Goal: Download file/media

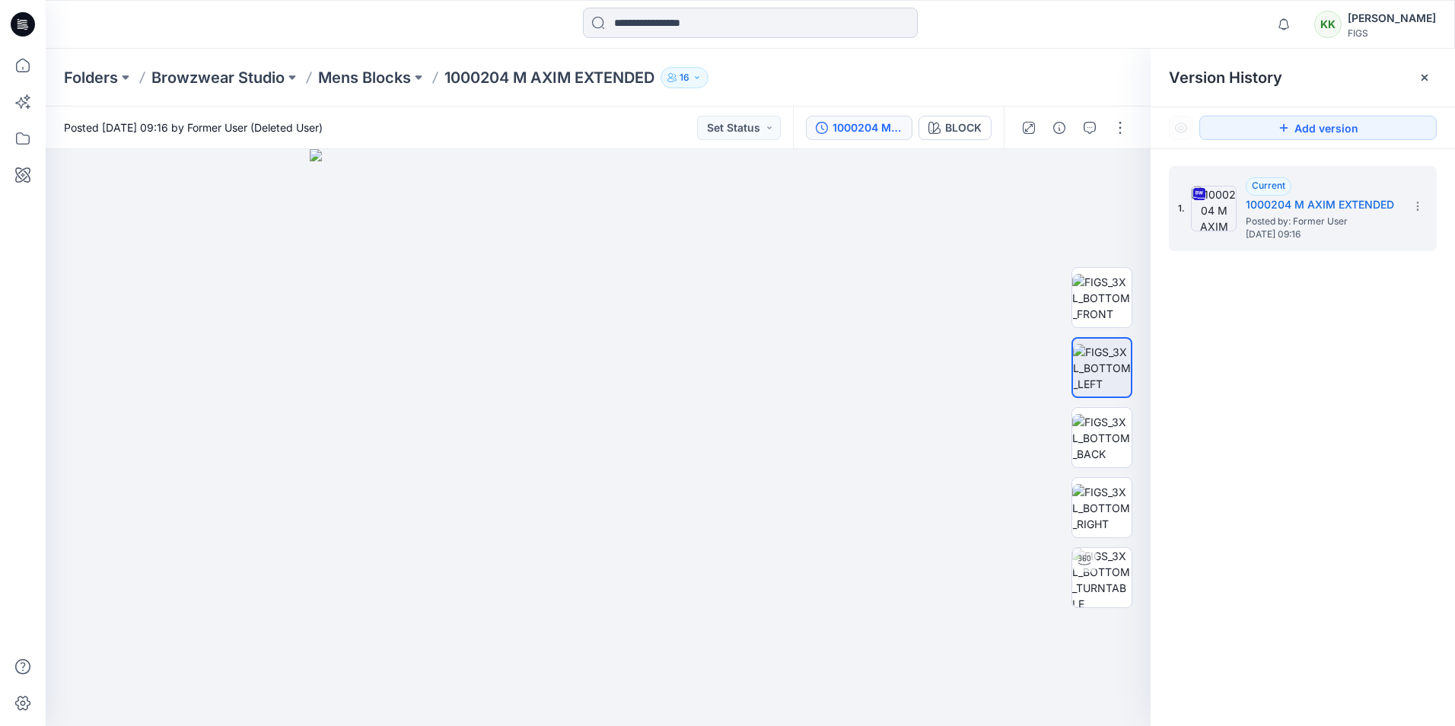
click at [667, 21] on input at bounding box center [750, 23] width 335 height 30
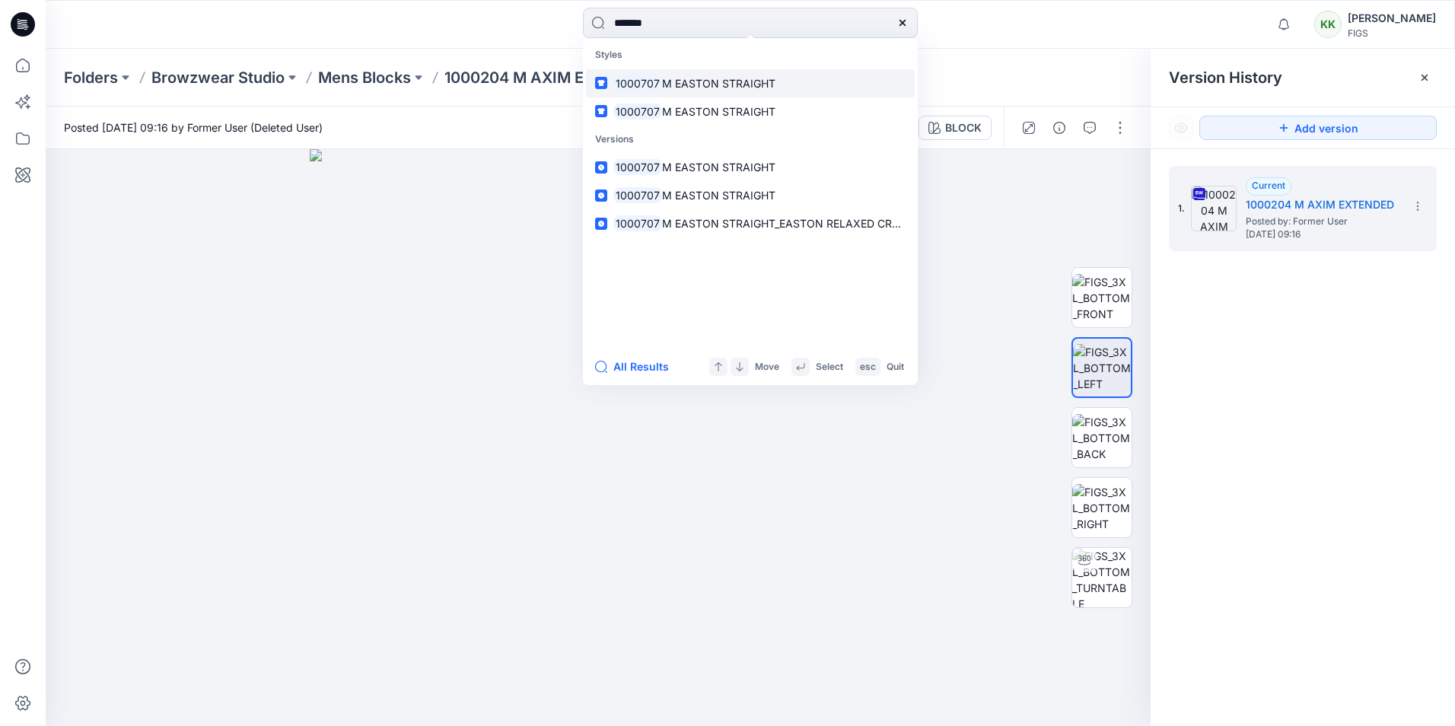
type input "*******"
click at [704, 81] on span "M EASTON STRAIGHT" at bounding box center [718, 83] width 113 height 13
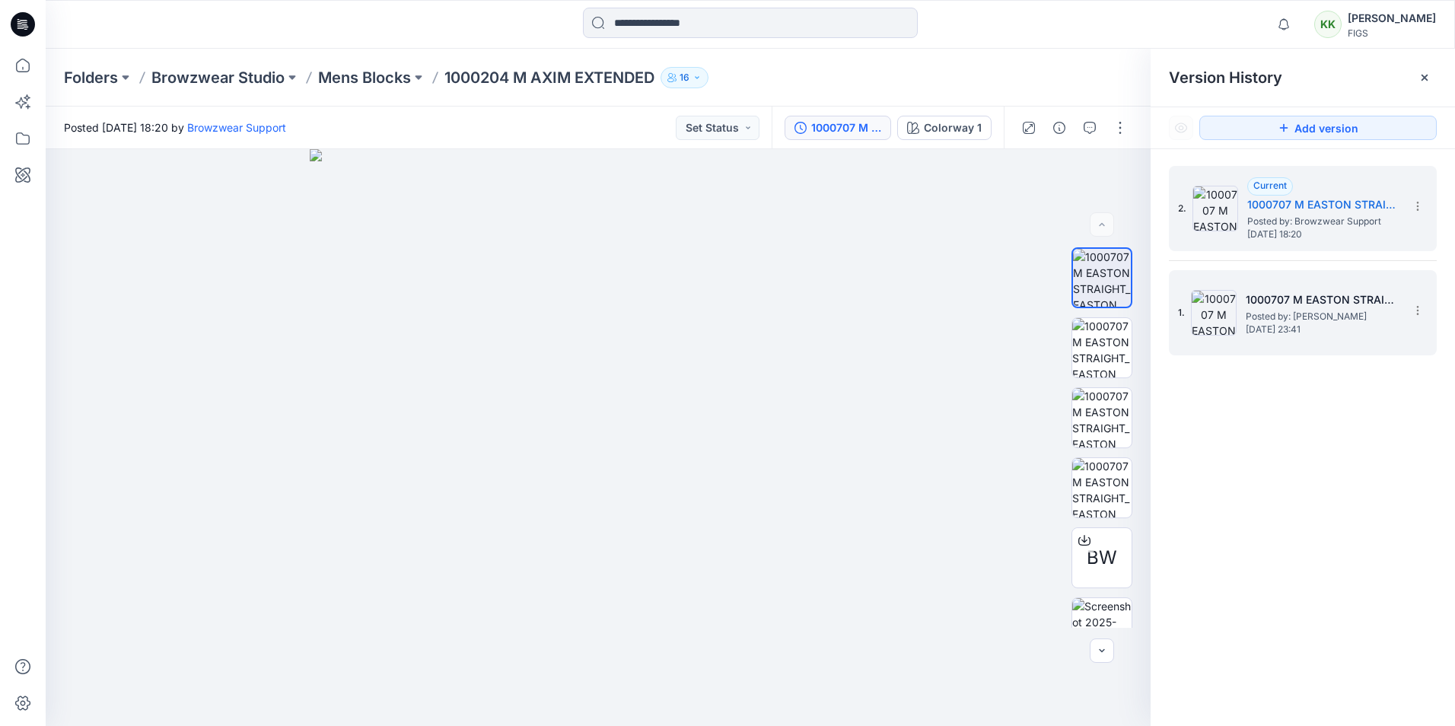
drag, startPoint x: 1301, startPoint y: 483, endPoint x: 1325, endPoint y: 353, distance: 132.2
click at [1304, 481] on div "2. Current 1000707 M EASTON STRAIGHT_EASTON RELAXED CREW NECK SCRUB TOP_Block_1…" at bounding box center [1303, 448] width 304 height 599
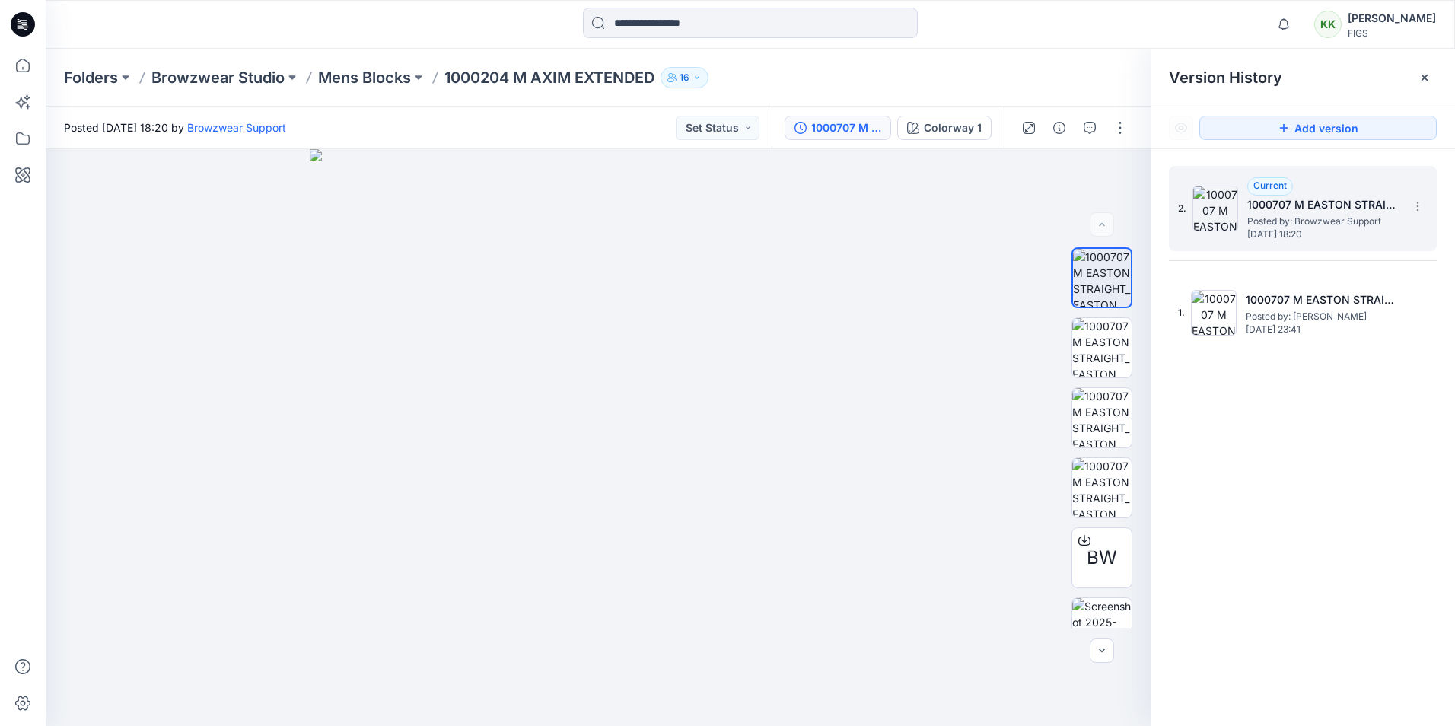
click at [1316, 219] on span "Posted by: Browzwear Support" at bounding box center [1323, 221] width 152 height 15
click at [1116, 174] on icon "button" at bounding box center [1117, 175] width 12 height 12
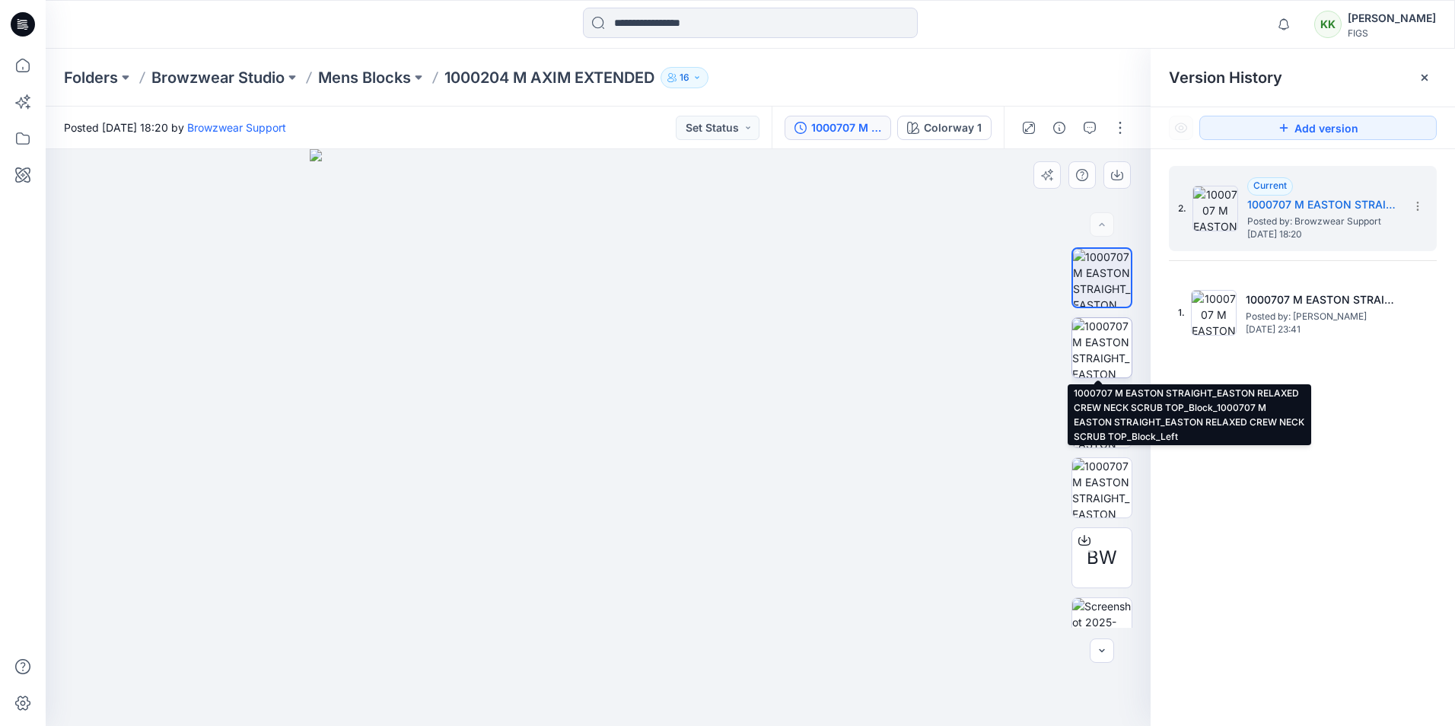
click at [1102, 342] on img at bounding box center [1101, 347] width 59 height 59
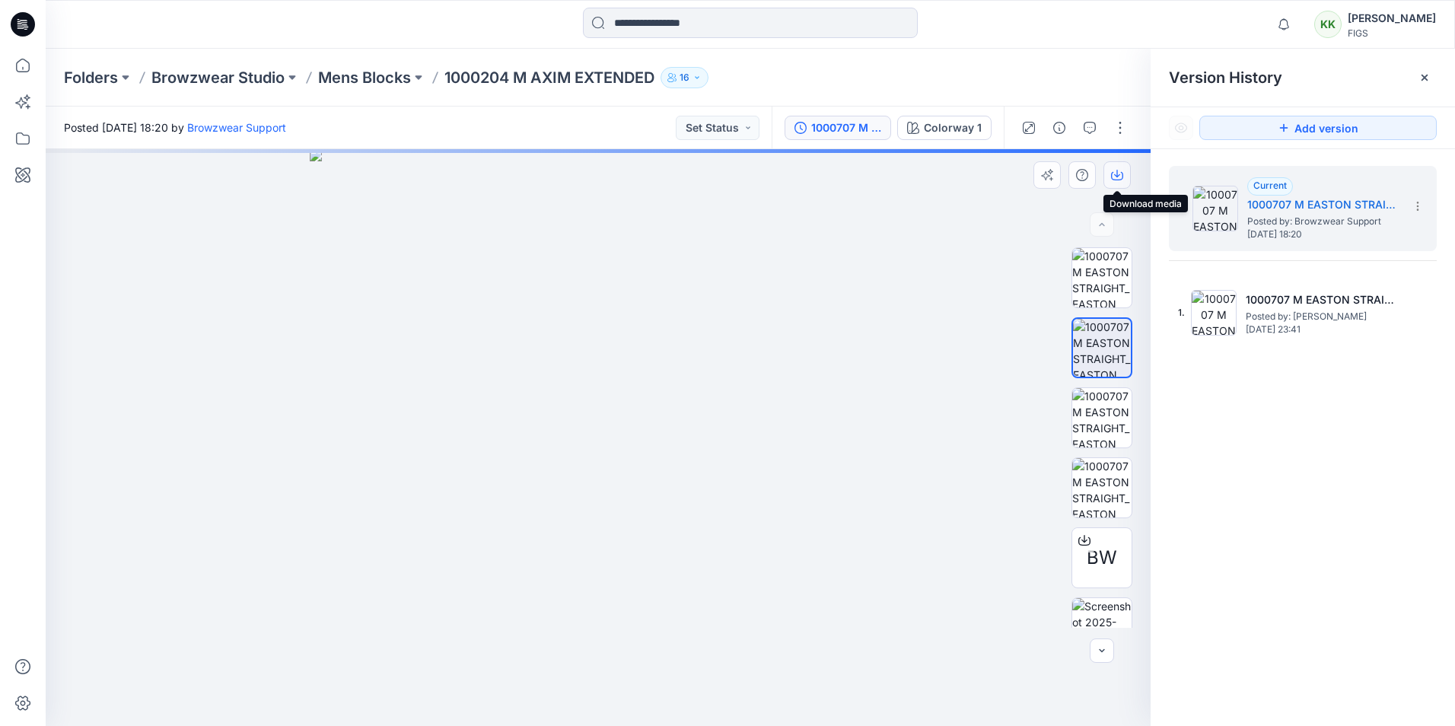
click at [1113, 175] on icon "button" at bounding box center [1117, 175] width 12 height 12
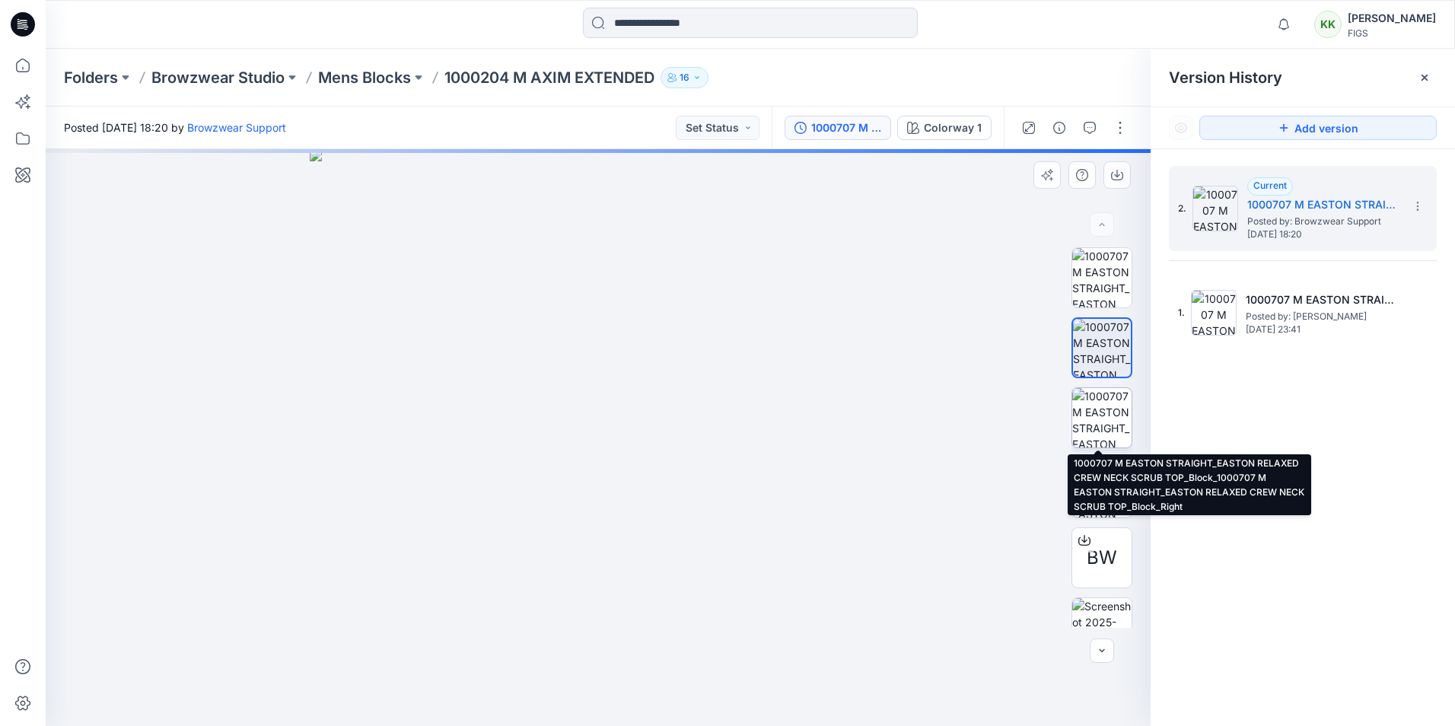
drag, startPoint x: 1100, startPoint y: 420, endPoint x: 1098, endPoint y: 397, distance: 22.9
click at [1100, 420] on img at bounding box center [1101, 417] width 59 height 59
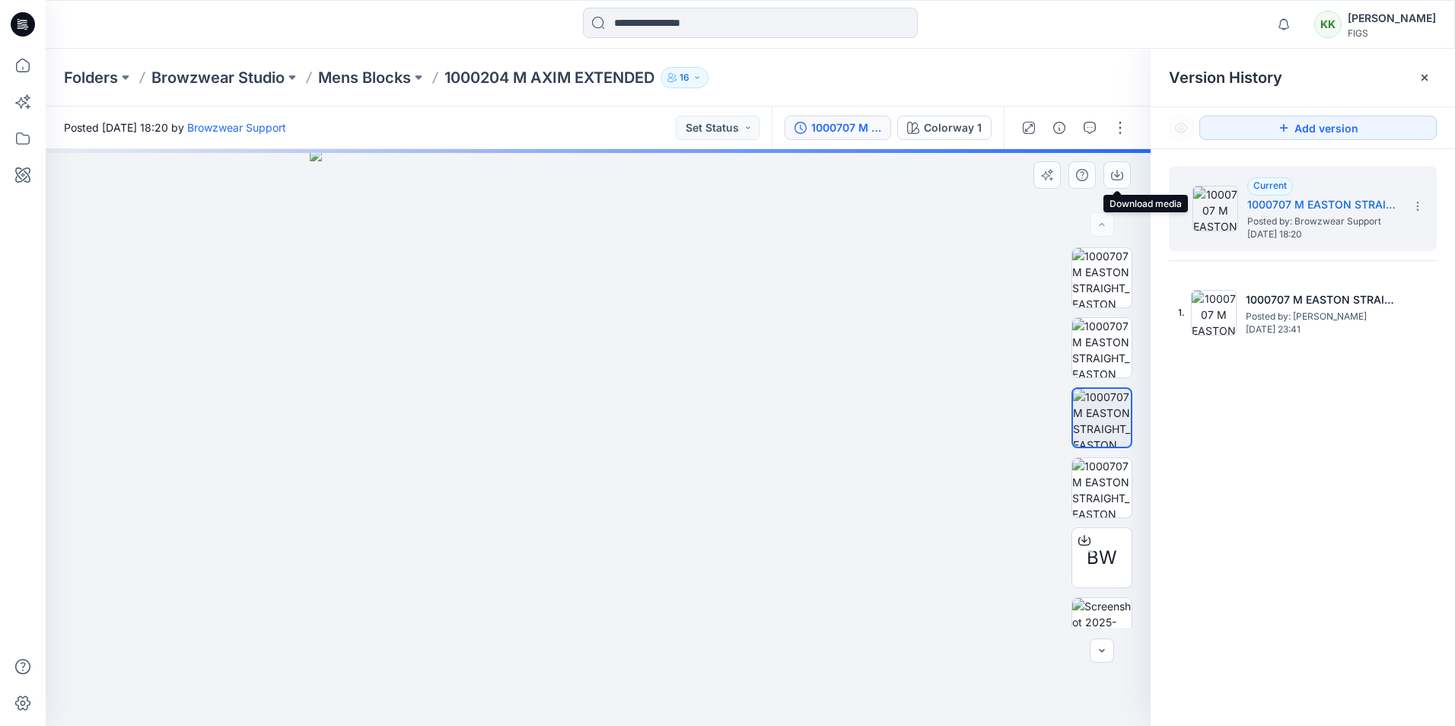
drag, startPoint x: 1118, startPoint y: 175, endPoint x: 1114, endPoint y: 210, distance: 35.2
click at [1118, 175] on icon "button" at bounding box center [1117, 175] width 12 height 12
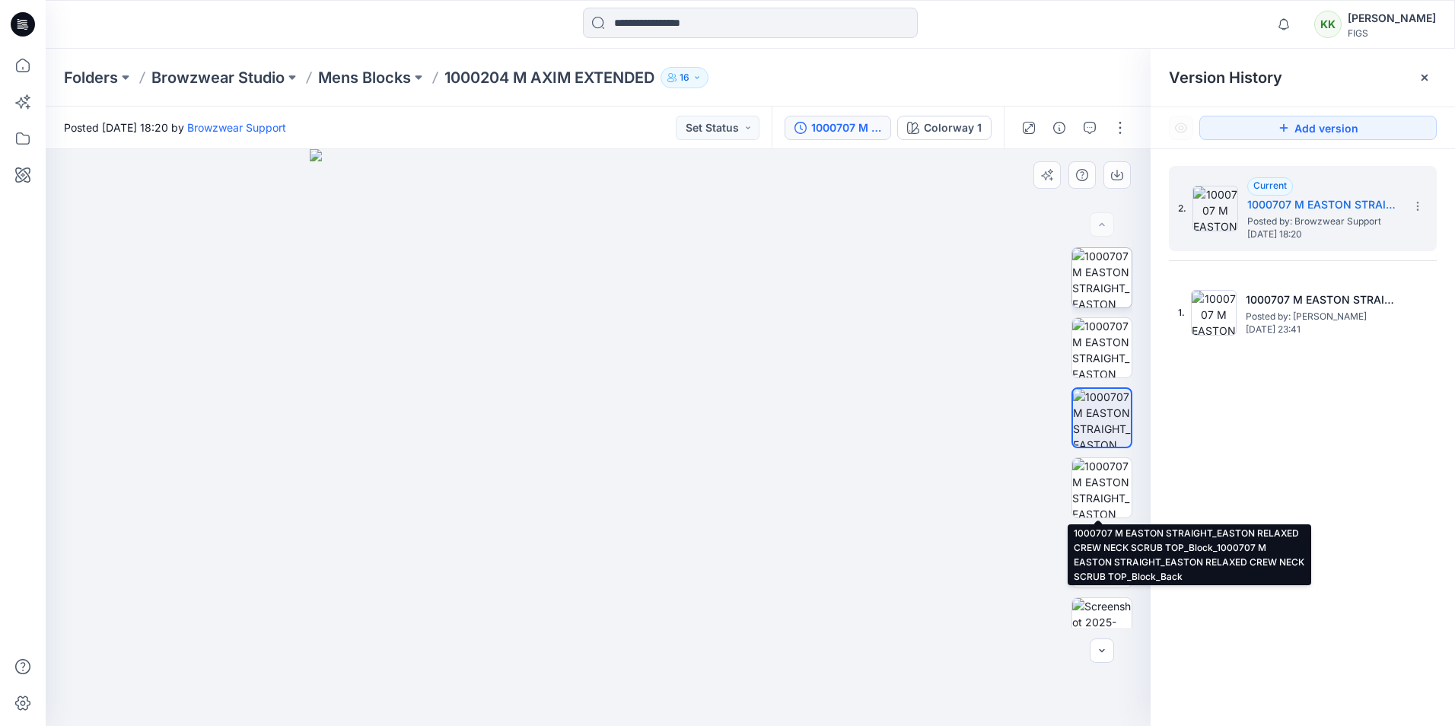
drag, startPoint x: 1089, startPoint y: 491, endPoint x: 1098, endPoint y: 270, distance: 220.9
click at [1089, 491] on img at bounding box center [1101, 487] width 59 height 59
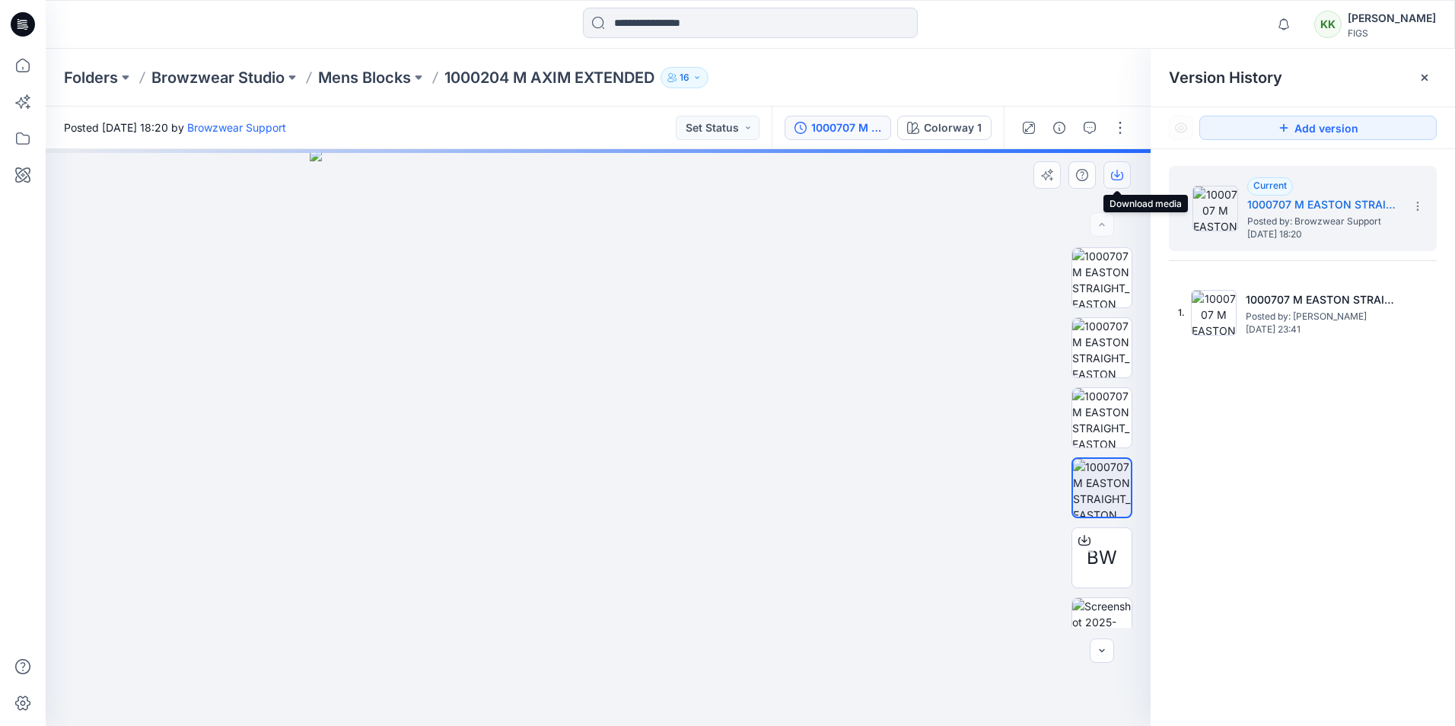
click at [1115, 176] on icon "button" at bounding box center [1117, 175] width 12 height 12
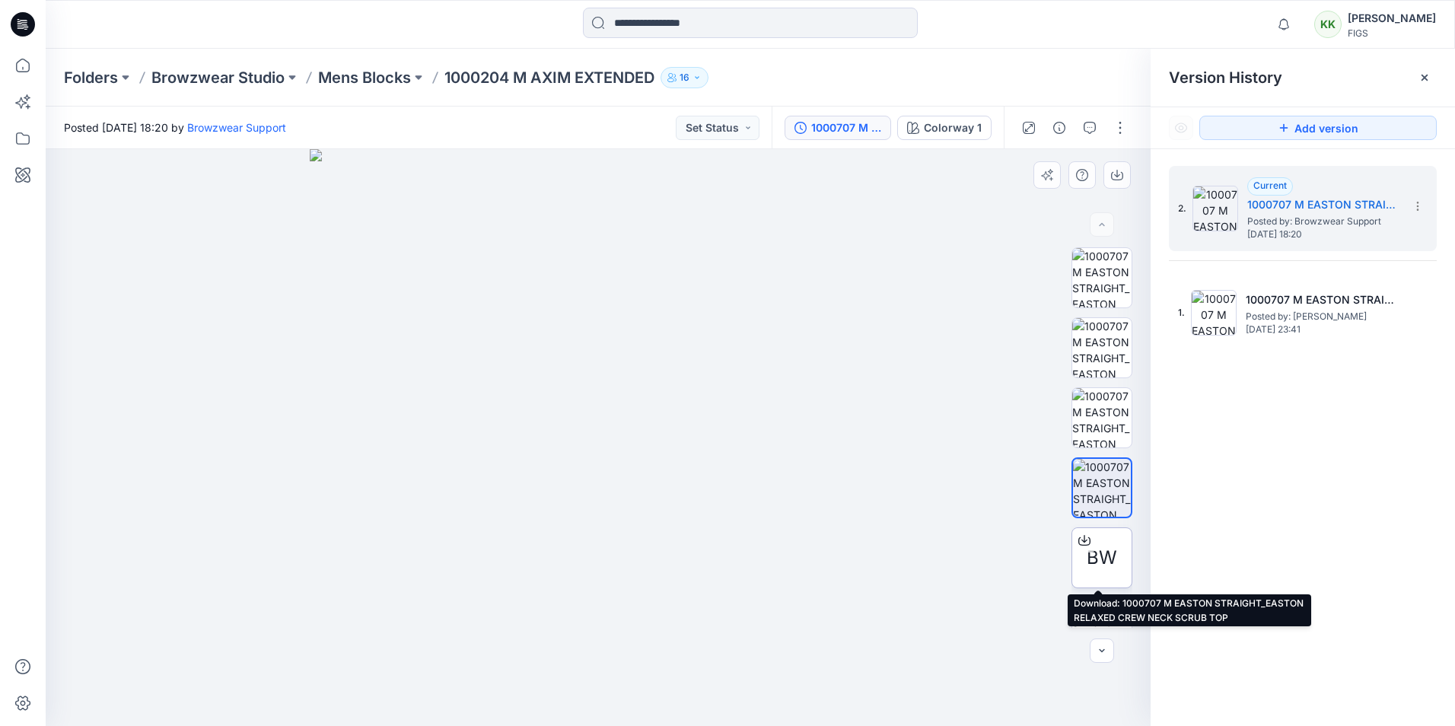
click at [1096, 543] on div "BW" at bounding box center [1101, 557] width 61 height 61
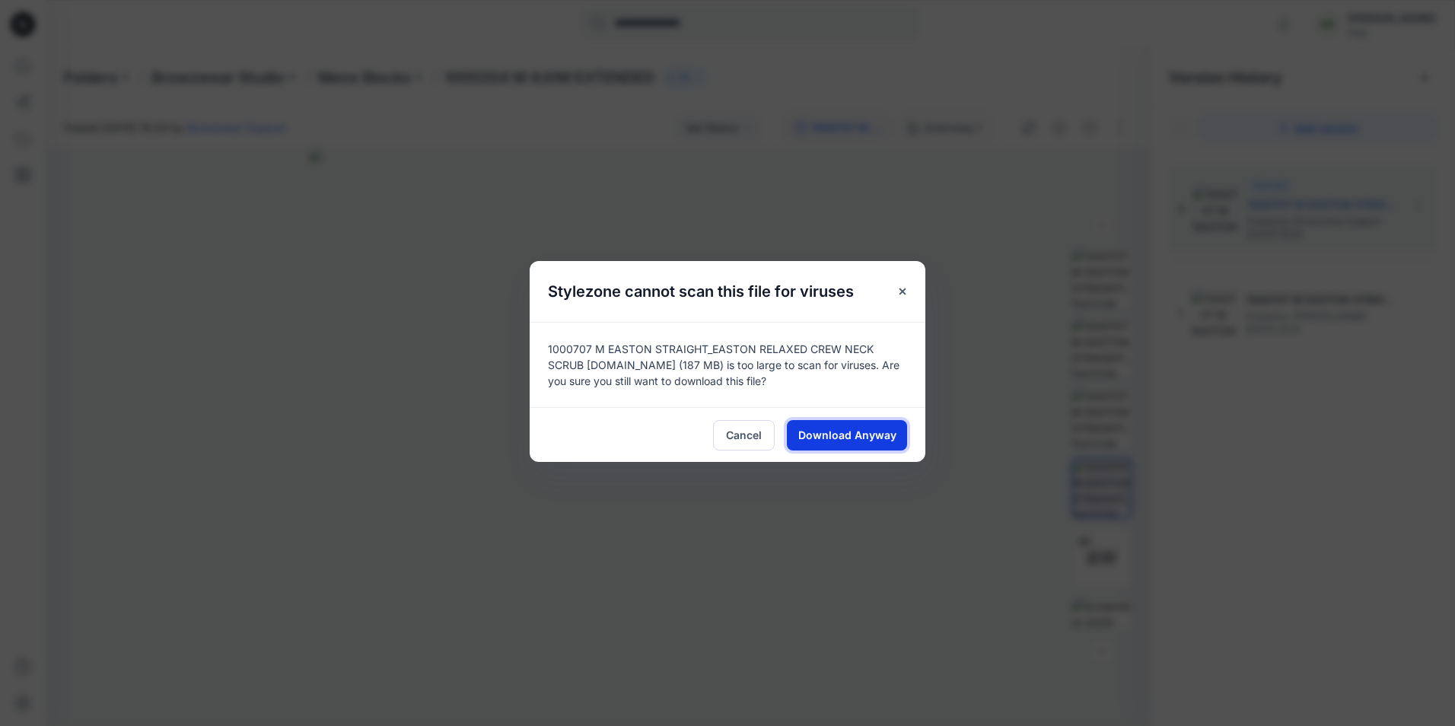
click at [870, 428] on span "Download Anyway" at bounding box center [847, 435] width 98 height 16
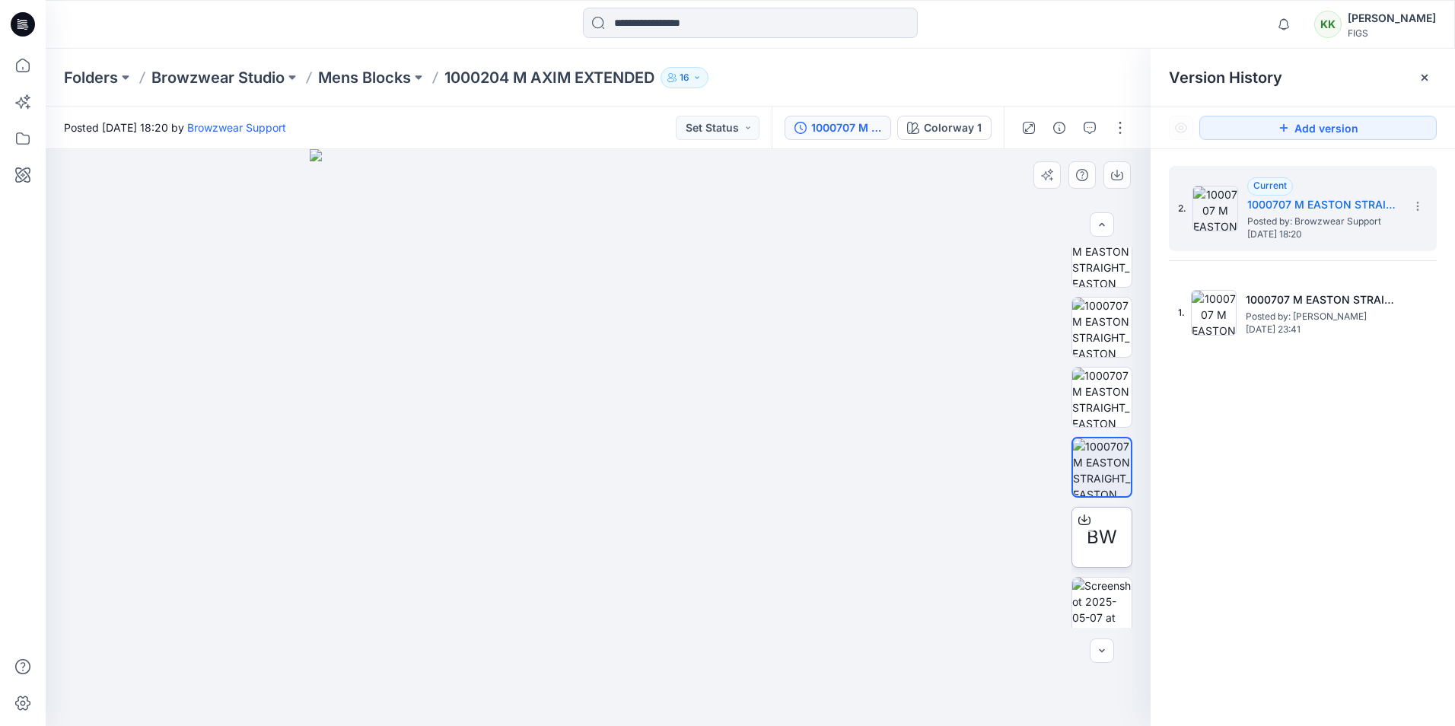
scroll to position [30, 0]
click at [1087, 598] on img at bounding box center [1101, 597] width 59 height 59
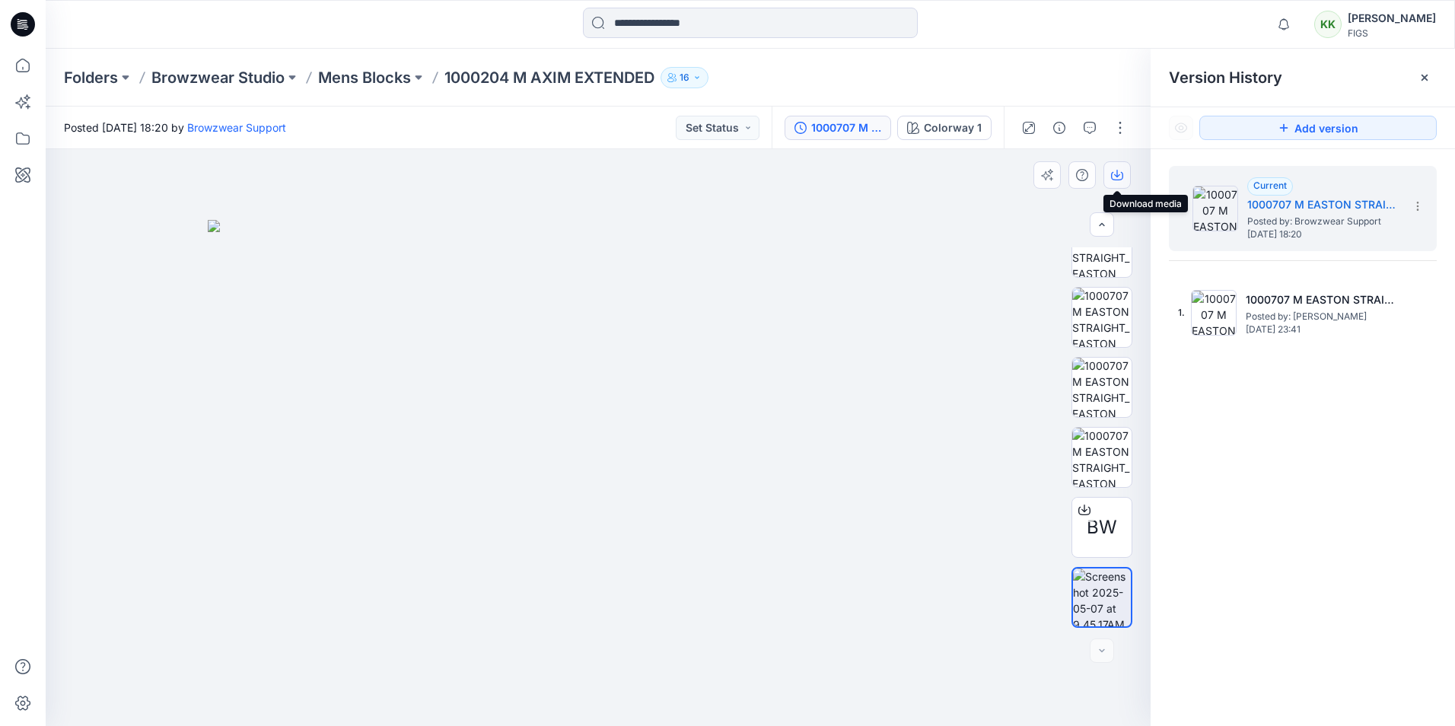
click at [1117, 173] on icon "button" at bounding box center [1117, 174] width 6 height 8
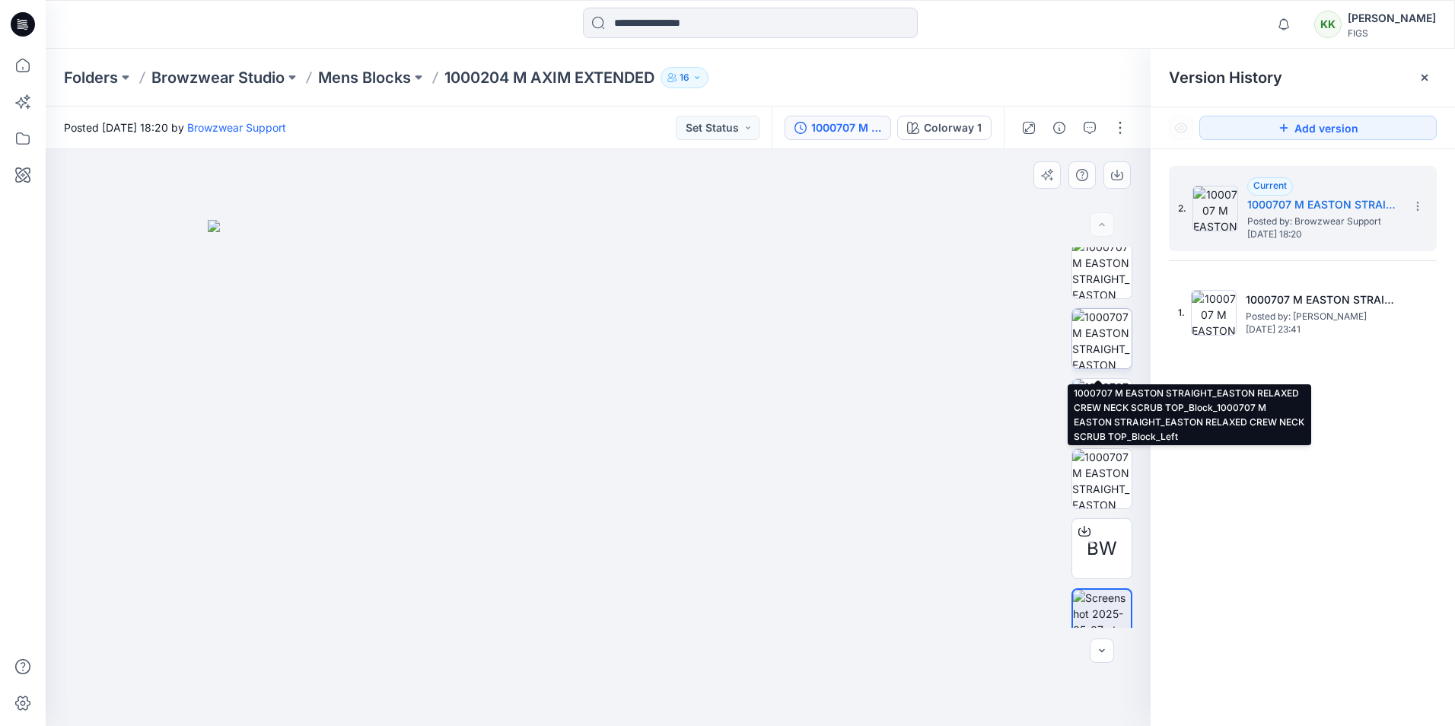
scroll to position [0, 0]
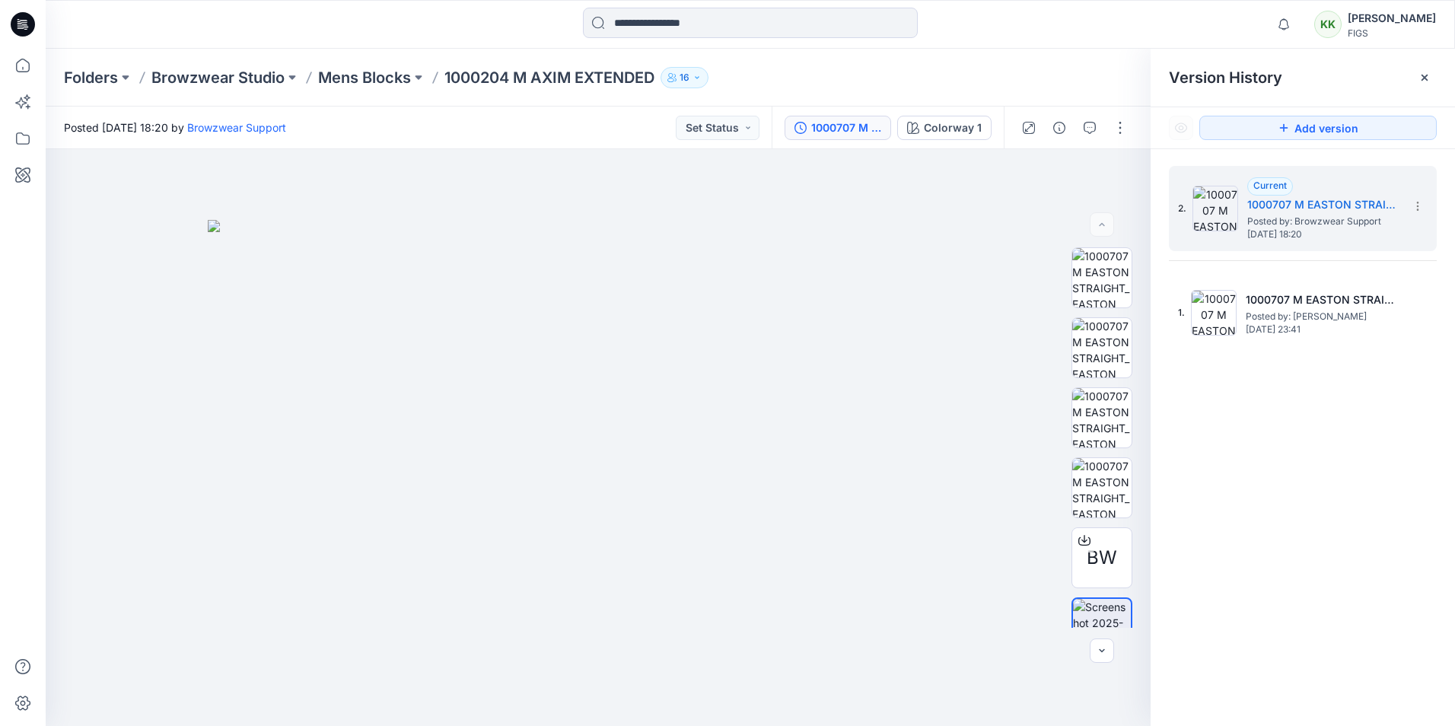
click at [1263, 480] on div "2. Current 1000707 M EASTON STRAIGHT_EASTON RELAXED CREW NECK SCRUB TOP_Block_1…" at bounding box center [1303, 448] width 304 height 599
click at [654, 18] on input at bounding box center [750, 23] width 335 height 30
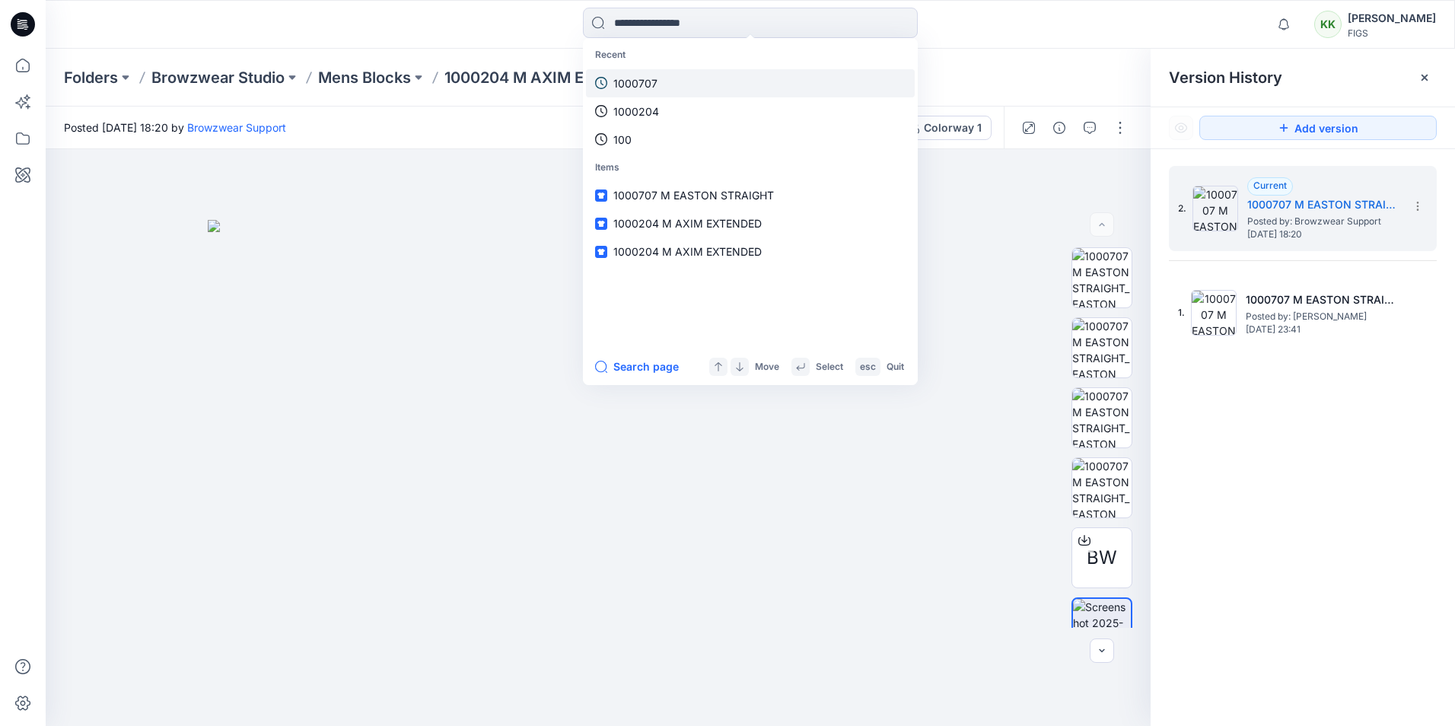
click at [638, 84] on p "1000707" at bounding box center [635, 83] width 44 height 16
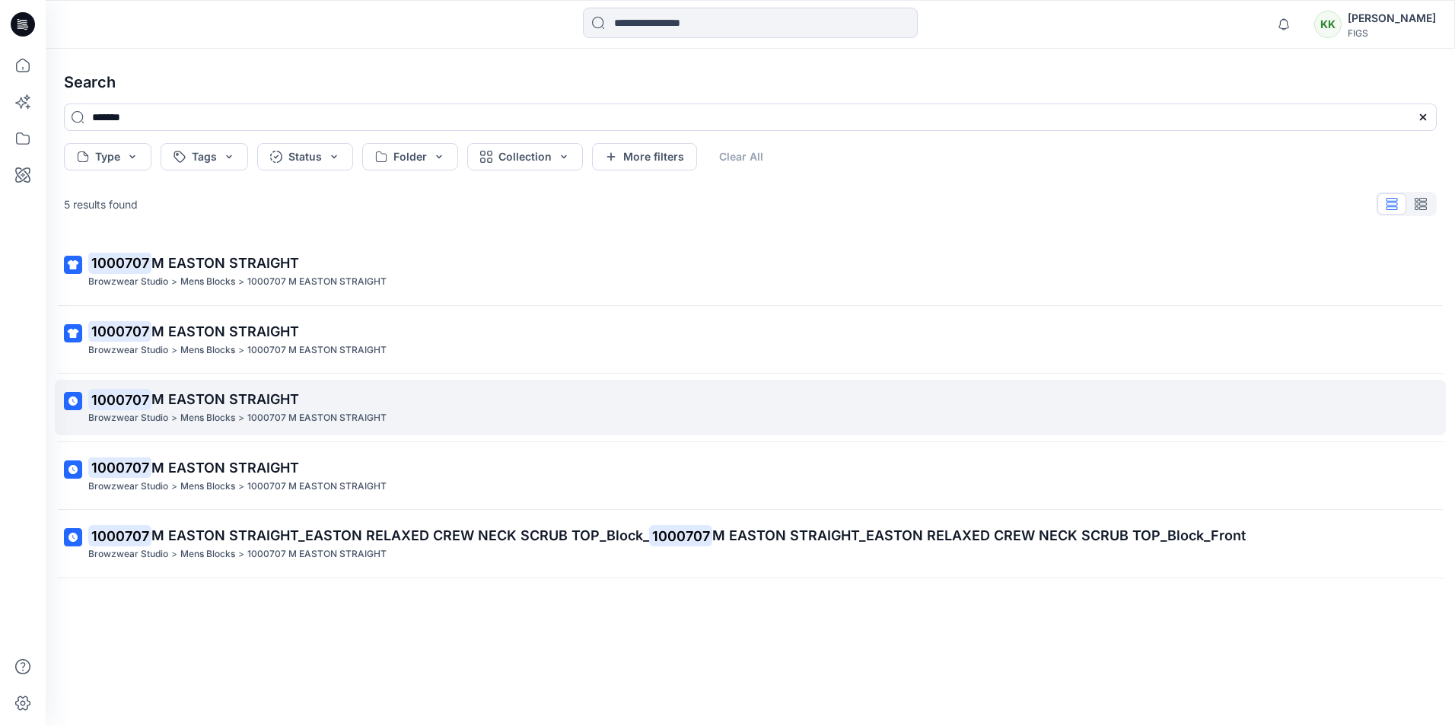
drag, startPoint x: 317, startPoint y: 654, endPoint x: 223, endPoint y: 434, distance: 239.7
click at [317, 654] on div "1000707 M EASTON STRAIGHT Browzwear Studio > Mens Blocks > 1000707 M EASTON STR…" at bounding box center [750, 457] width 1397 height 440
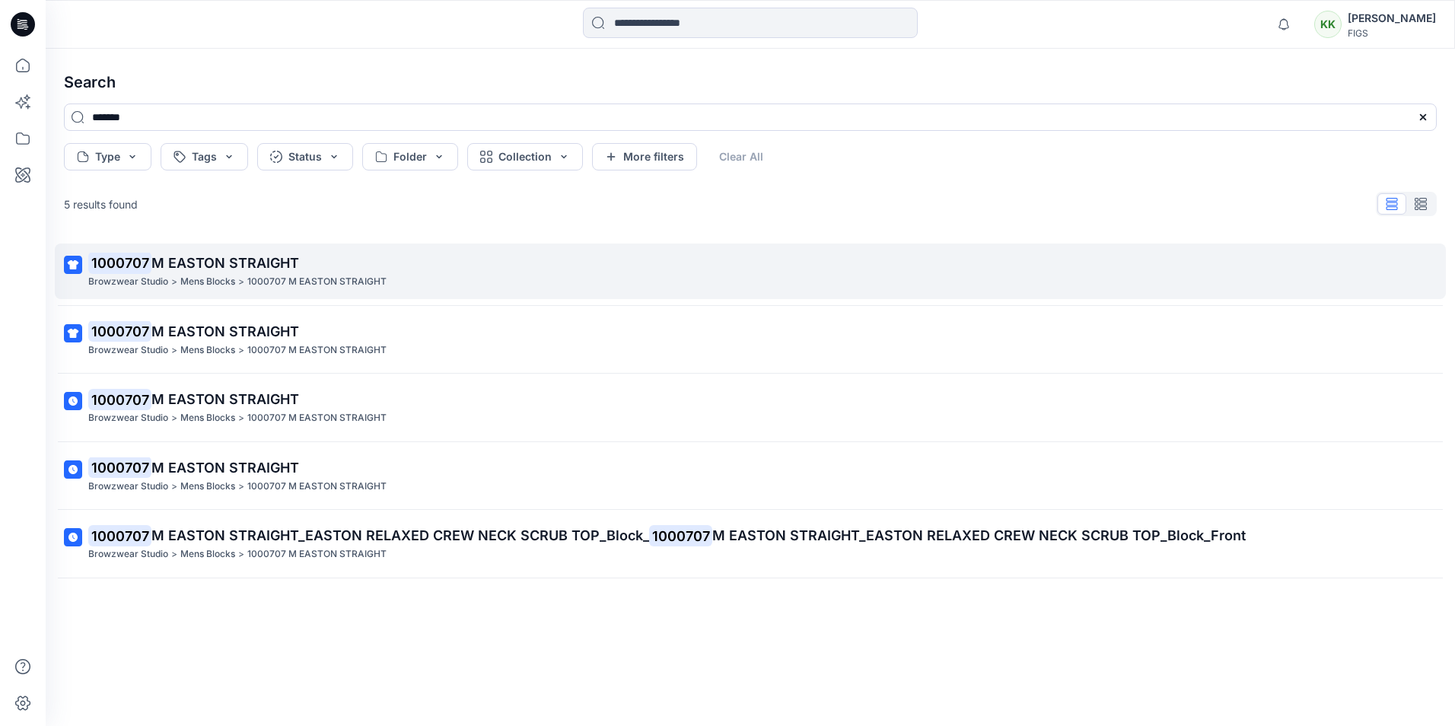
click at [202, 270] on span "M EASTON STRAIGHT" at bounding box center [225, 263] width 148 height 16
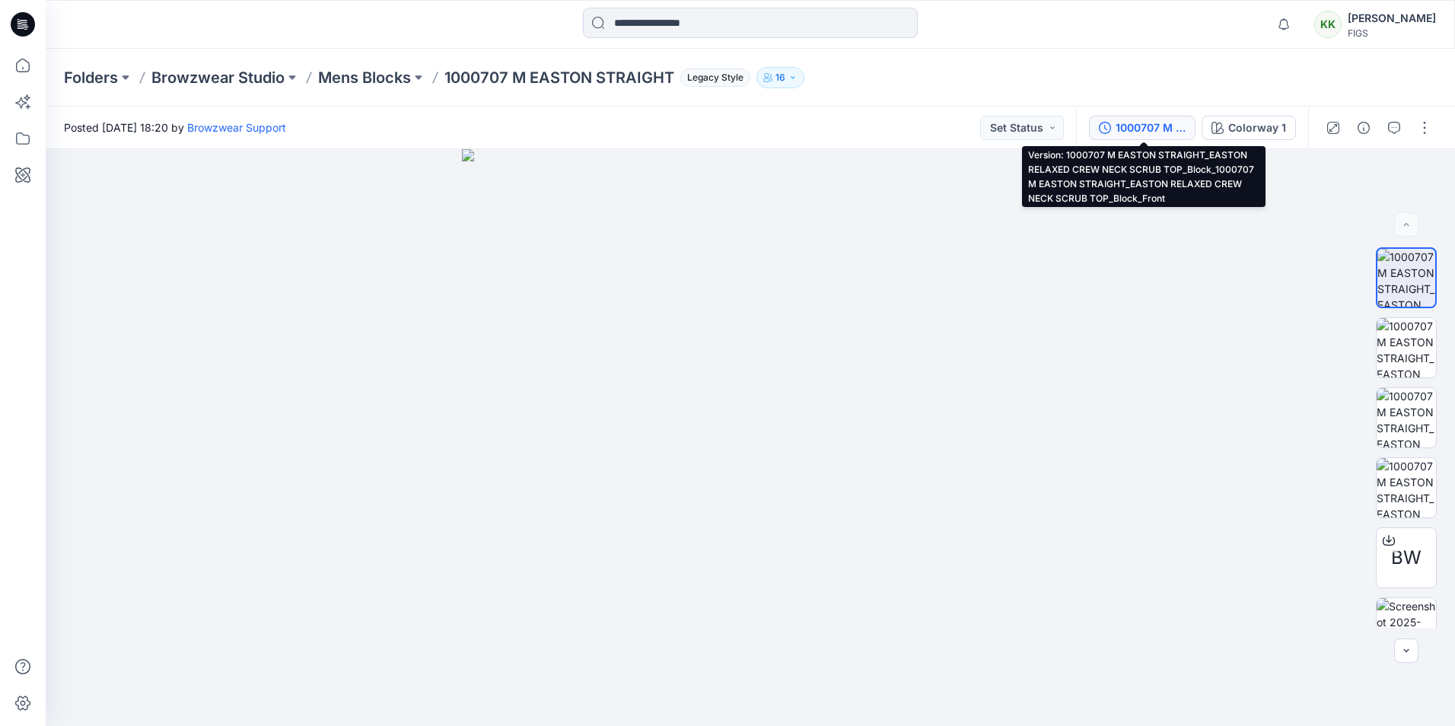
click at [1134, 127] on div "1000707 M EASTON STRAIGHT_EASTON RELAXED CREW NECK SCRUB TOP_Block_1000707 M EA…" at bounding box center [1151, 127] width 70 height 17
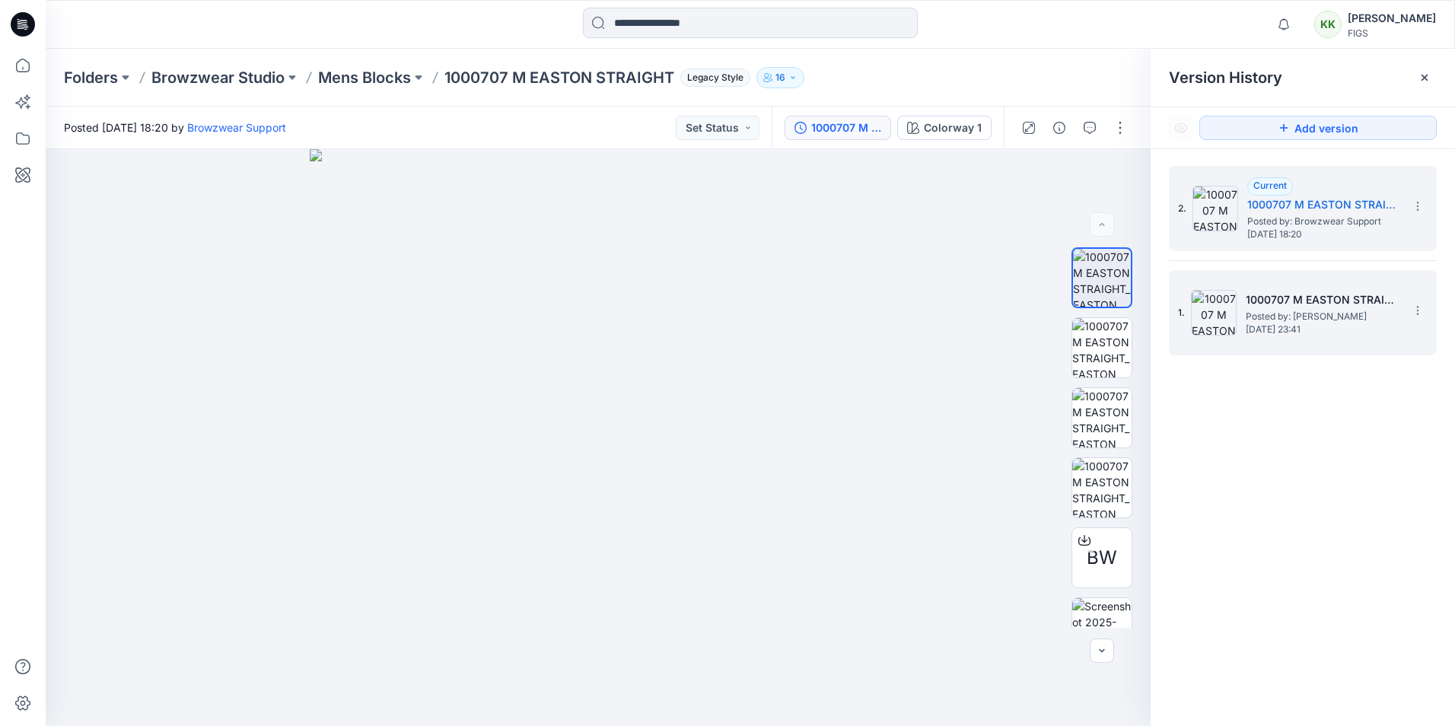
drag, startPoint x: 1358, startPoint y: 446, endPoint x: 1360, endPoint y: 272, distance: 174.3
click at [1358, 445] on div "2. Current 1000707 M EASTON STRAIGHT_EASTON RELAXED CREW NECK SCRUB TOP_Block_1…" at bounding box center [1303, 448] width 304 height 599
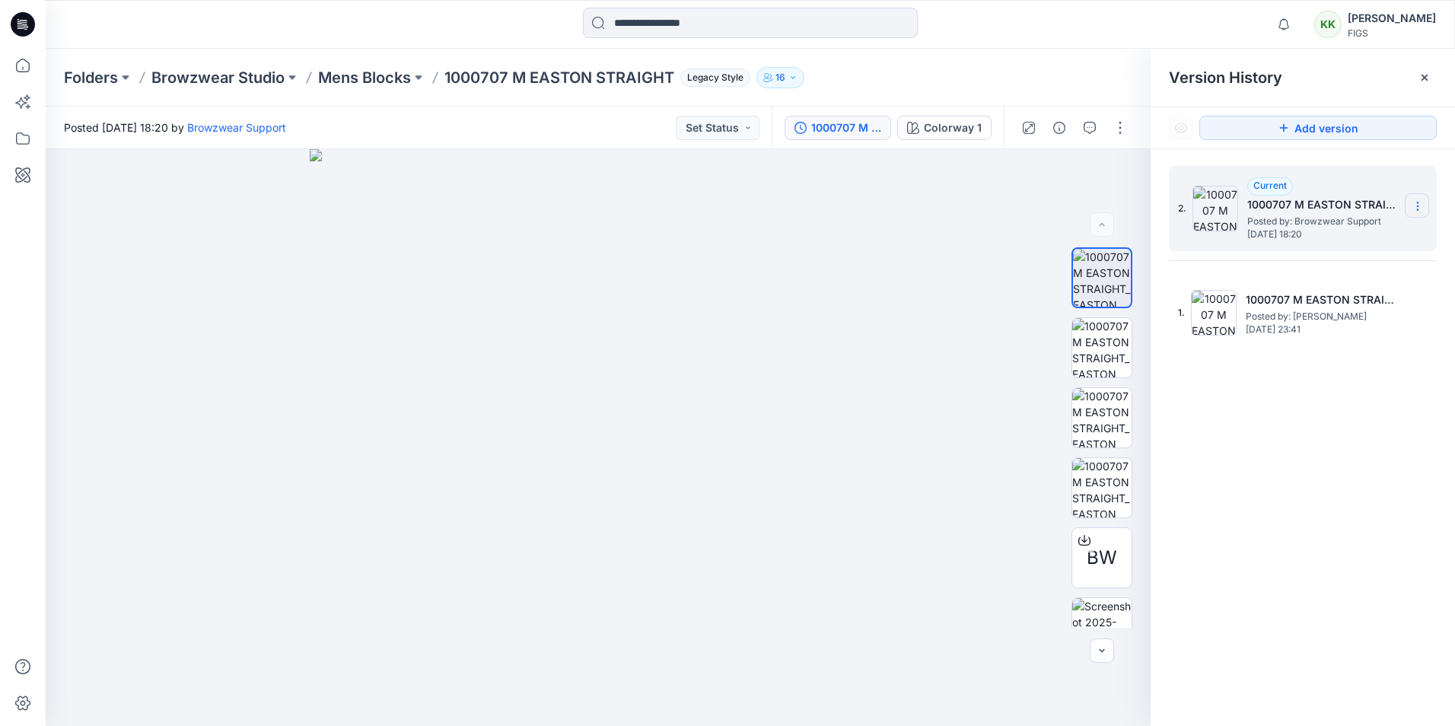
click at [1419, 203] on icon at bounding box center [1418, 206] width 12 height 12
click at [1358, 443] on div "2. Current 1000707 M EASTON STRAIGHT_EASTON RELAXED CREW NECK SCRUB TOP_Block_1…" at bounding box center [1303, 448] width 304 height 599
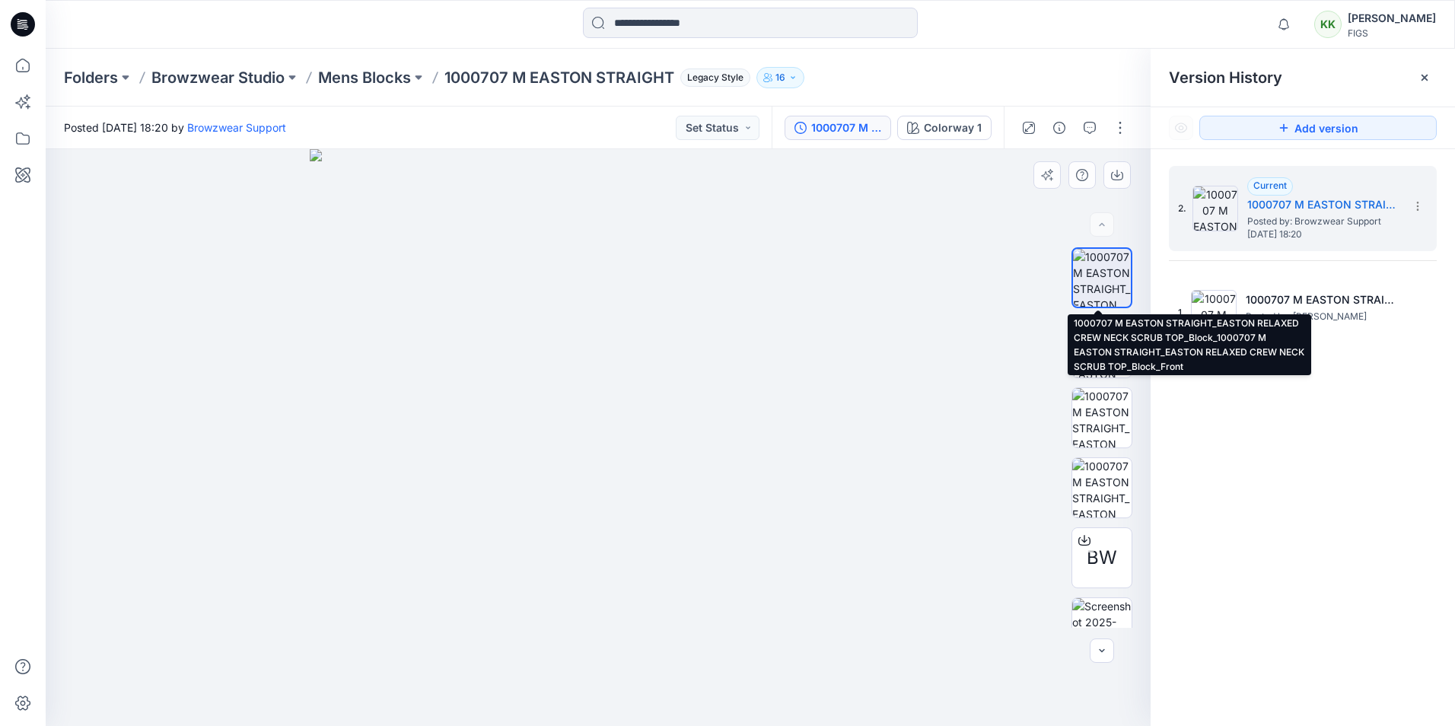
click at [1106, 281] on img at bounding box center [1102, 278] width 58 height 58
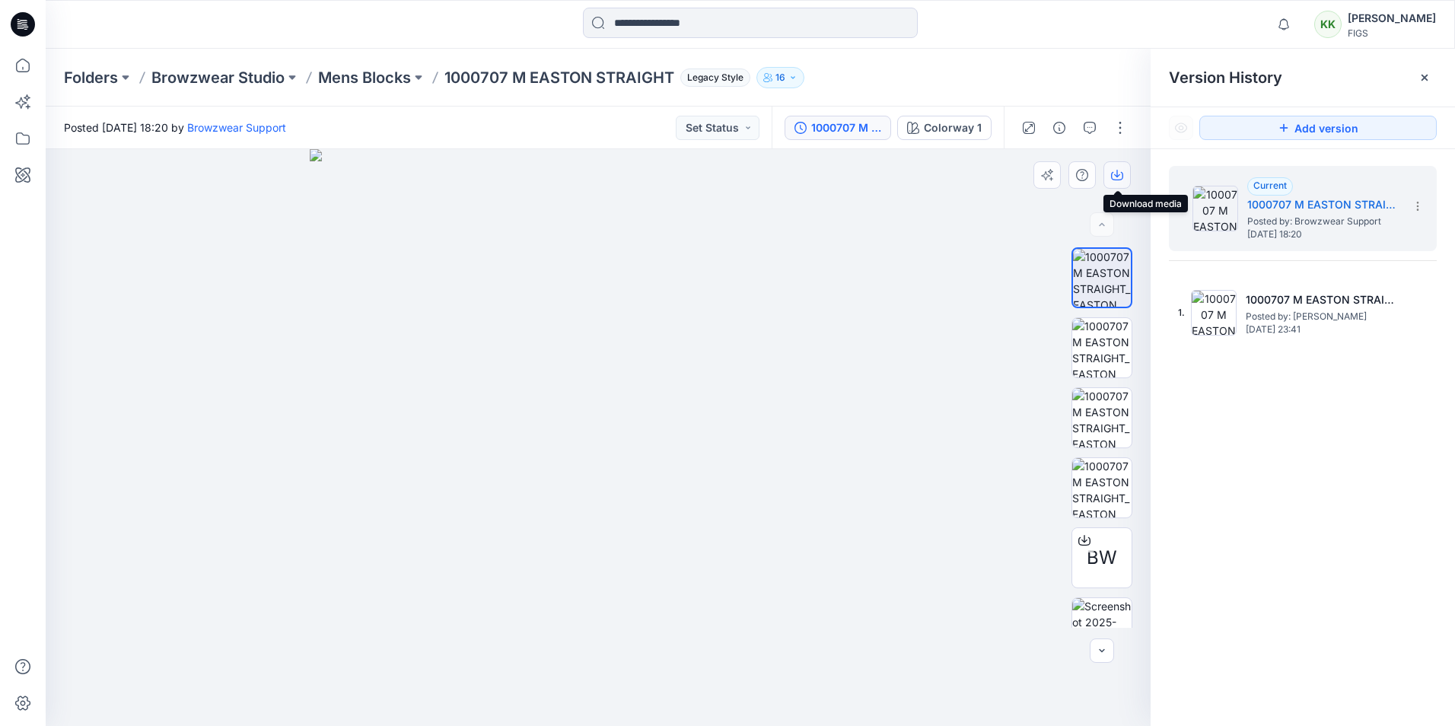
click at [1115, 176] on icon "button" at bounding box center [1117, 175] width 12 height 12
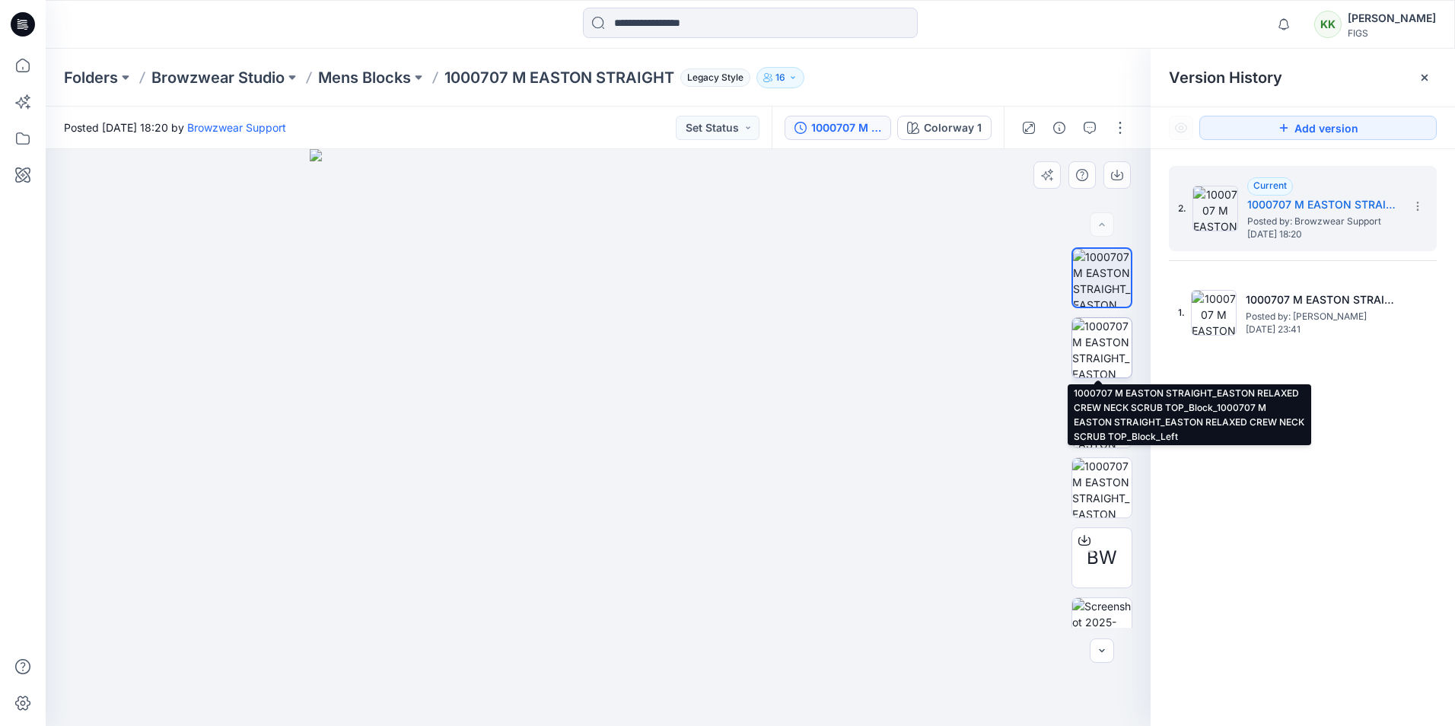
click at [1100, 344] on img at bounding box center [1101, 347] width 59 height 59
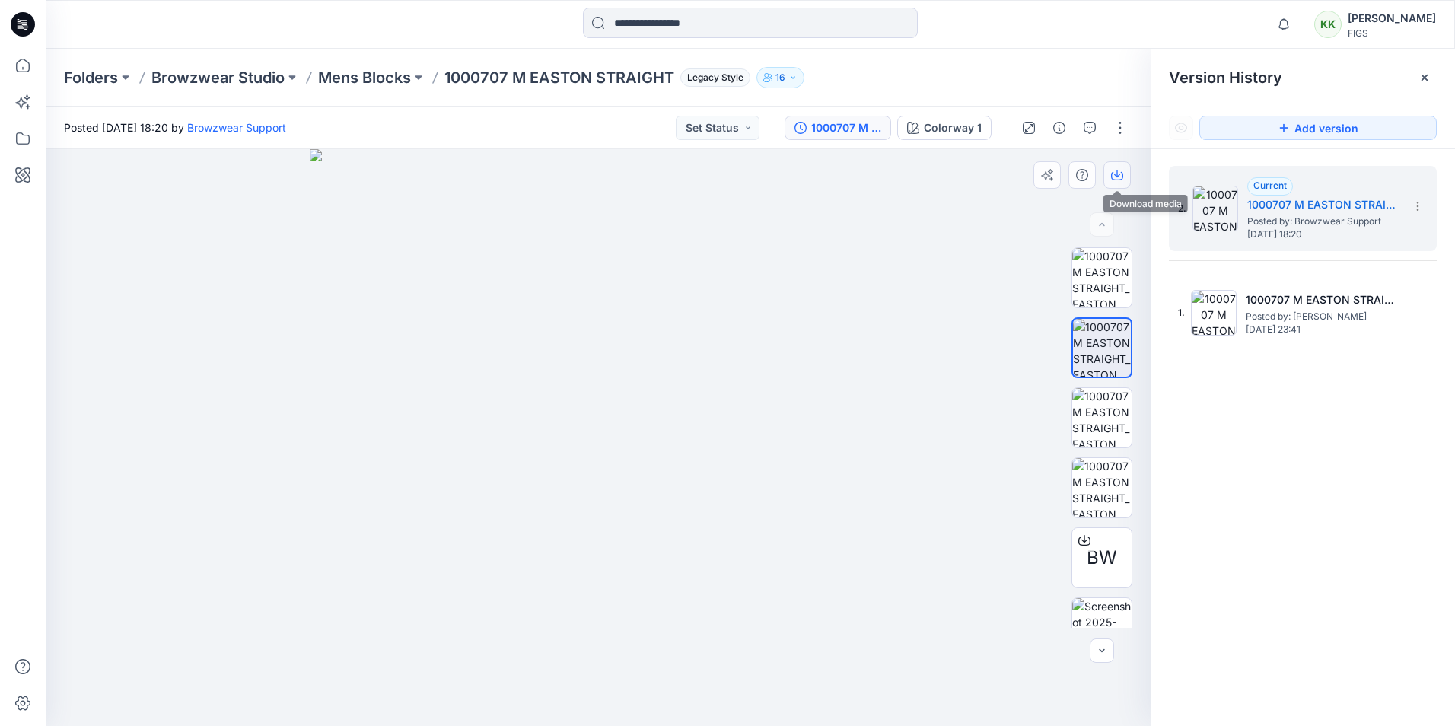
click at [1118, 170] on icon "button" at bounding box center [1117, 175] width 12 height 12
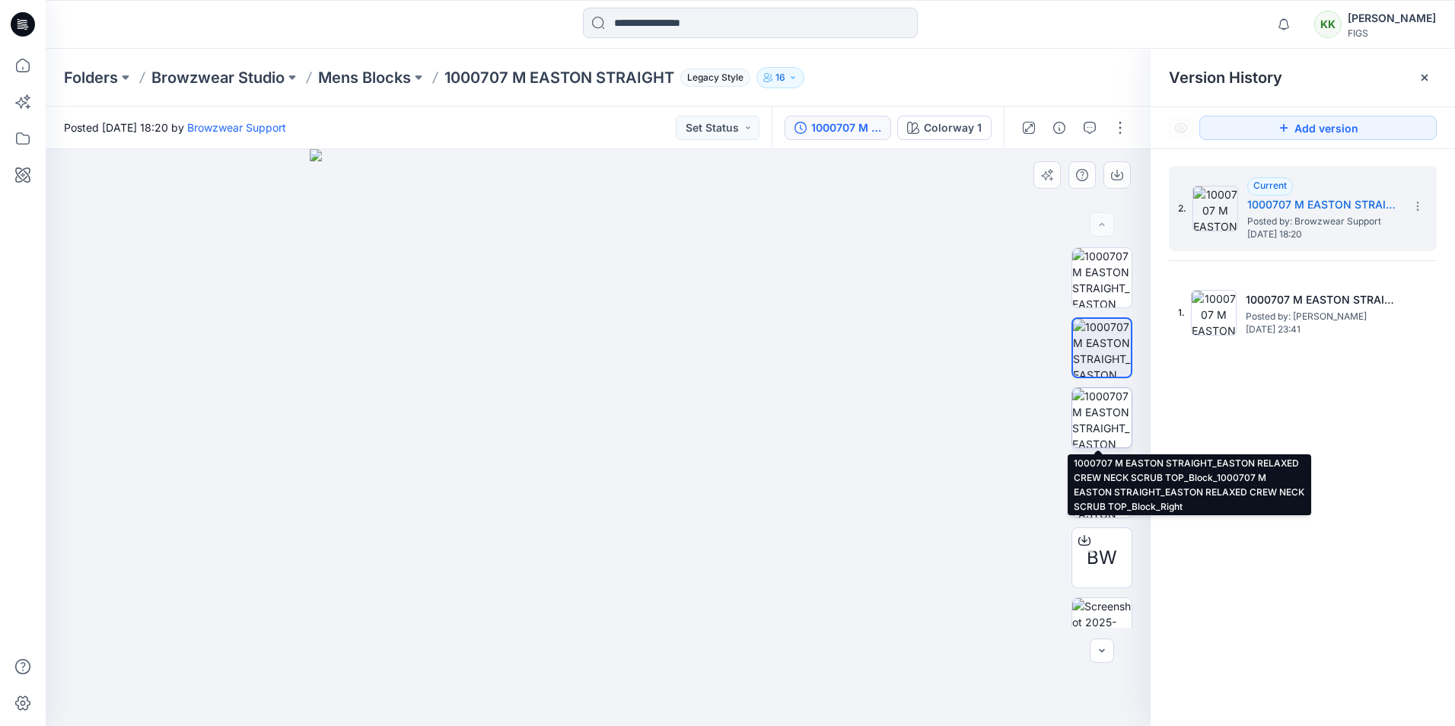
click at [1099, 424] on img at bounding box center [1101, 417] width 59 height 59
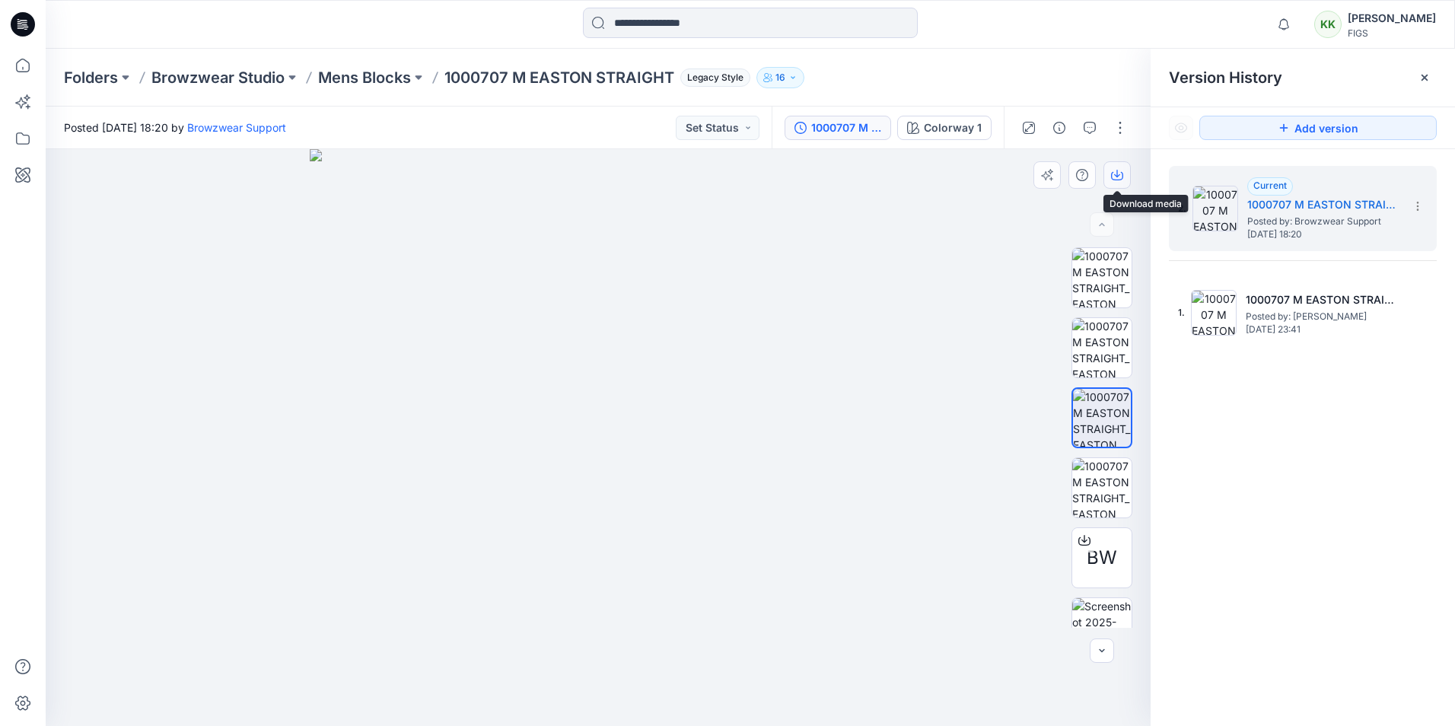
click at [1120, 176] on icon "button" at bounding box center [1117, 175] width 12 height 12
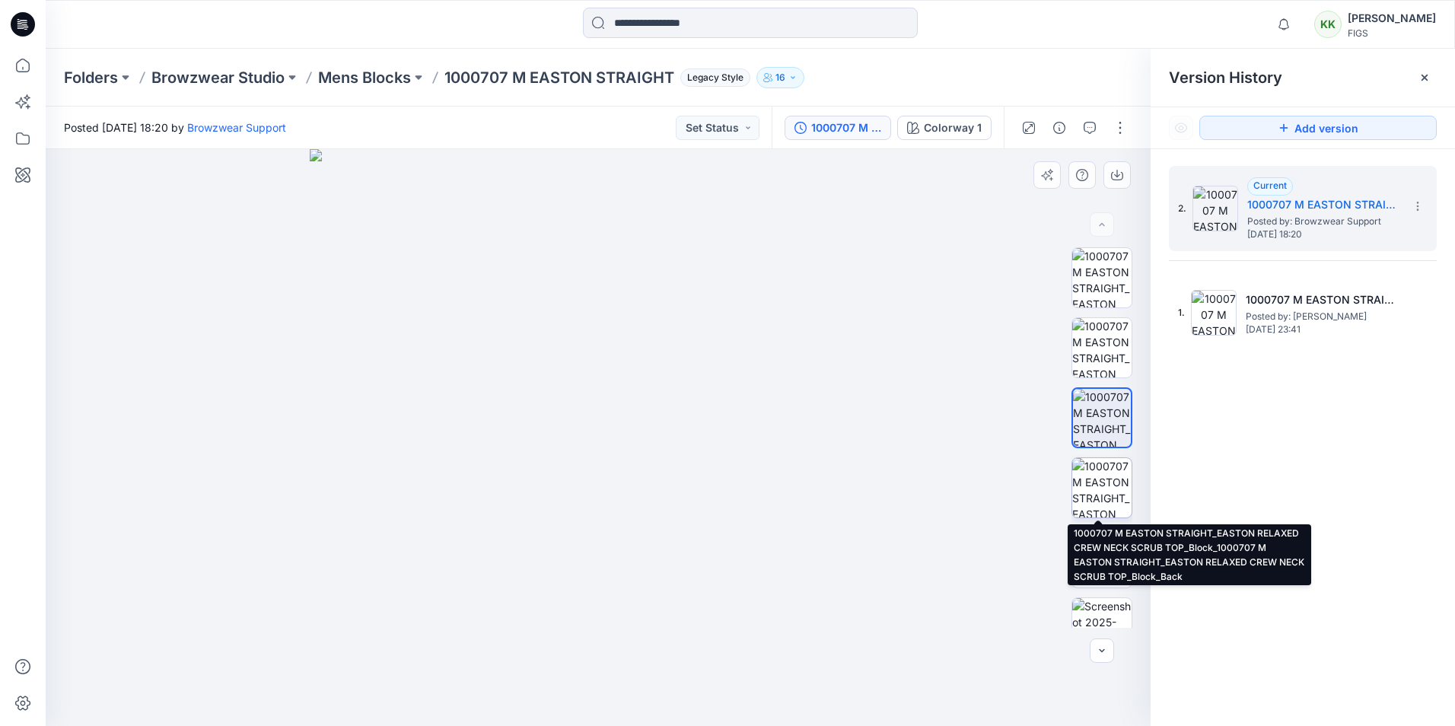
click at [1089, 492] on img at bounding box center [1101, 487] width 59 height 59
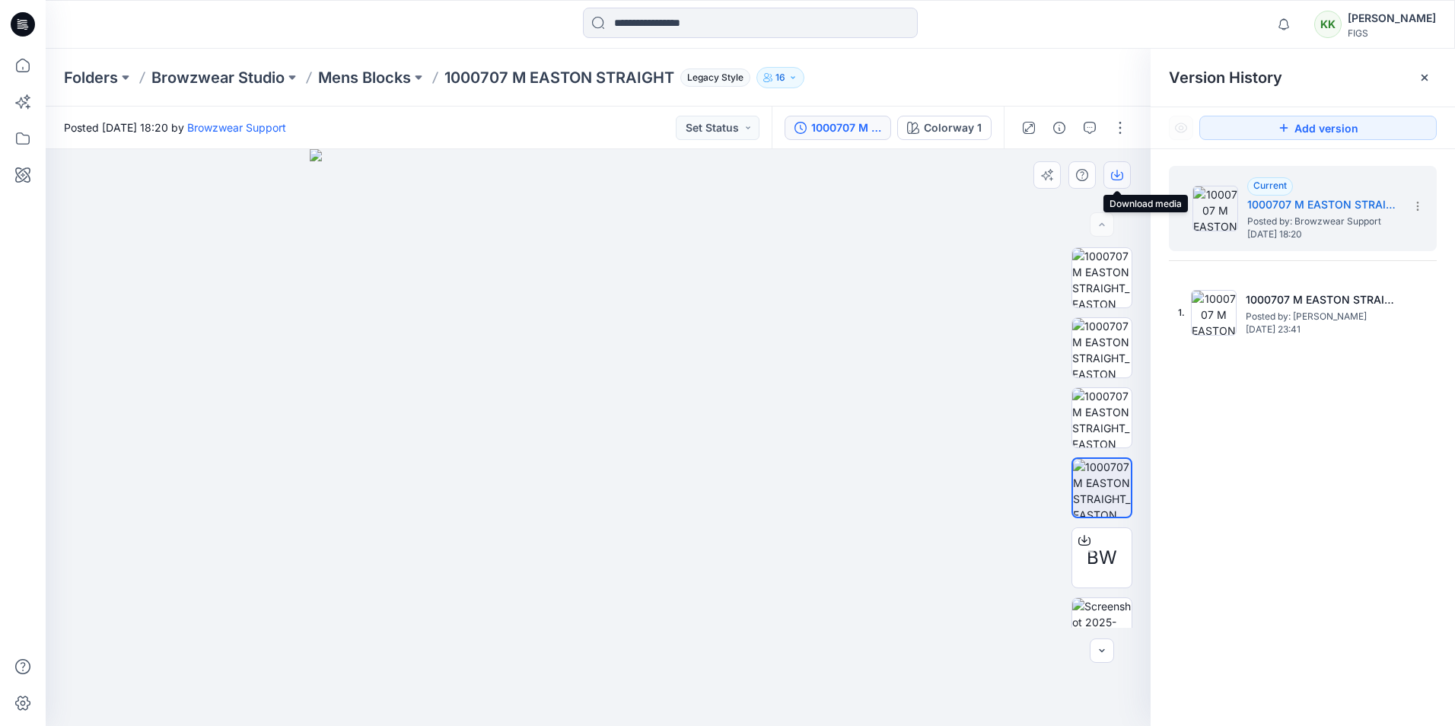
click at [1116, 173] on icon "button" at bounding box center [1117, 175] width 12 height 12
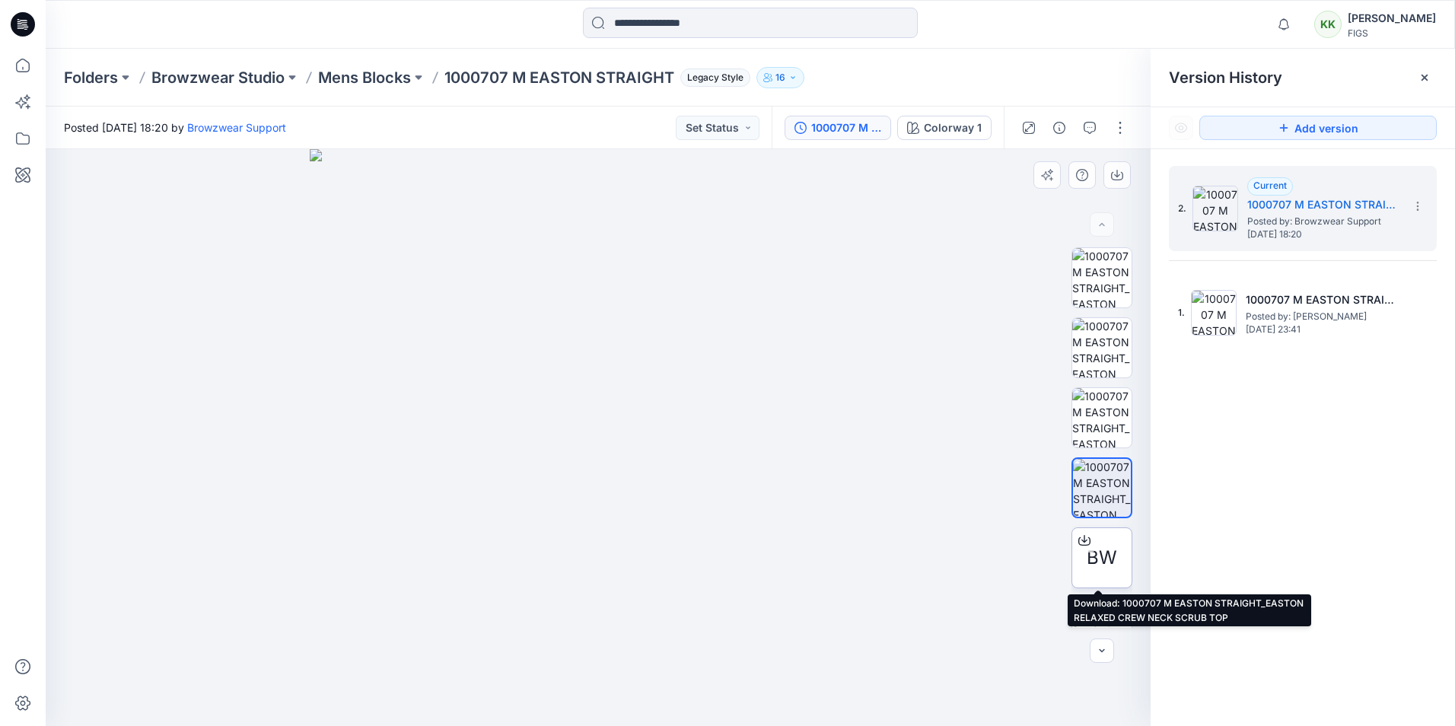
click at [1090, 566] on span "BW" at bounding box center [1102, 557] width 30 height 27
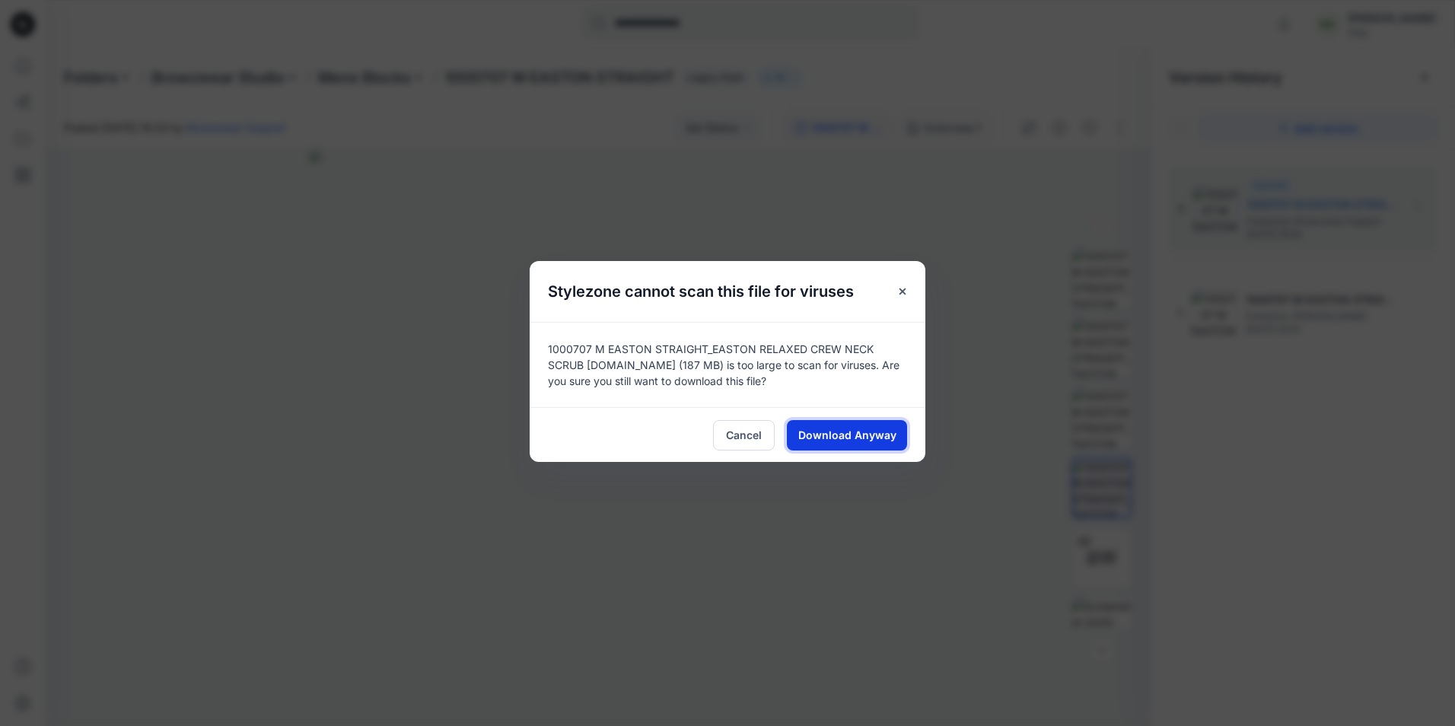
click at [857, 428] on span "Download Anyway" at bounding box center [847, 435] width 98 height 16
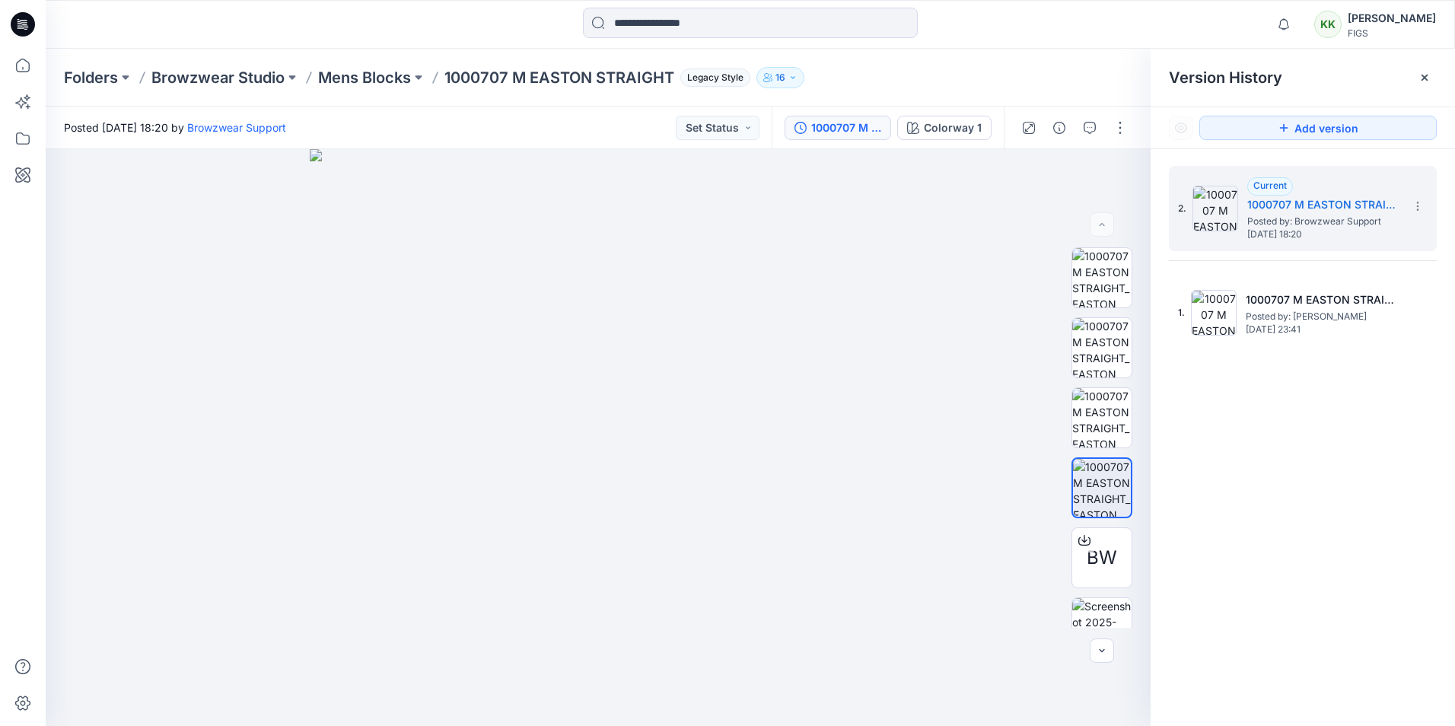
click at [1208, 573] on div "2. Current 1000707 M EASTON STRAIGHT_EASTON RELAXED CREW NECK SCRUB TOP_Block_1…" at bounding box center [1303, 448] width 304 height 599
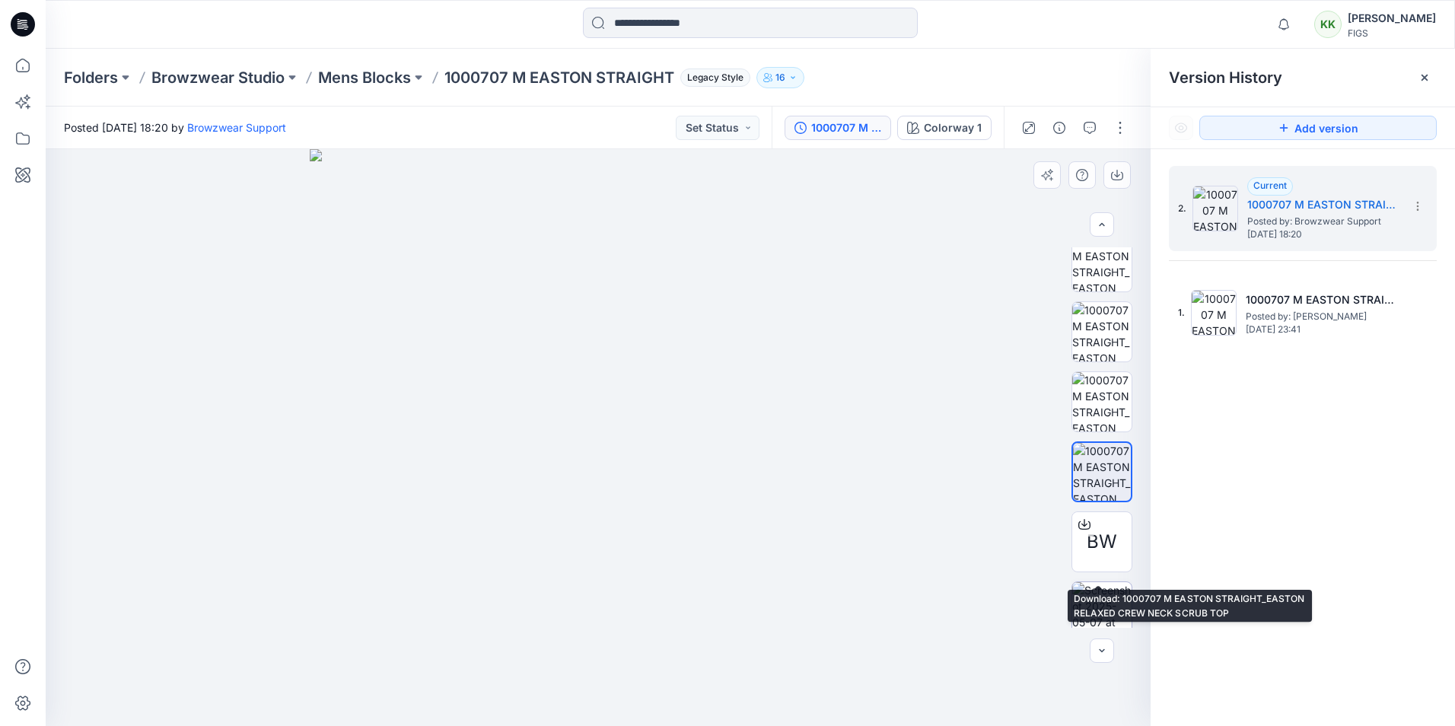
scroll to position [30, 0]
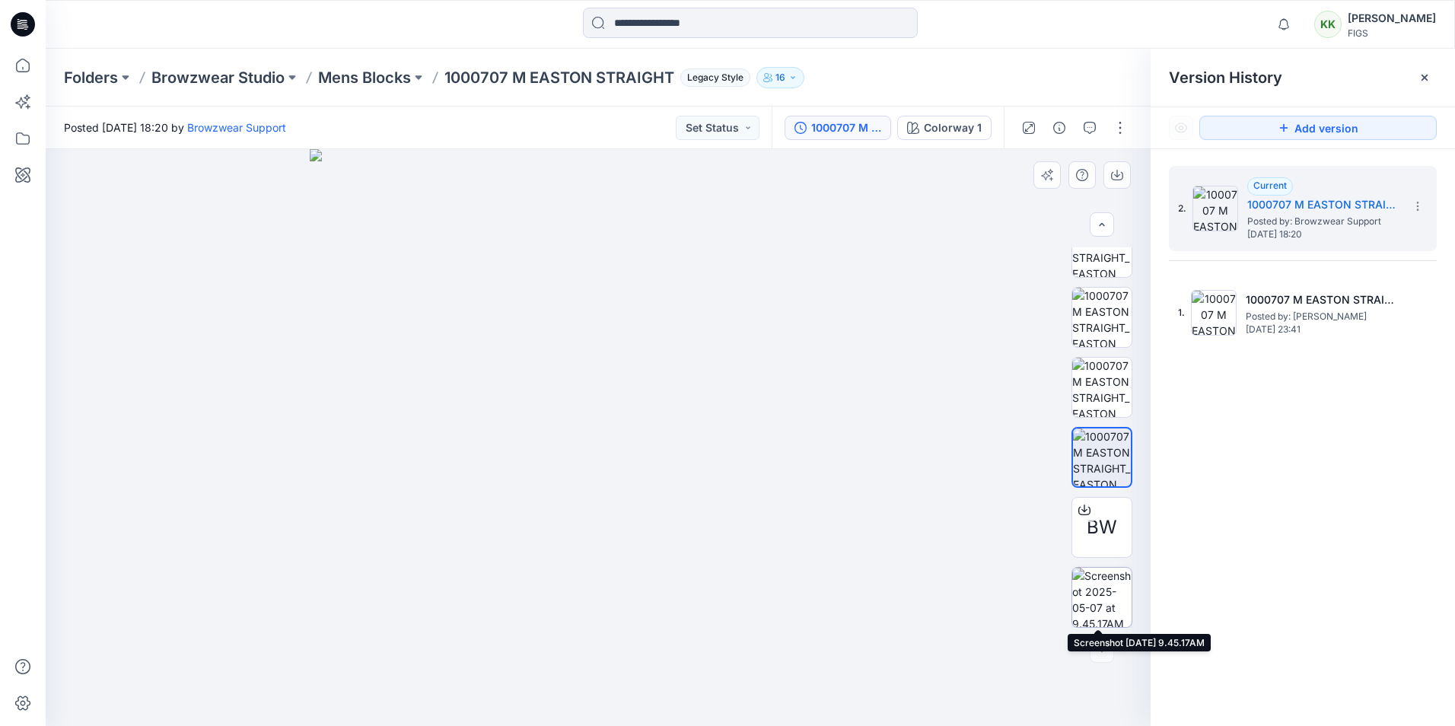
click at [1098, 591] on img at bounding box center [1101, 597] width 59 height 59
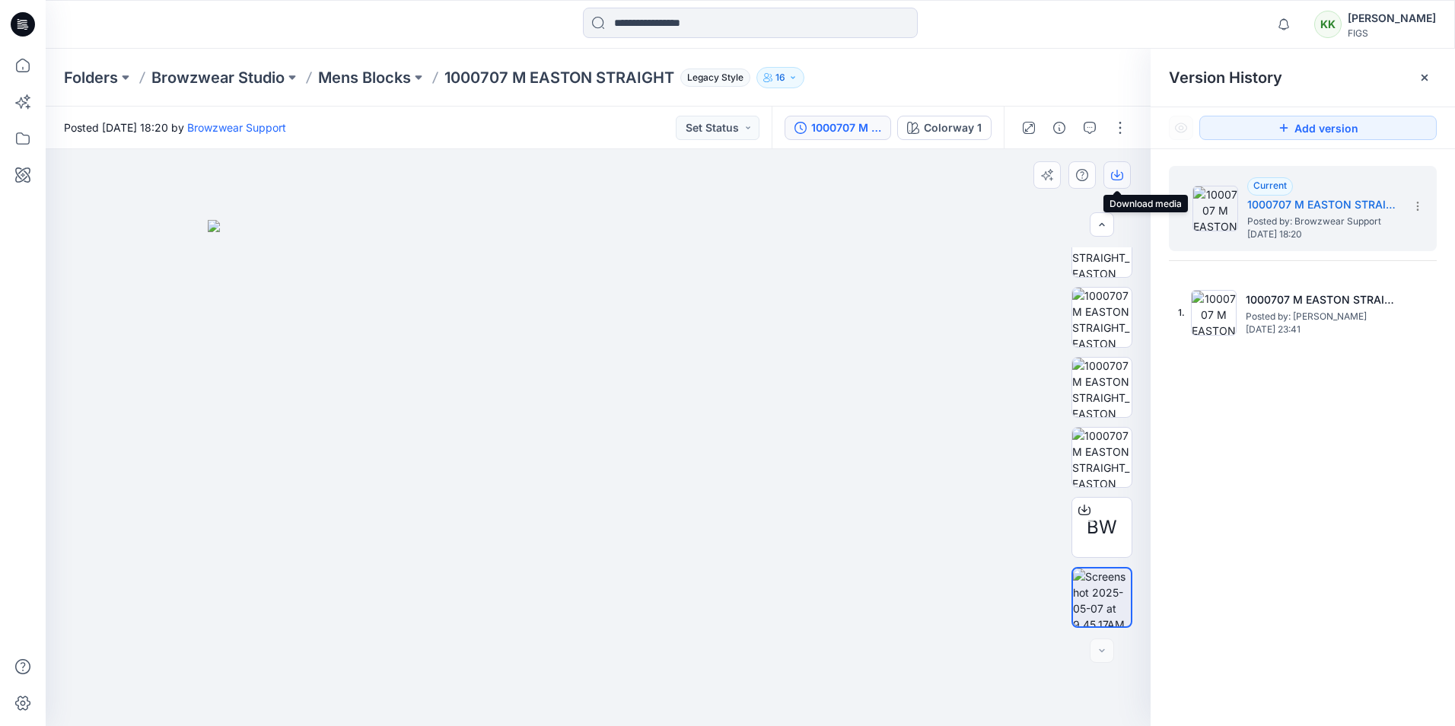
click at [1113, 173] on icon "button" at bounding box center [1117, 175] width 12 height 12
click at [1335, 597] on div "2. Current 1000707 M EASTON STRAIGHT_EASTON RELAXED CREW NECK SCRUB TOP_Block_1…" at bounding box center [1303, 448] width 304 height 599
click at [678, 18] on input at bounding box center [750, 23] width 335 height 30
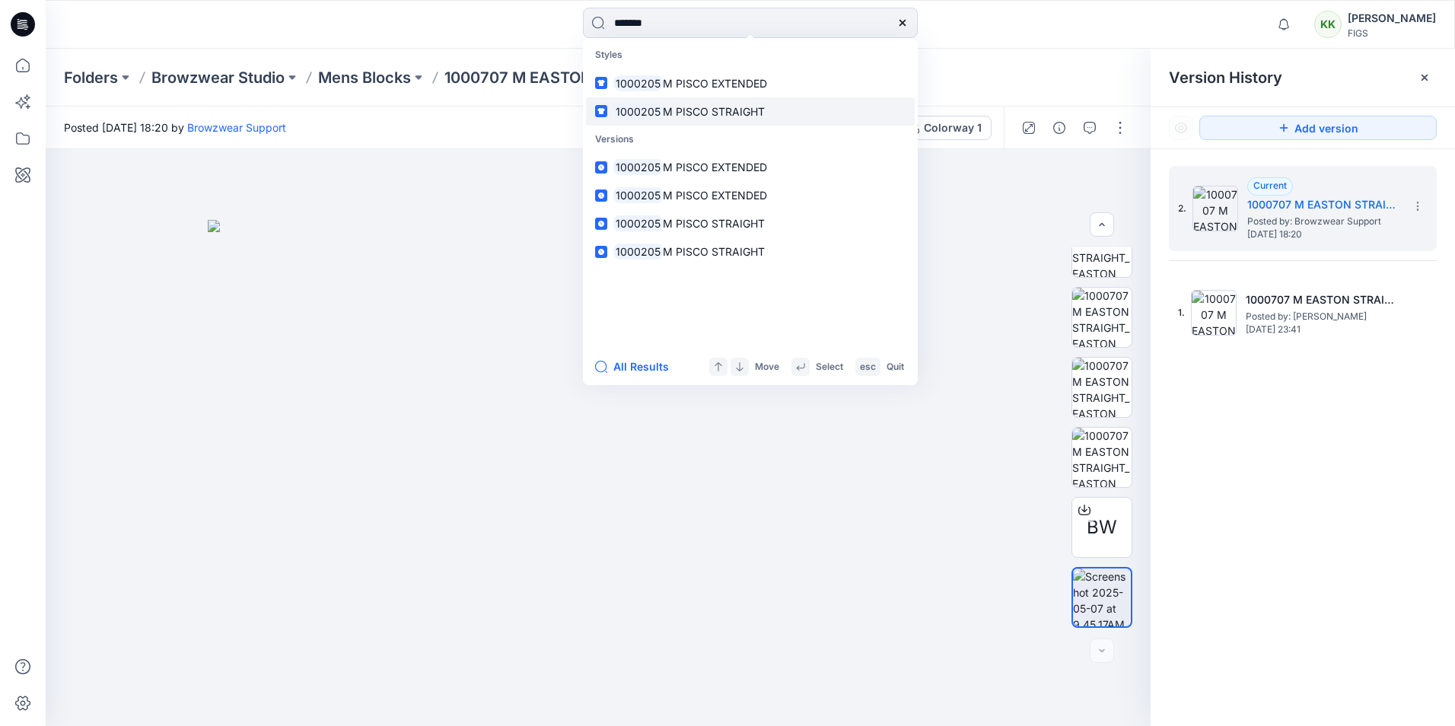
type input "*******"
click at [683, 100] on link "1000205 M PISCO STRAIGHT" at bounding box center [750, 111] width 329 height 28
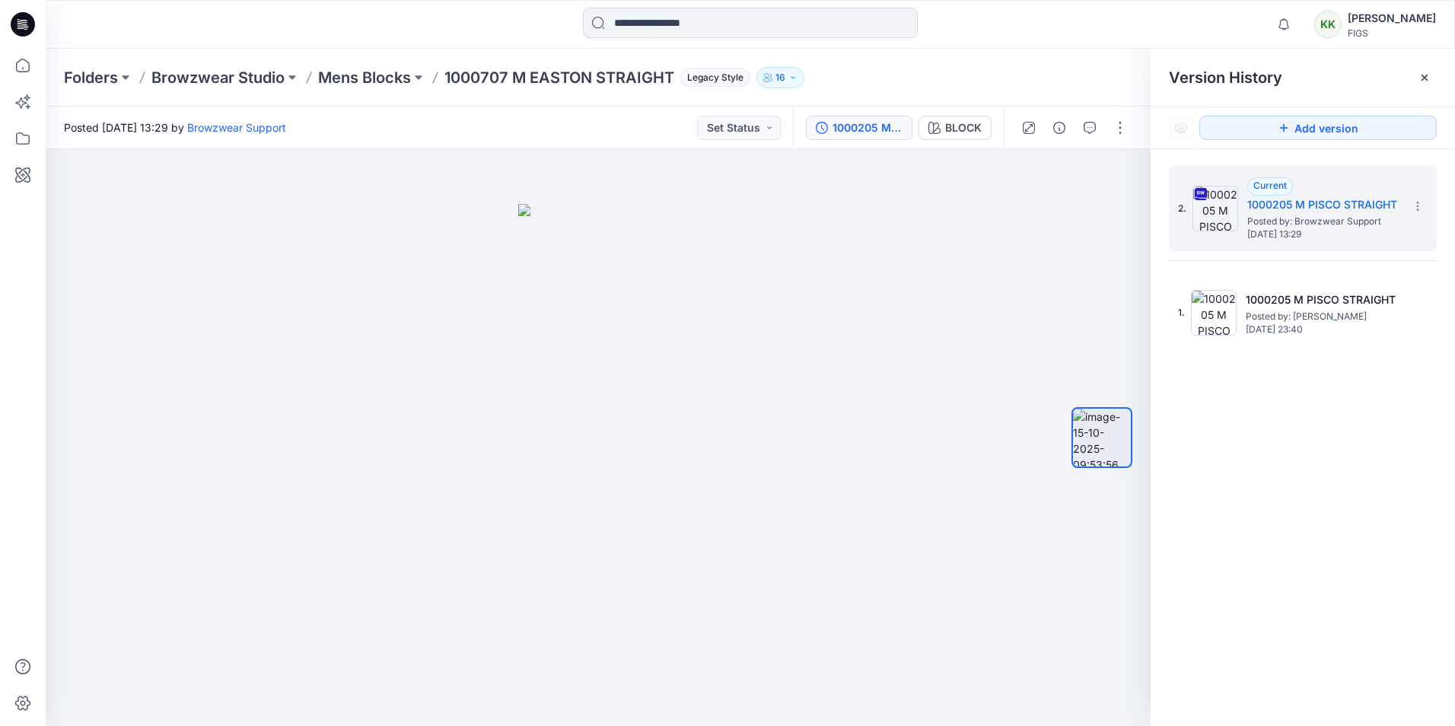
click at [1265, 452] on div "2. Current 1000205 M PISCO STRAIGHT Posted by: Browzwear Support [DATE] 13:29 1…" at bounding box center [1303, 448] width 304 height 599
drag, startPoint x: 1232, startPoint y: 484, endPoint x: 1268, endPoint y: 386, distance: 104.5
click at [1232, 485] on div "2. Current 1000205 M PISCO STRAIGHT Posted by: Browzwear Support [DATE] 13:29 1…" at bounding box center [1303, 448] width 304 height 599
click at [1419, 204] on icon at bounding box center [1418, 206] width 12 height 12
click at [1313, 234] on span "Download Source BW File" at bounding box center [1341, 236] width 128 height 18
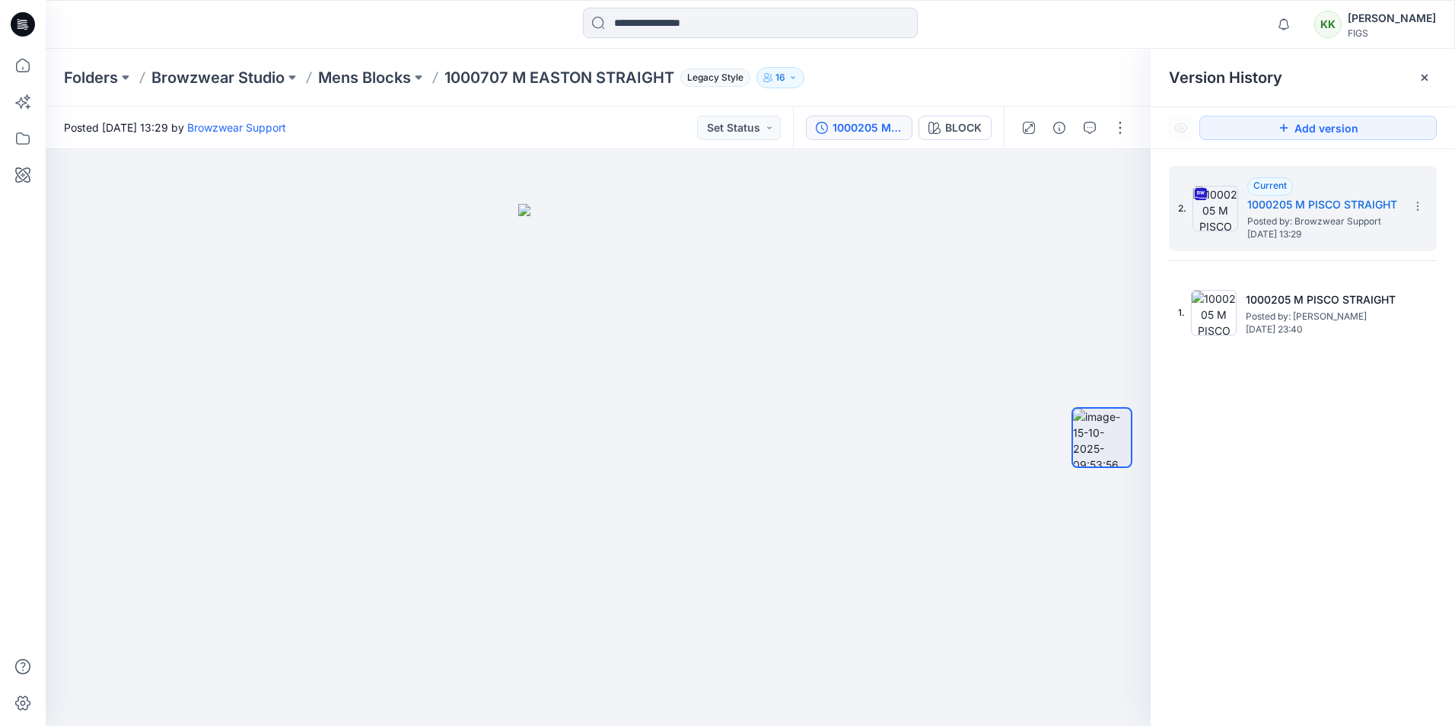
click at [1244, 491] on div "2. Current 1000205 M PISCO STRAIGHT Posted by: Browzwear Support [DATE] 13:29 1…" at bounding box center [1303, 448] width 304 height 599
click at [1313, 537] on div "2. Current 1000205 M PISCO STRAIGHT Posted by: Browzwear Support [DATE] 13:29 1…" at bounding box center [1303, 448] width 304 height 599
click at [677, 24] on input at bounding box center [750, 23] width 335 height 30
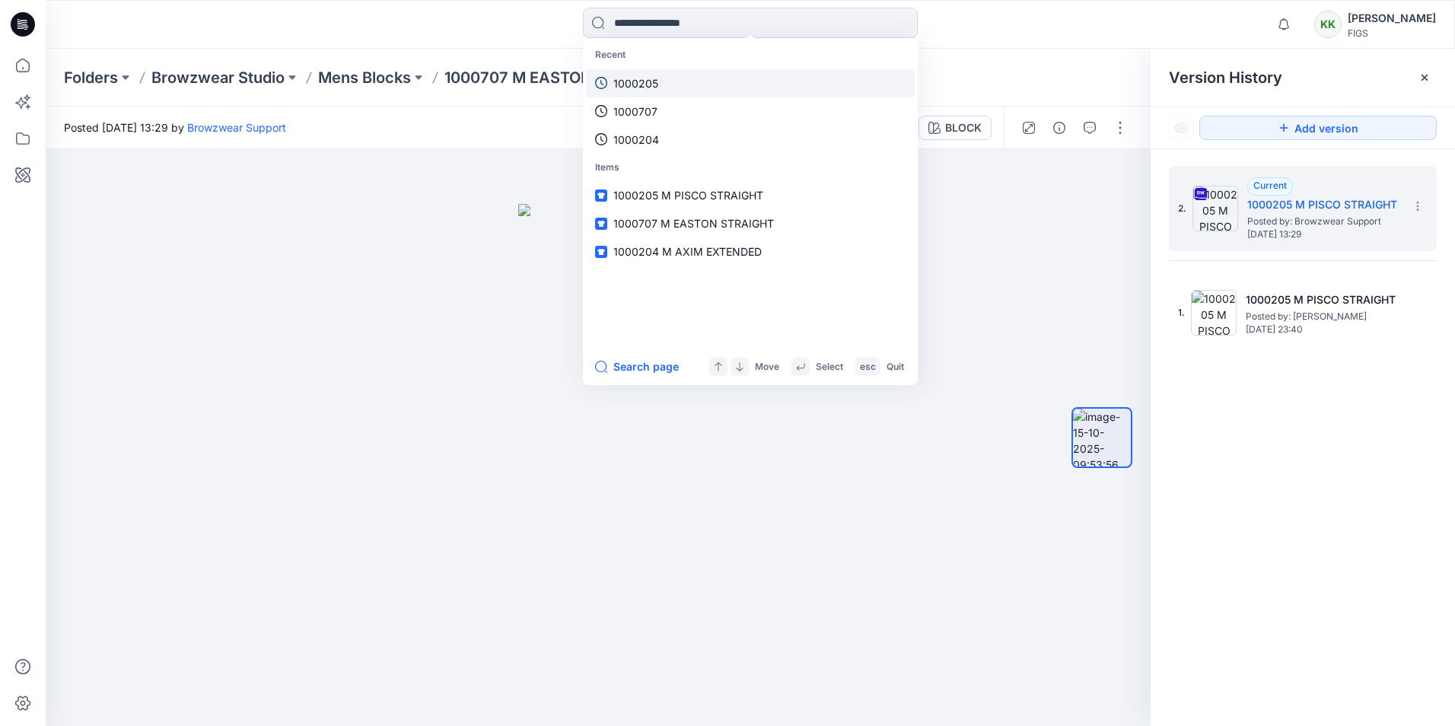
click at [660, 88] on link "1000205" at bounding box center [750, 83] width 329 height 28
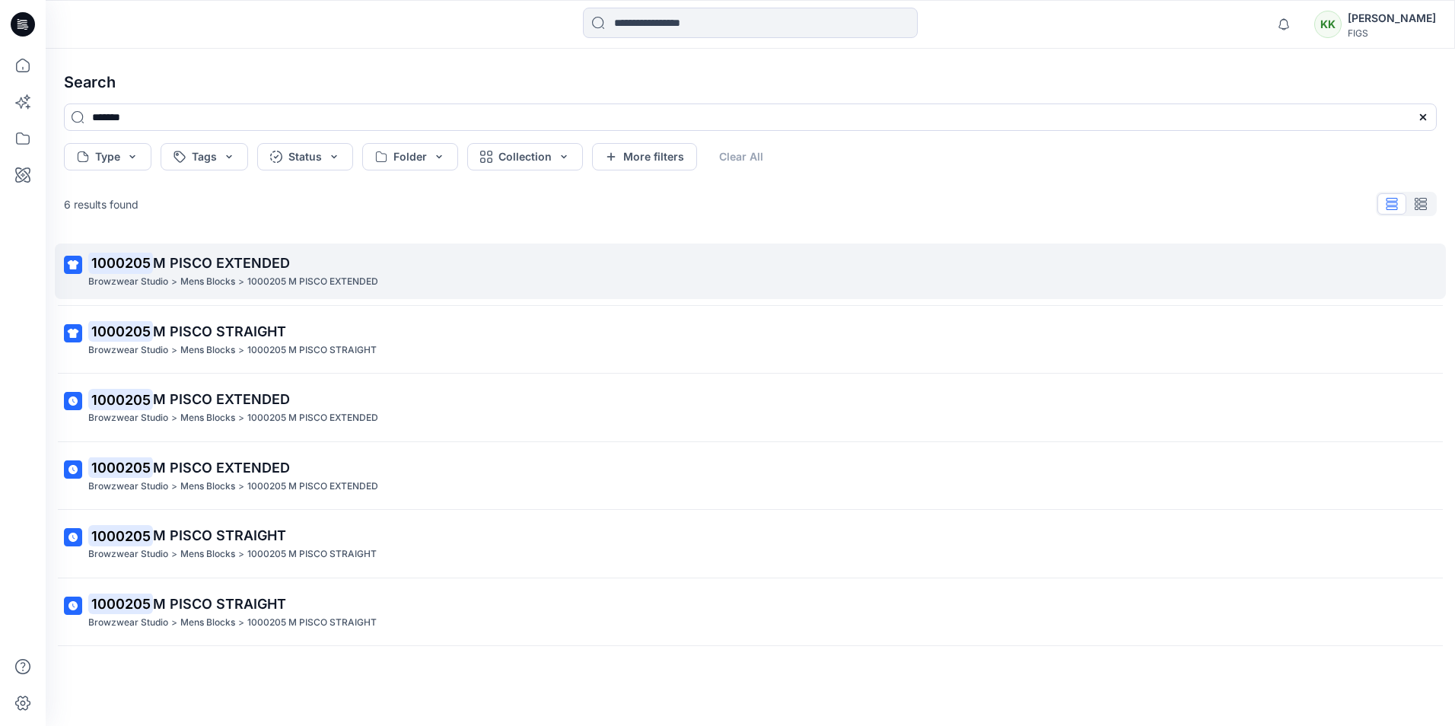
click at [221, 263] on span "M PISCO EXTENDED" at bounding box center [221, 263] width 137 height 16
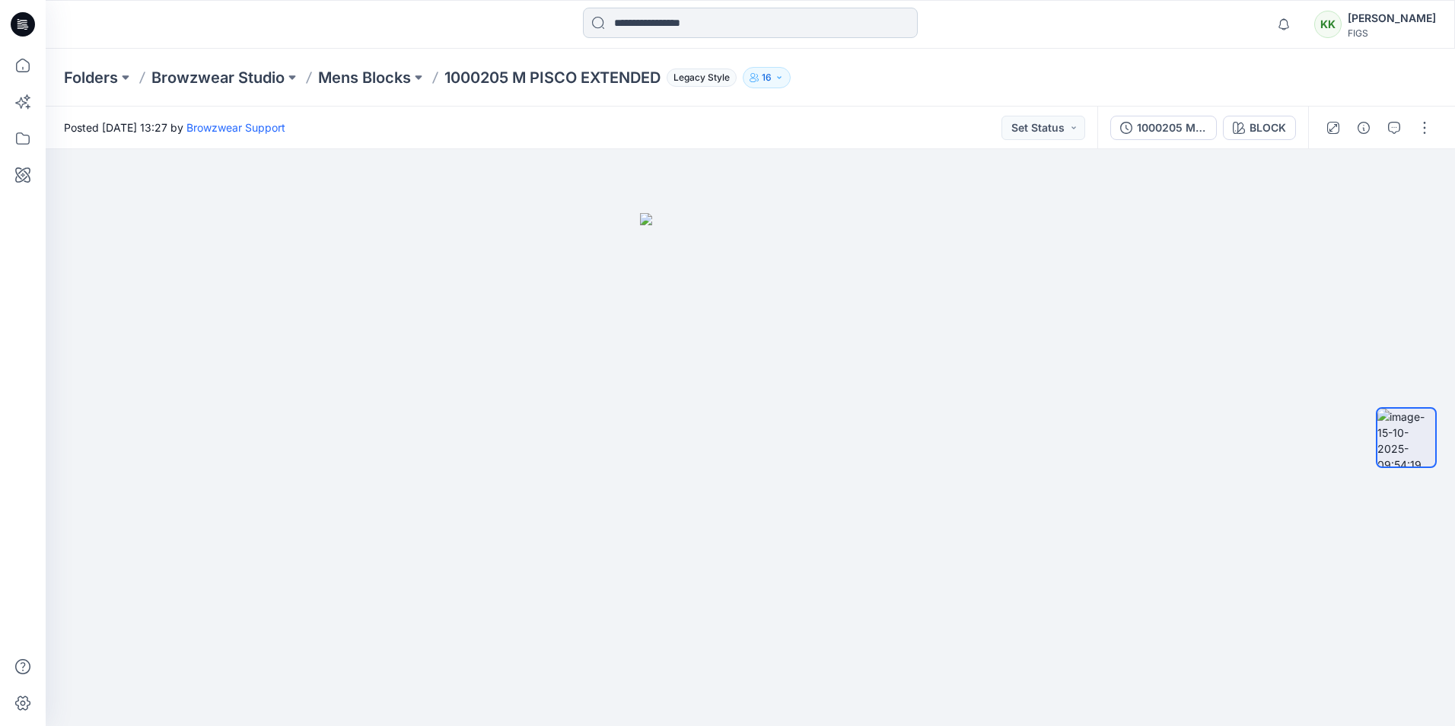
click at [640, 27] on input at bounding box center [750, 23] width 335 height 30
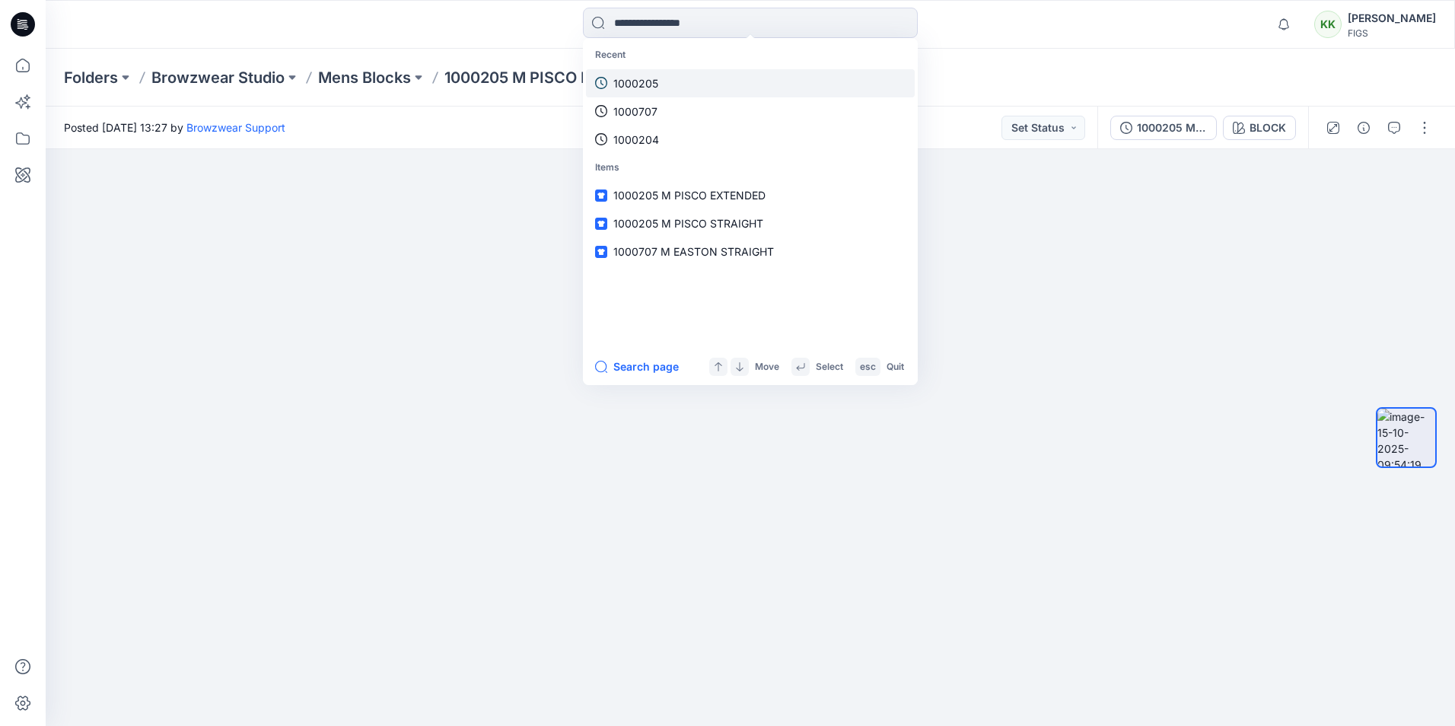
click at [629, 76] on p "1000205" at bounding box center [635, 83] width 45 height 16
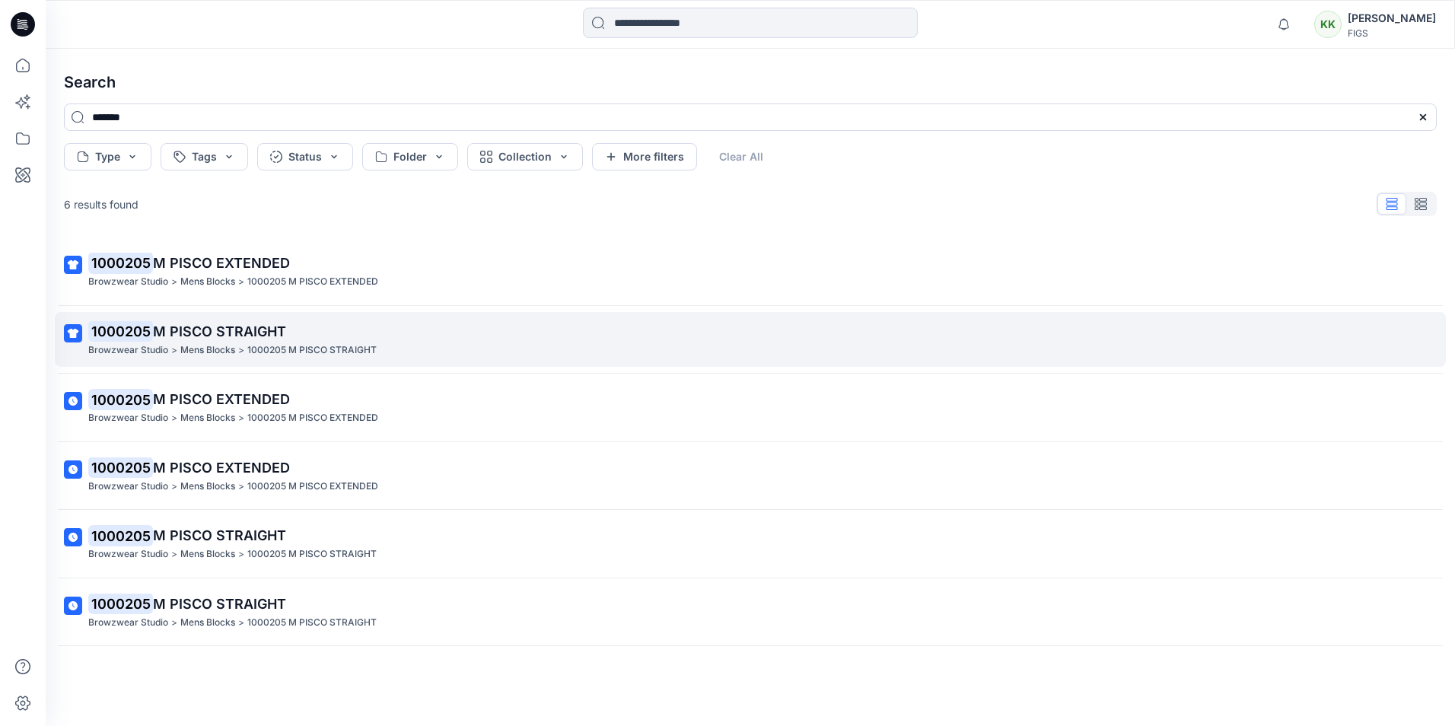
click at [130, 343] on p "Browzwear Studio" at bounding box center [128, 350] width 80 height 16
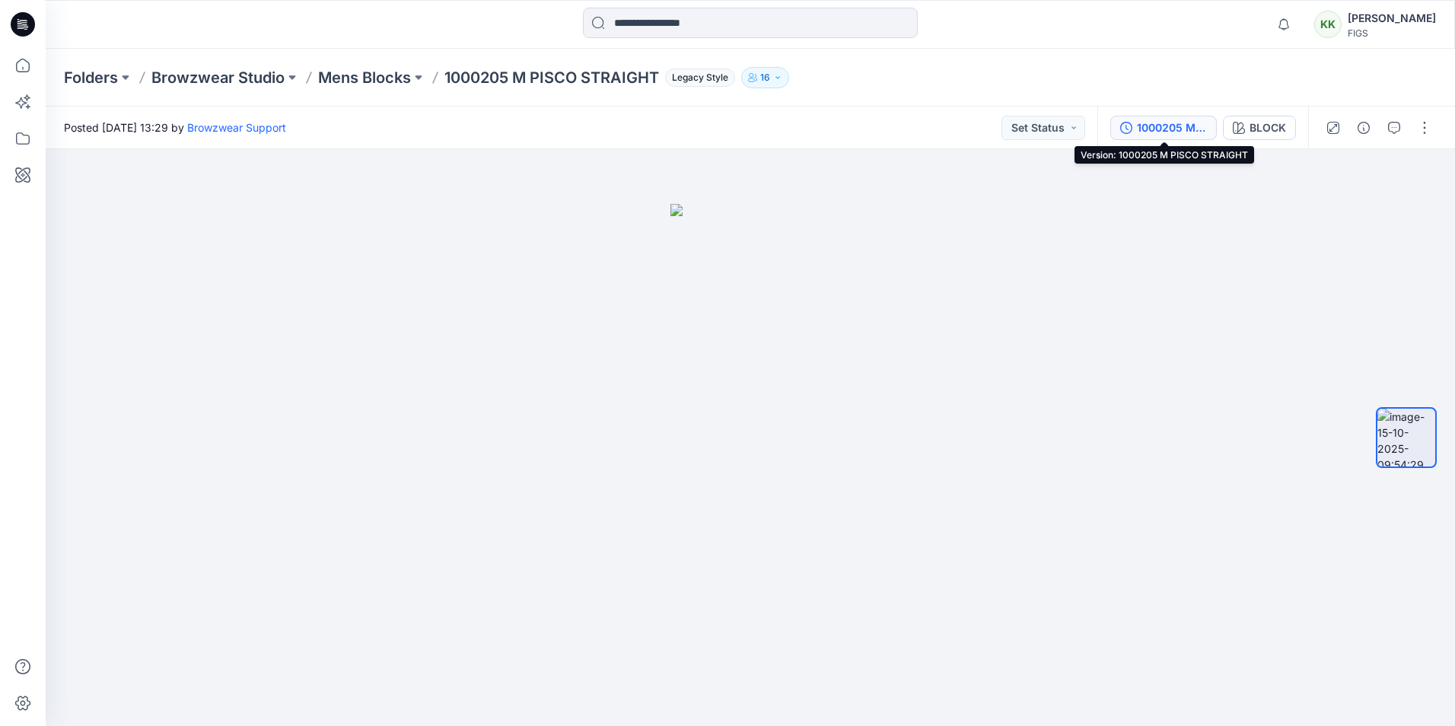
click at [1164, 130] on div "1000205 M PISCO STRAIGHT" at bounding box center [1172, 127] width 70 height 17
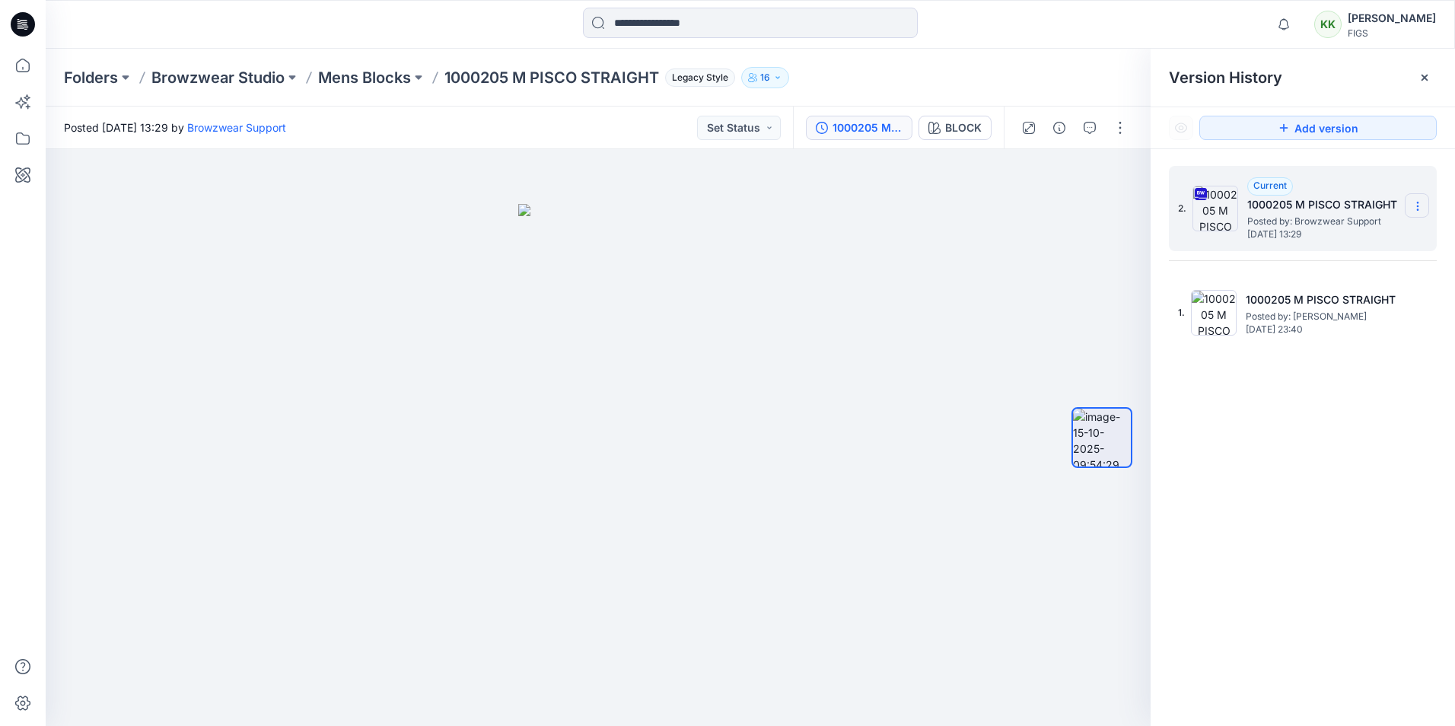
click at [1416, 210] on icon at bounding box center [1418, 206] width 12 height 12
click at [1383, 235] on span "Download Source BW File" at bounding box center [1341, 236] width 128 height 18
click at [1300, 562] on div "2. Current 1000205 M PISCO STRAIGHT Posted by: Browzwear Support [DATE] 13:29 1…" at bounding box center [1303, 448] width 304 height 599
click at [1107, 431] on img at bounding box center [1102, 438] width 58 height 58
click at [1116, 172] on icon "button" at bounding box center [1117, 175] width 12 height 12
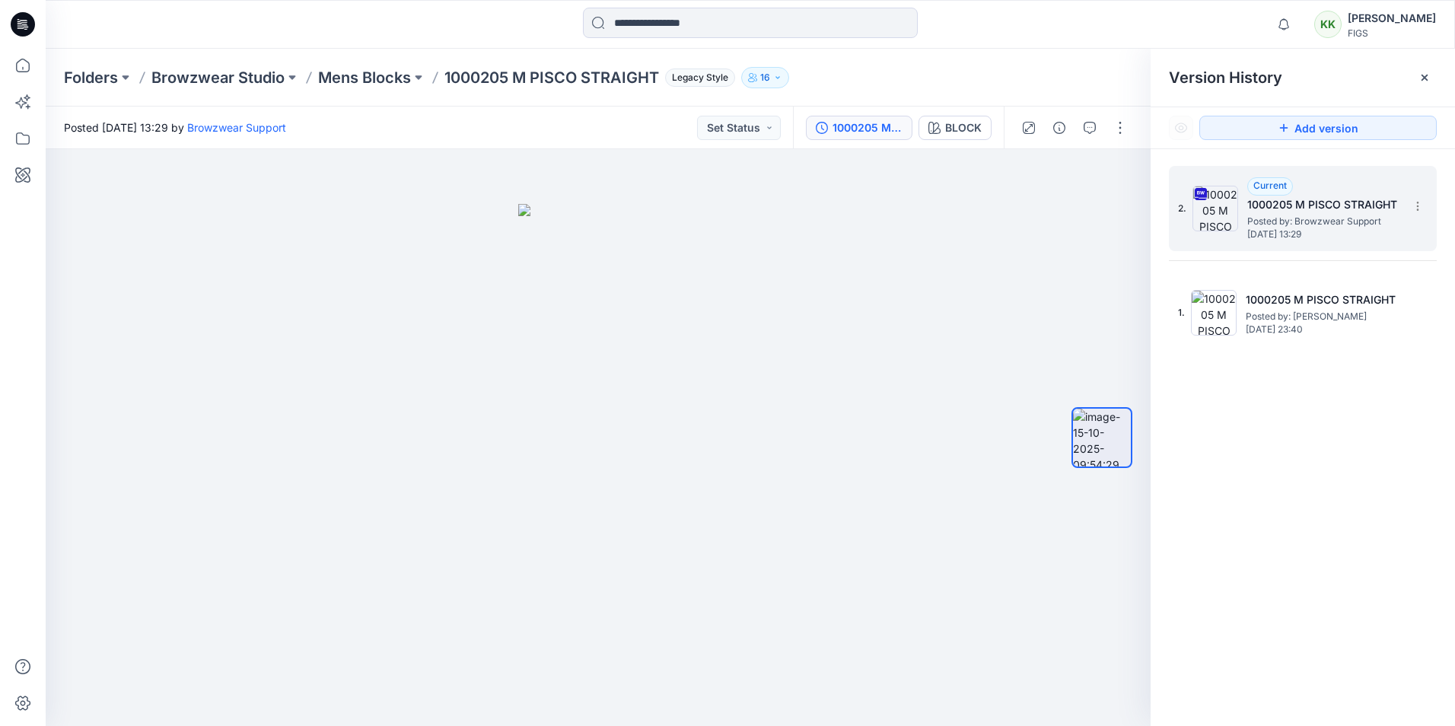
click at [1310, 516] on div "2. Current 1000205 M PISCO STRAIGHT Posted by: Browzwear Support [DATE] 13:29 1…" at bounding box center [1303, 448] width 304 height 599
click at [627, 24] on input at bounding box center [750, 23] width 335 height 30
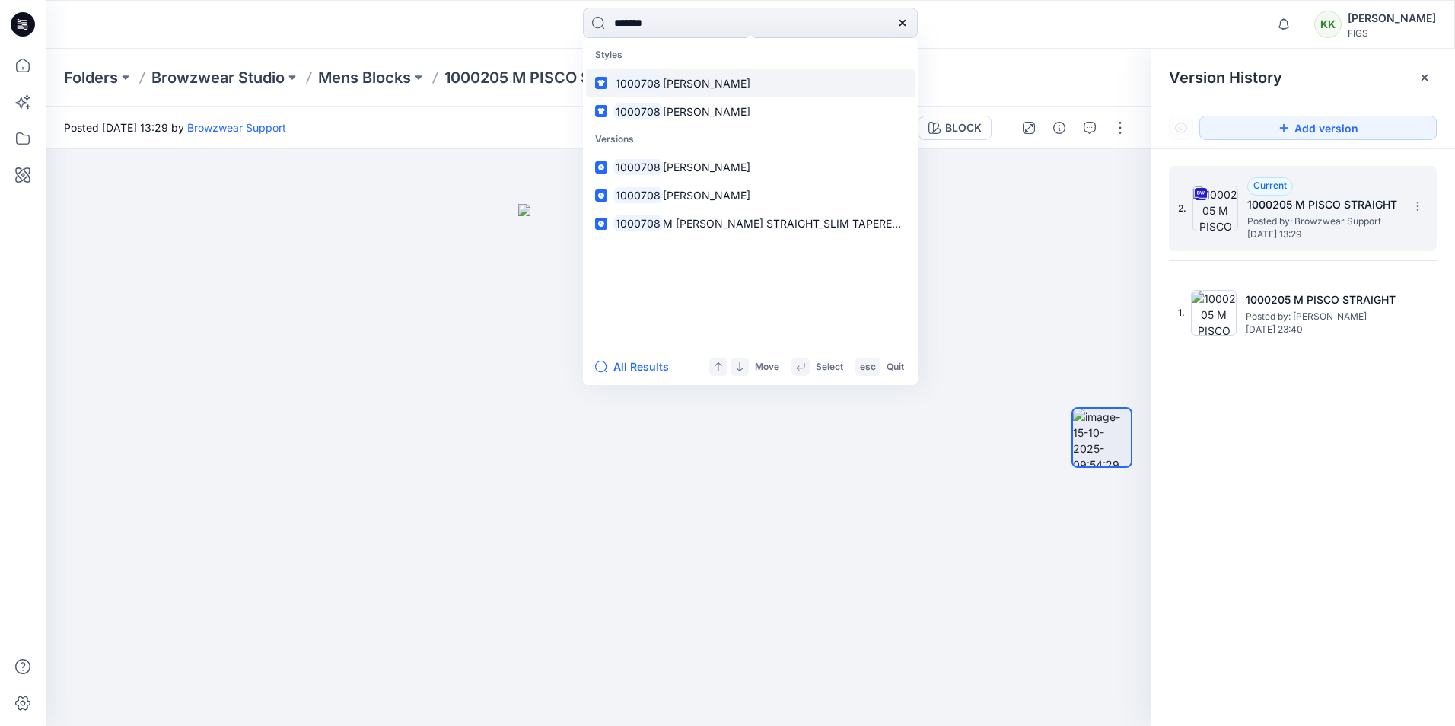
type input "*******"
click at [698, 84] on span "[PERSON_NAME]" at bounding box center [707, 83] width 88 height 13
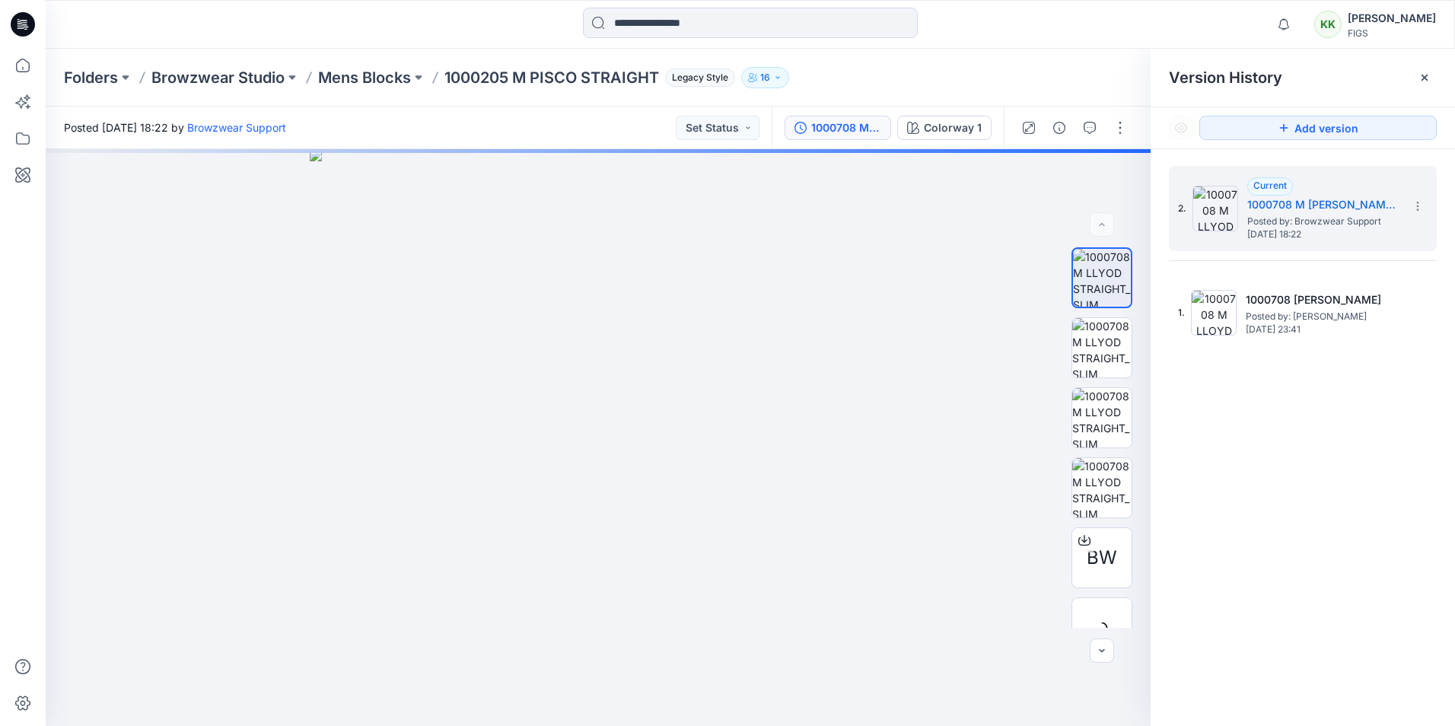
click at [1358, 452] on div "2. Current 1000708 M [PERSON_NAME] STRAIGHT_SLIM TAPERED SCRUB PANT_Block_10007…" at bounding box center [1303, 448] width 304 height 599
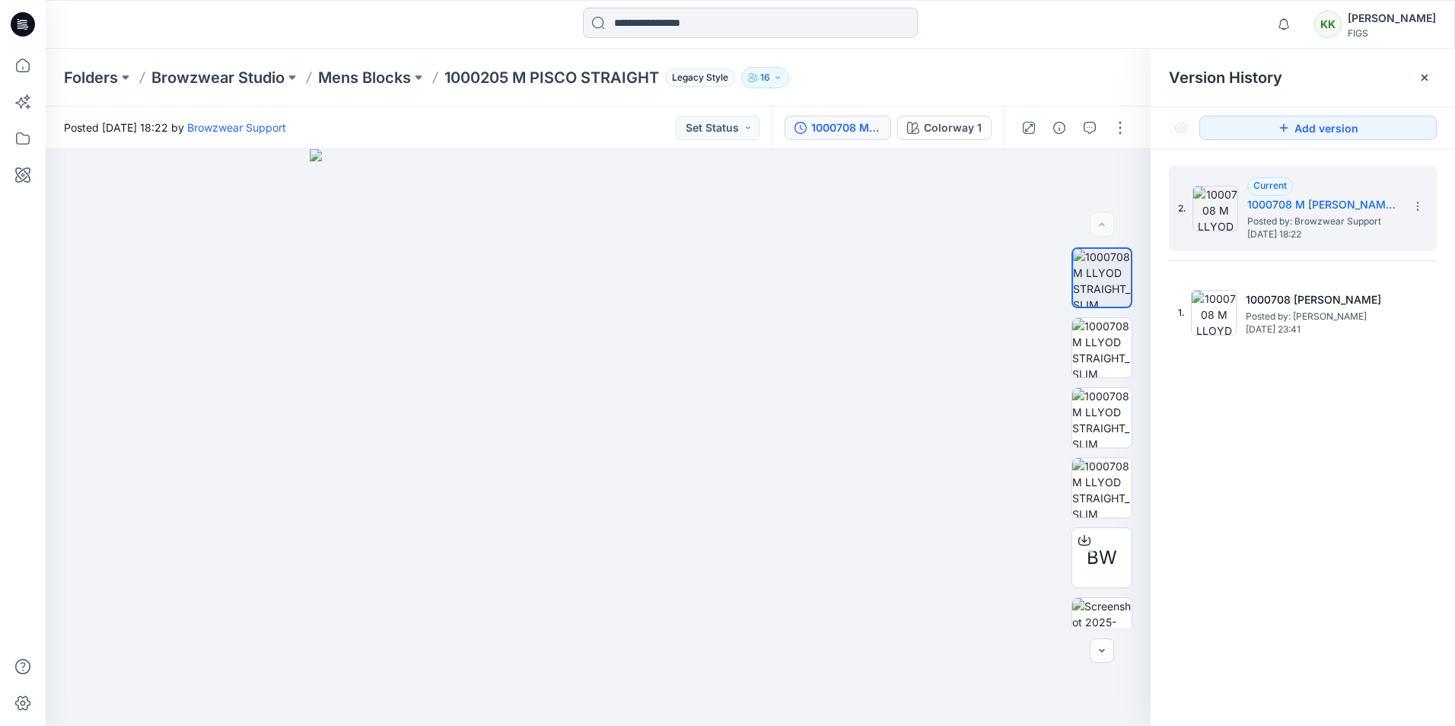
click at [704, 27] on input at bounding box center [750, 23] width 335 height 30
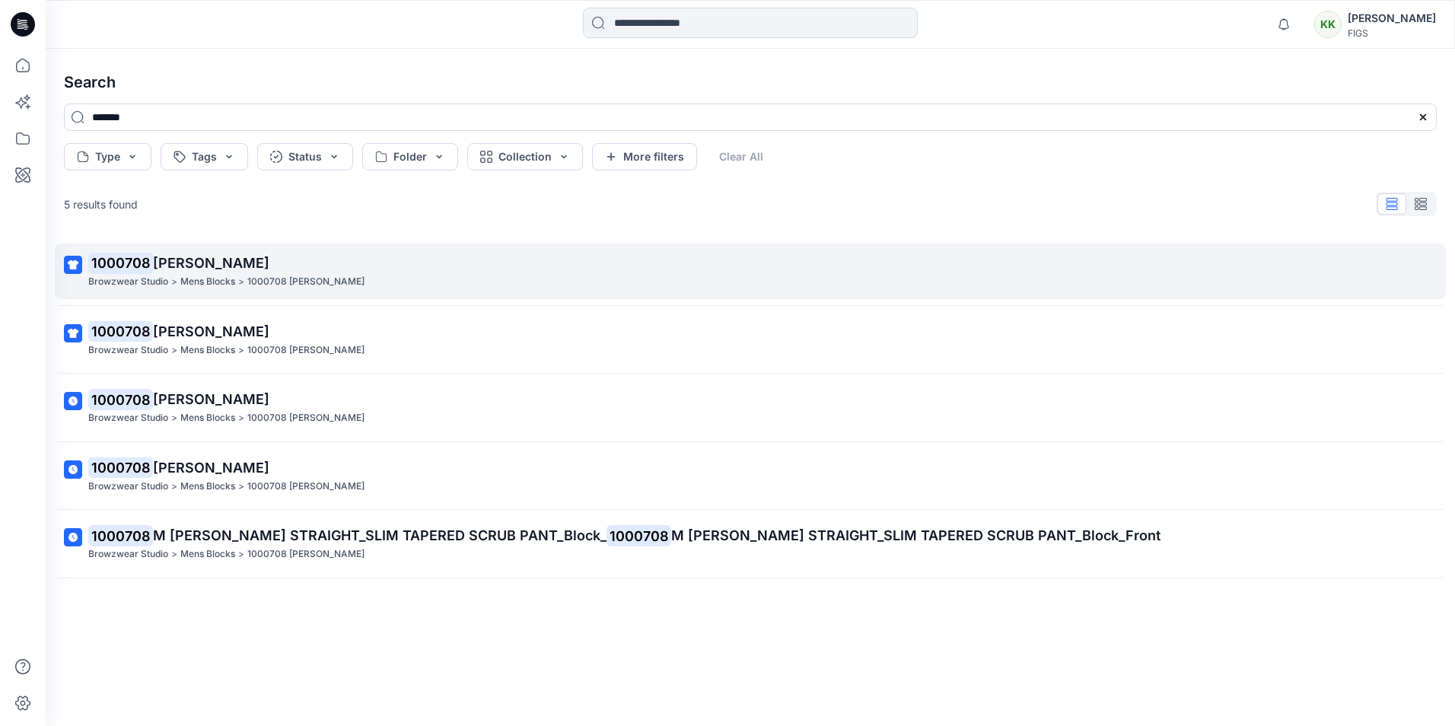
click at [195, 272] on p "1000708 [PERSON_NAME]" at bounding box center [748, 263] width 1321 height 21
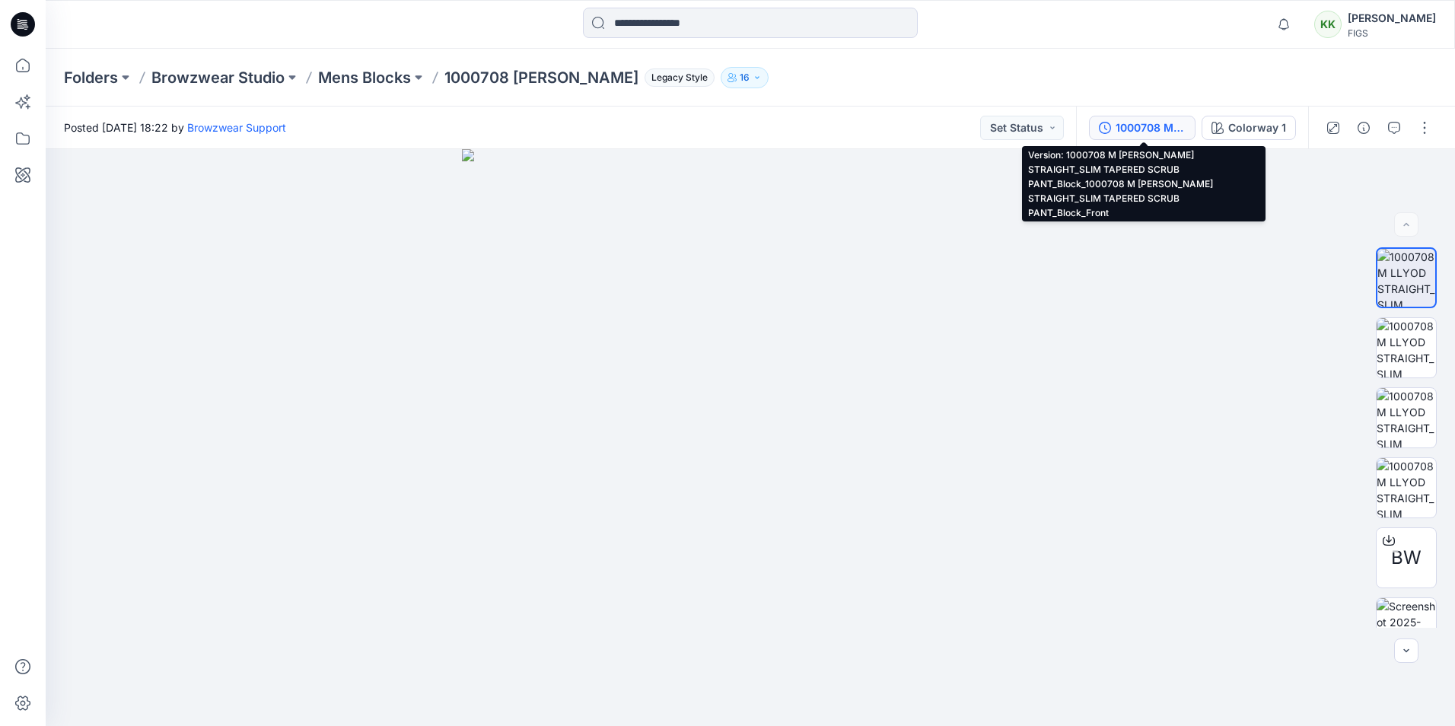
click at [1148, 114] on div "1000708 M [PERSON_NAME] STRAIGHT_SLIM TAPERED SCRUB PANT_Block_1000708 M [PERSO…" at bounding box center [1192, 128] width 232 height 43
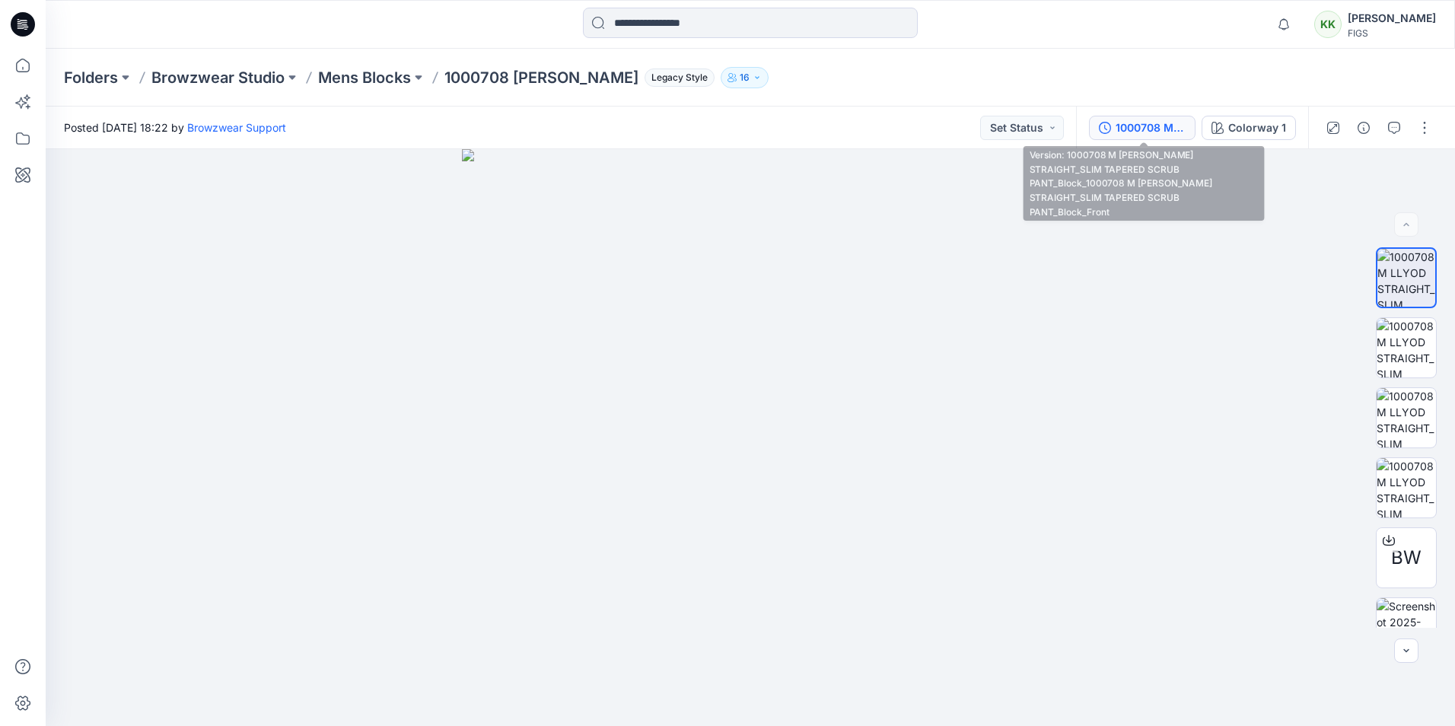
click at [1166, 132] on div "1000708 M [PERSON_NAME] STRAIGHT_SLIM TAPERED SCRUB PANT_Block_1000708 M [PERSO…" at bounding box center [1151, 127] width 70 height 17
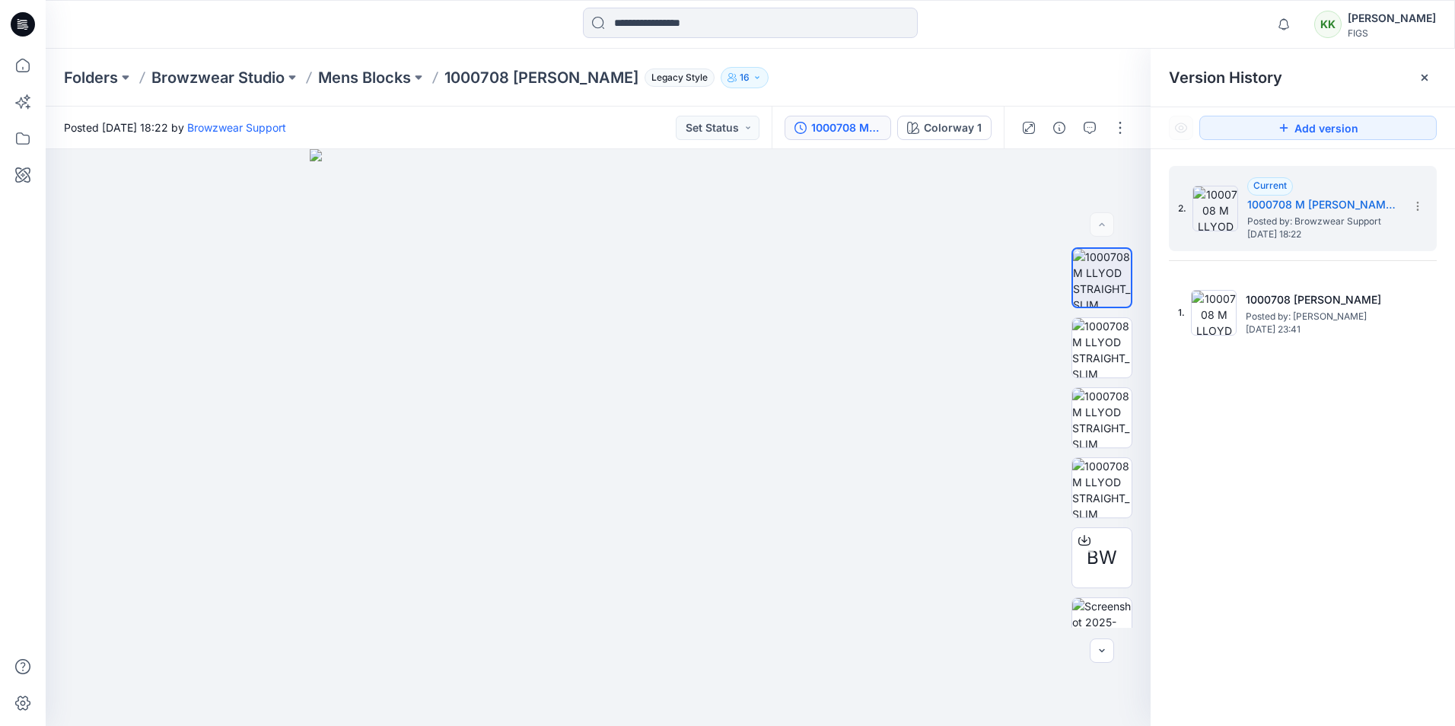
click at [1346, 410] on div "2. Current 1000708 M [PERSON_NAME] STRAIGHT_SLIM TAPERED SCRUB PANT_Block_10007…" at bounding box center [1303, 448] width 304 height 599
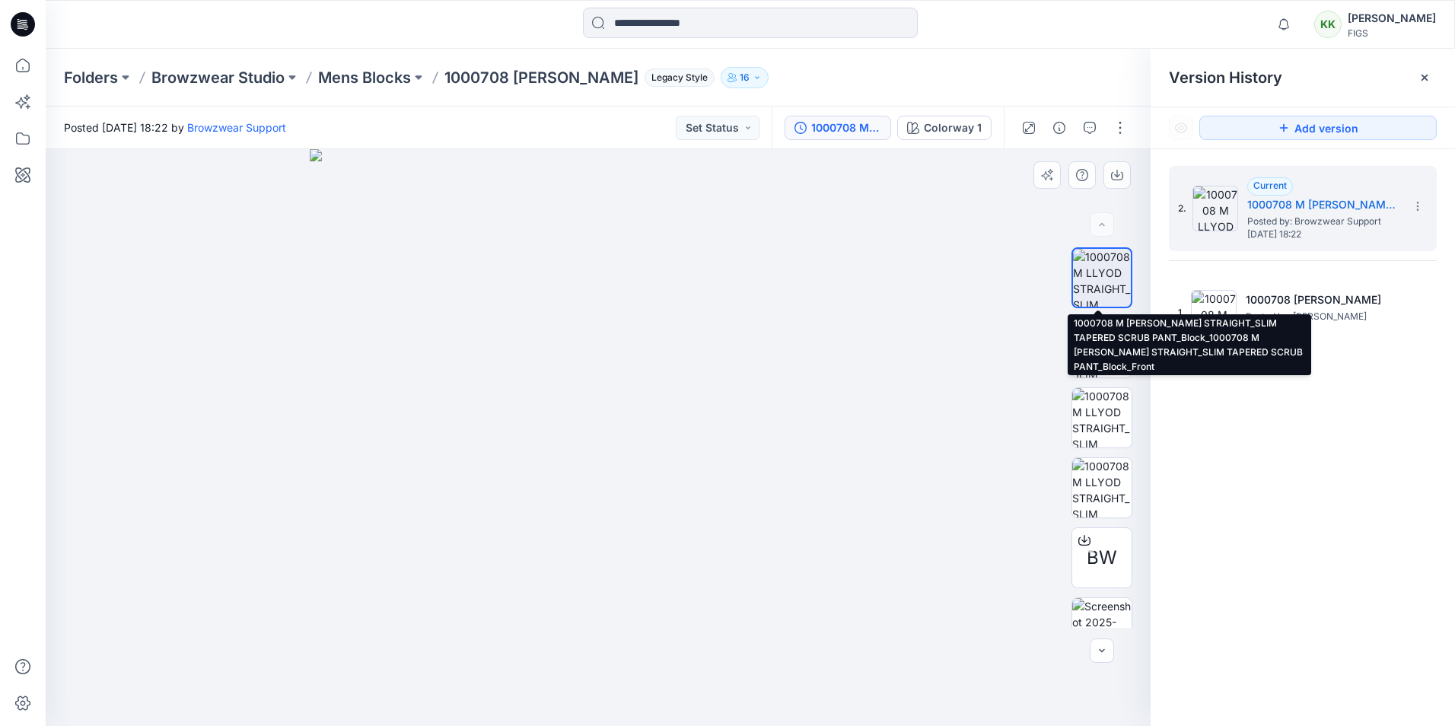
click at [1090, 264] on img at bounding box center [1102, 278] width 58 height 58
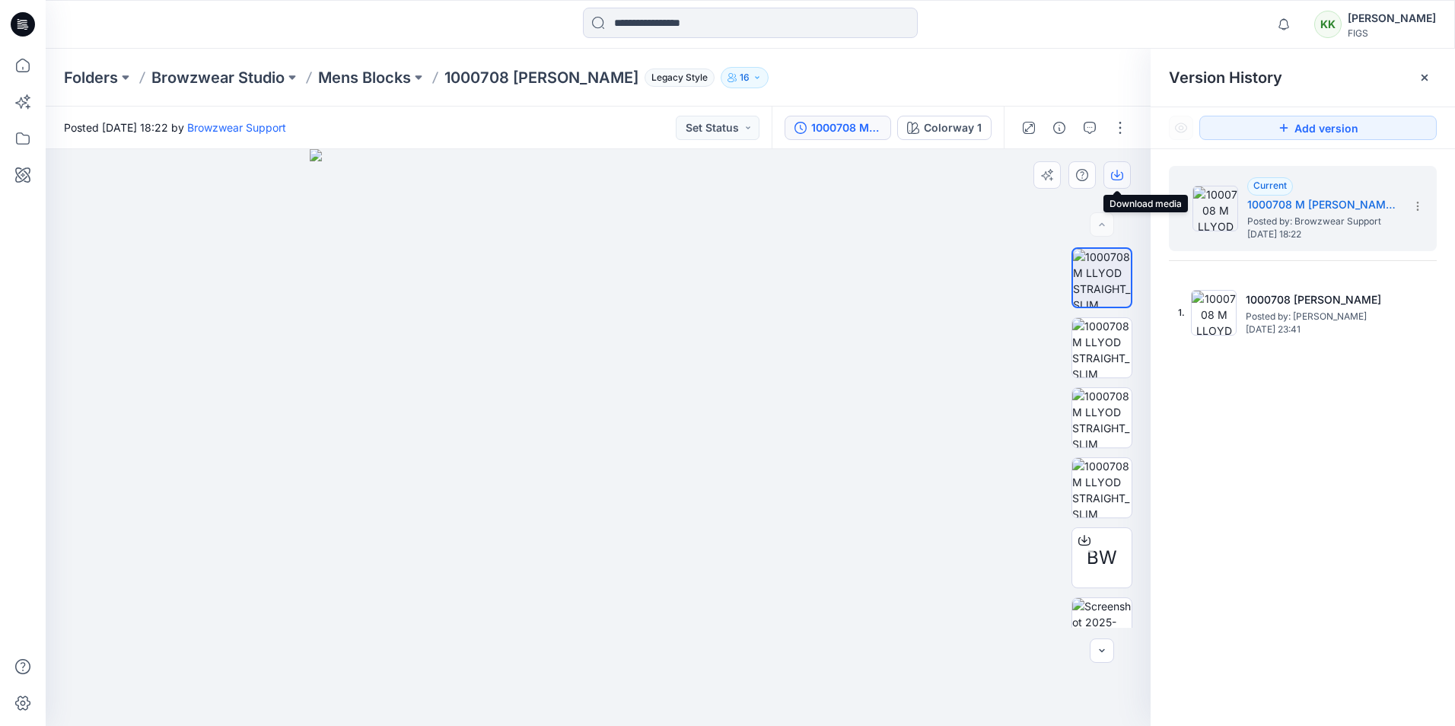
click at [1113, 177] on icon "button" at bounding box center [1117, 175] width 12 height 12
click at [1294, 466] on div "2. Current 1000708 M [PERSON_NAME] STRAIGHT_SLIM TAPERED SCRUB PANT_Block_10007…" at bounding box center [1303, 448] width 304 height 599
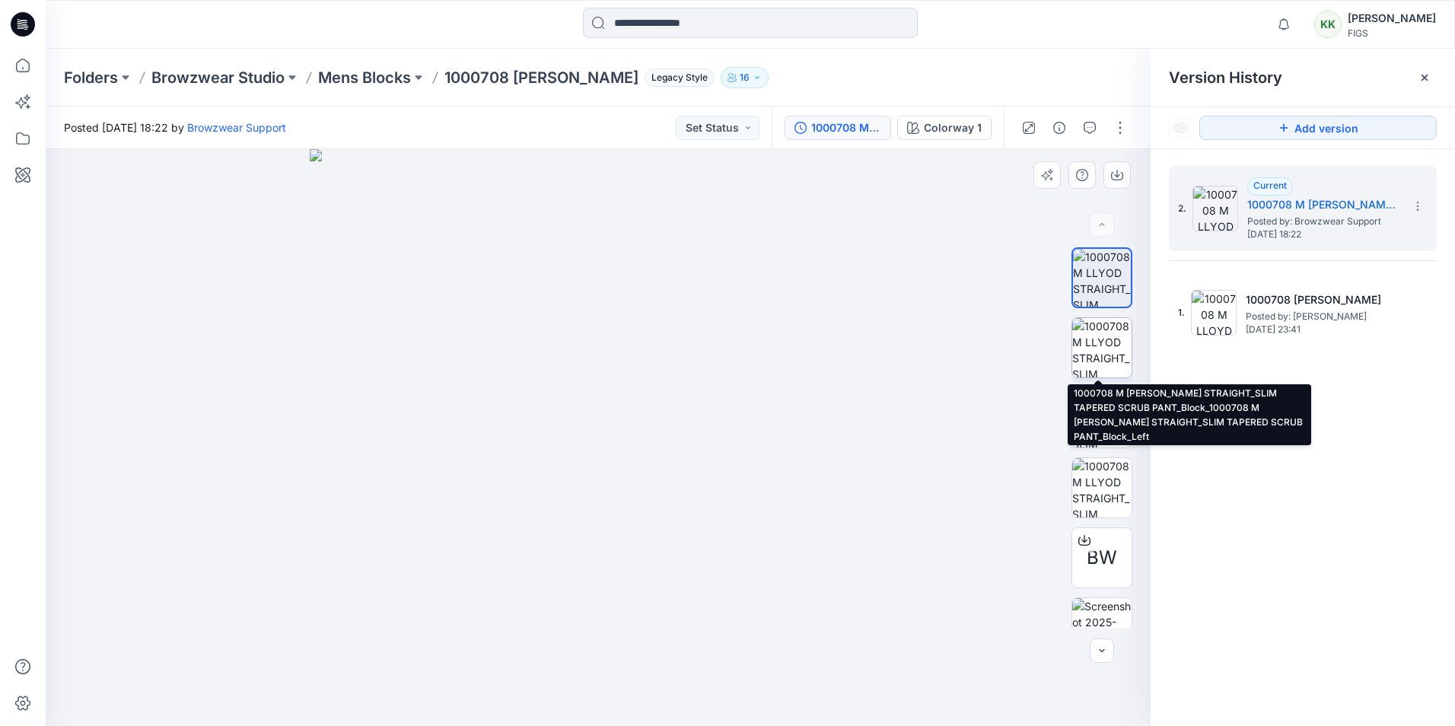
click at [1091, 333] on img at bounding box center [1101, 347] width 59 height 59
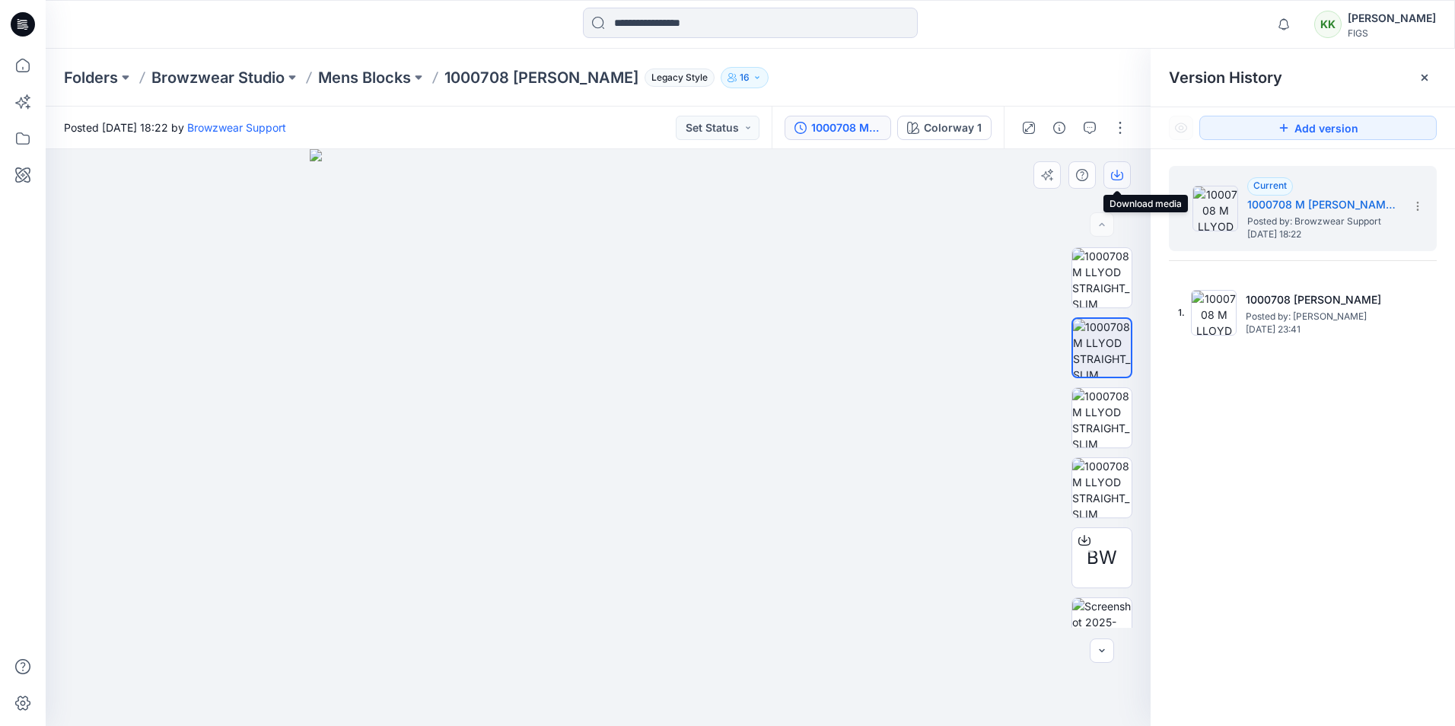
click at [1119, 172] on icon "button" at bounding box center [1117, 175] width 12 height 12
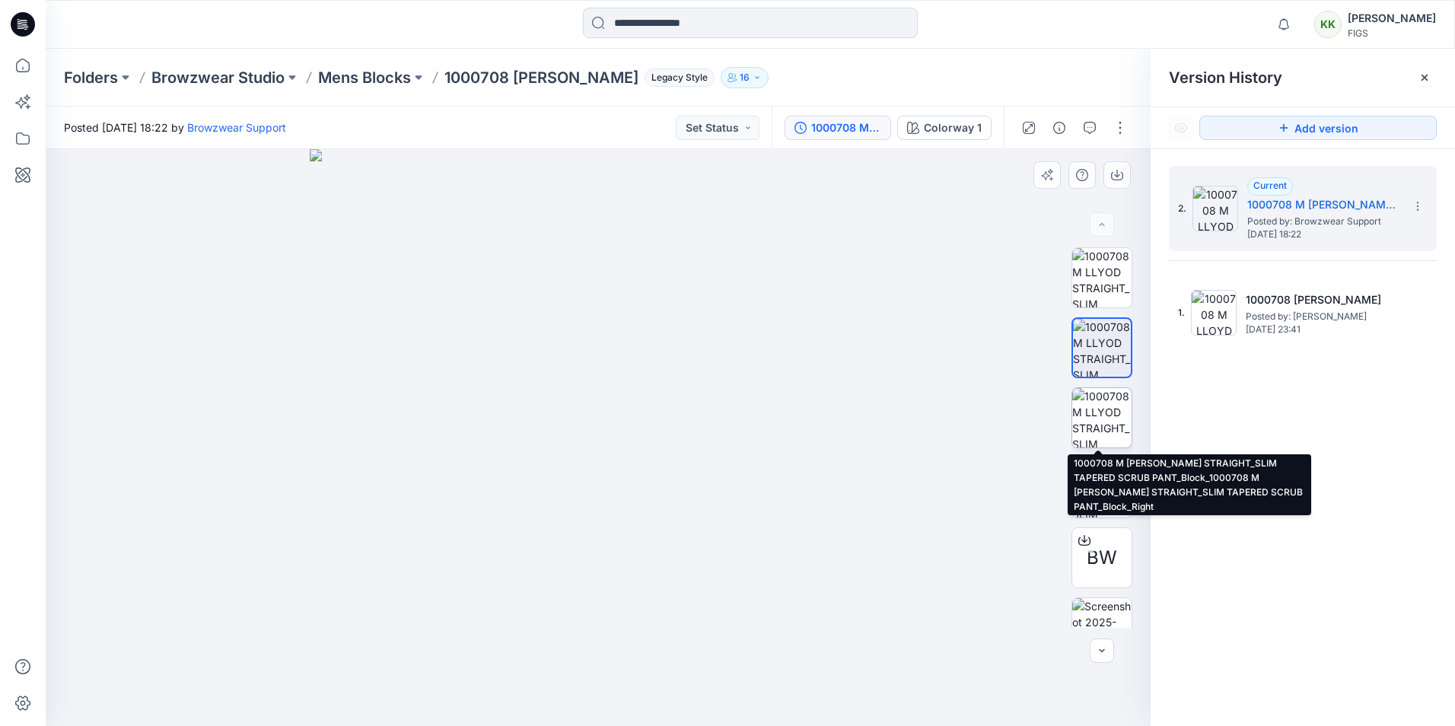
click at [1083, 415] on img at bounding box center [1101, 417] width 59 height 59
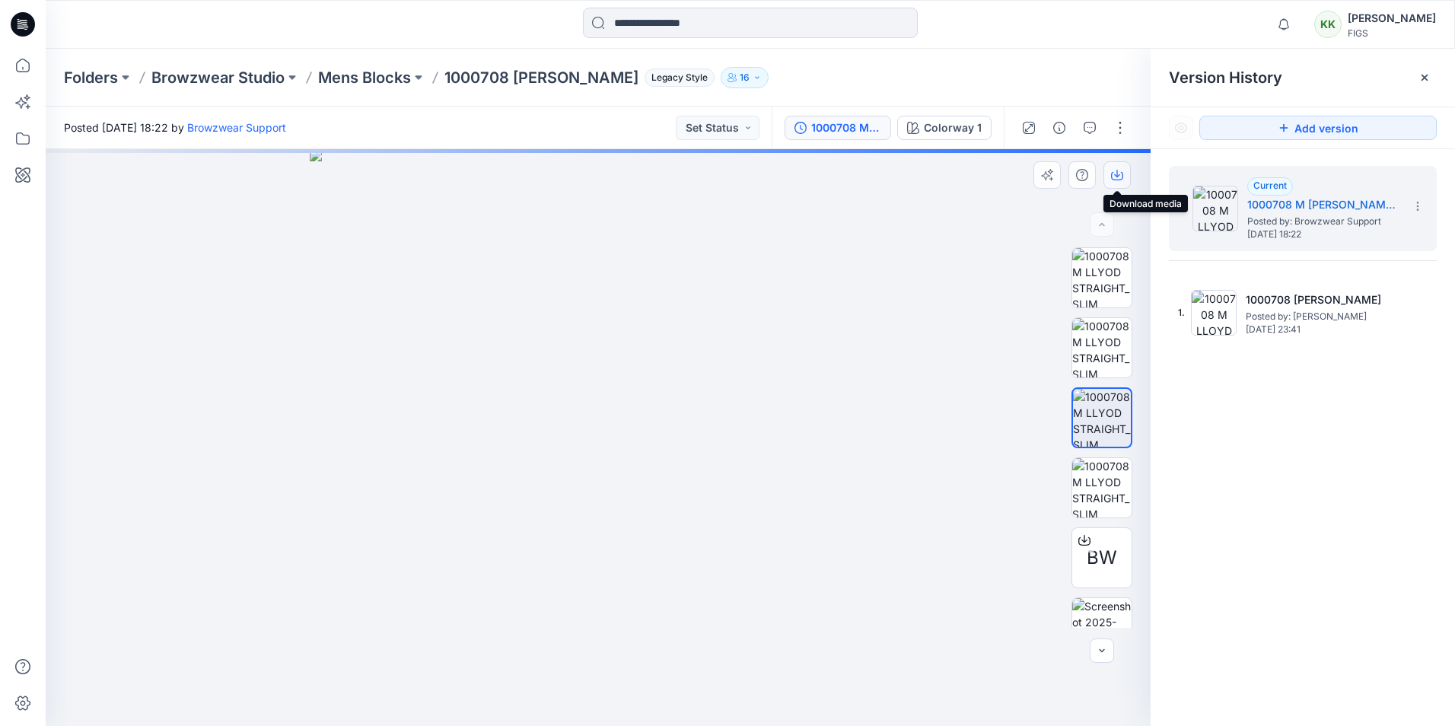
click at [1118, 173] on icon "button" at bounding box center [1117, 175] width 12 height 12
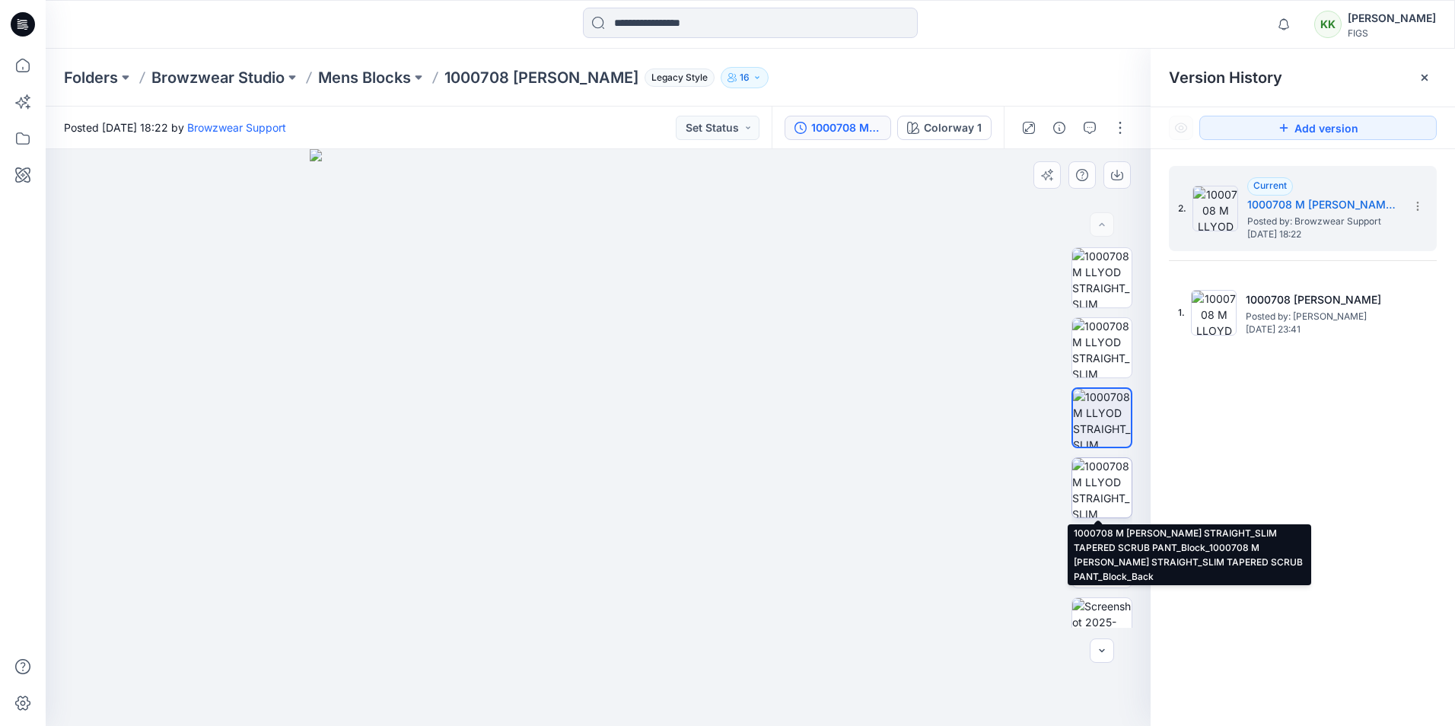
click at [1097, 501] on img at bounding box center [1101, 487] width 59 height 59
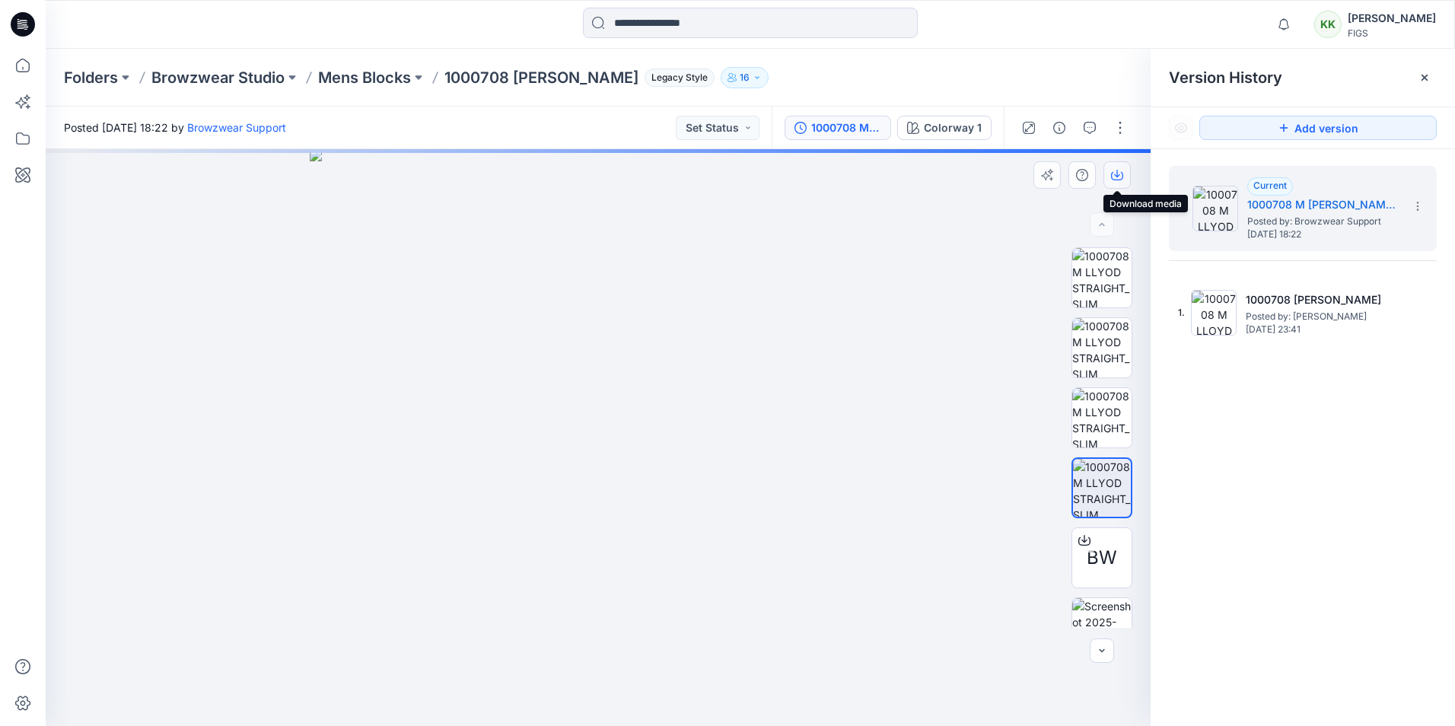
click at [1119, 174] on icon "button" at bounding box center [1117, 174] width 6 height 8
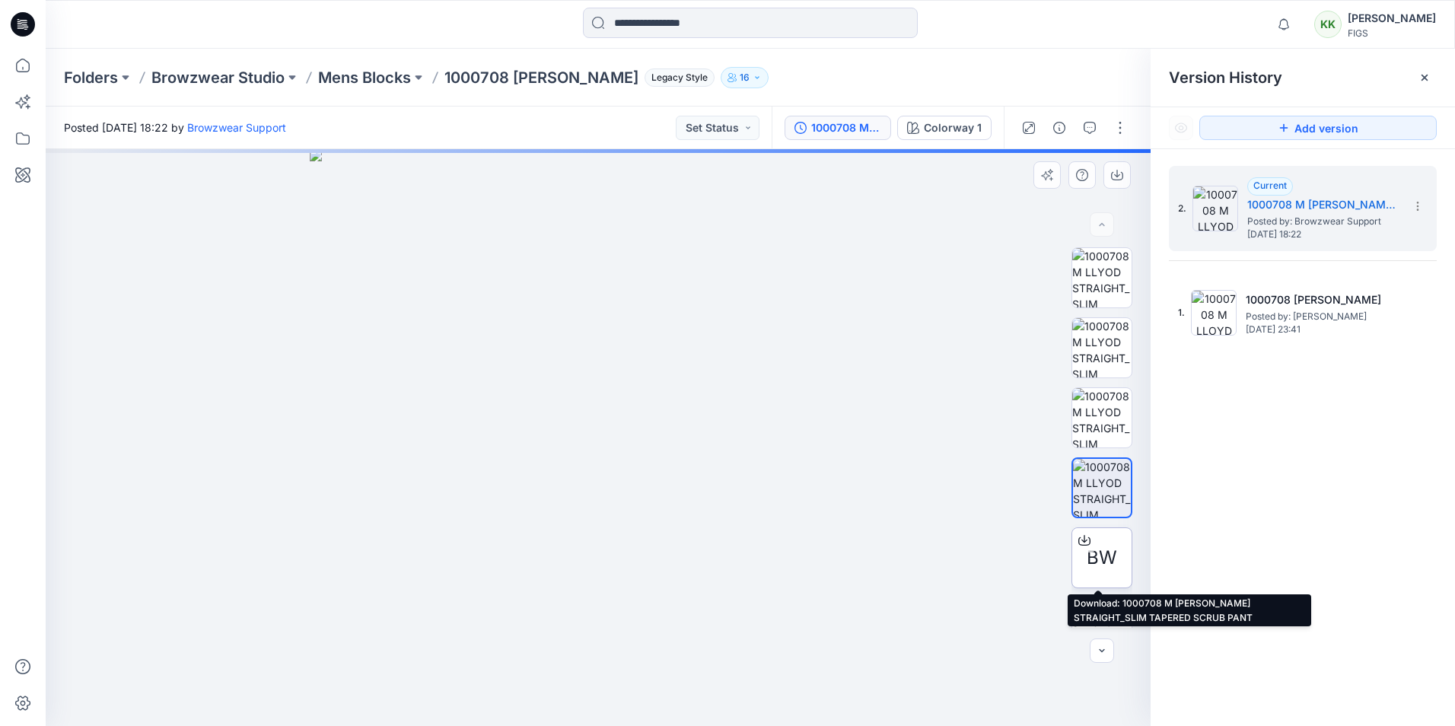
click at [1106, 560] on span "BW" at bounding box center [1102, 557] width 30 height 27
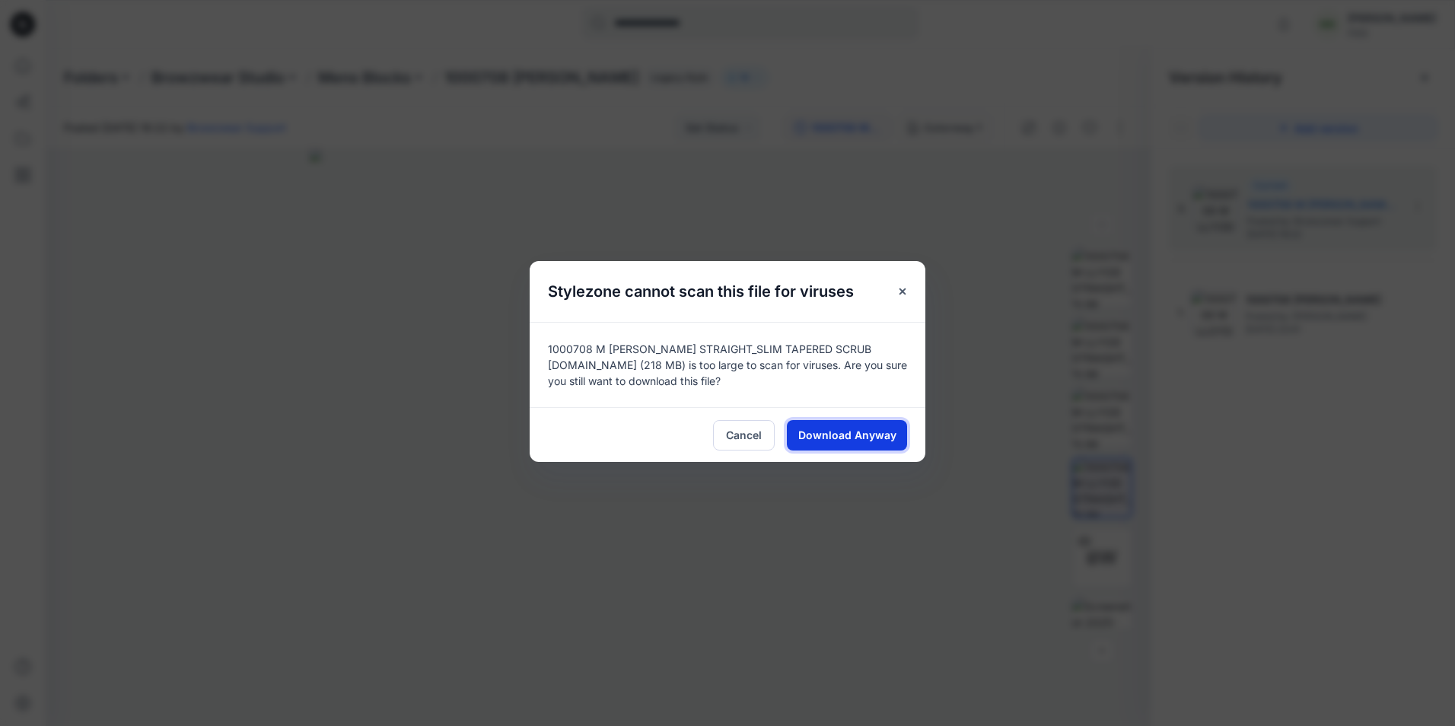
click at [839, 428] on span "Download Anyway" at bounding box center [847, 435] width 98 height 16
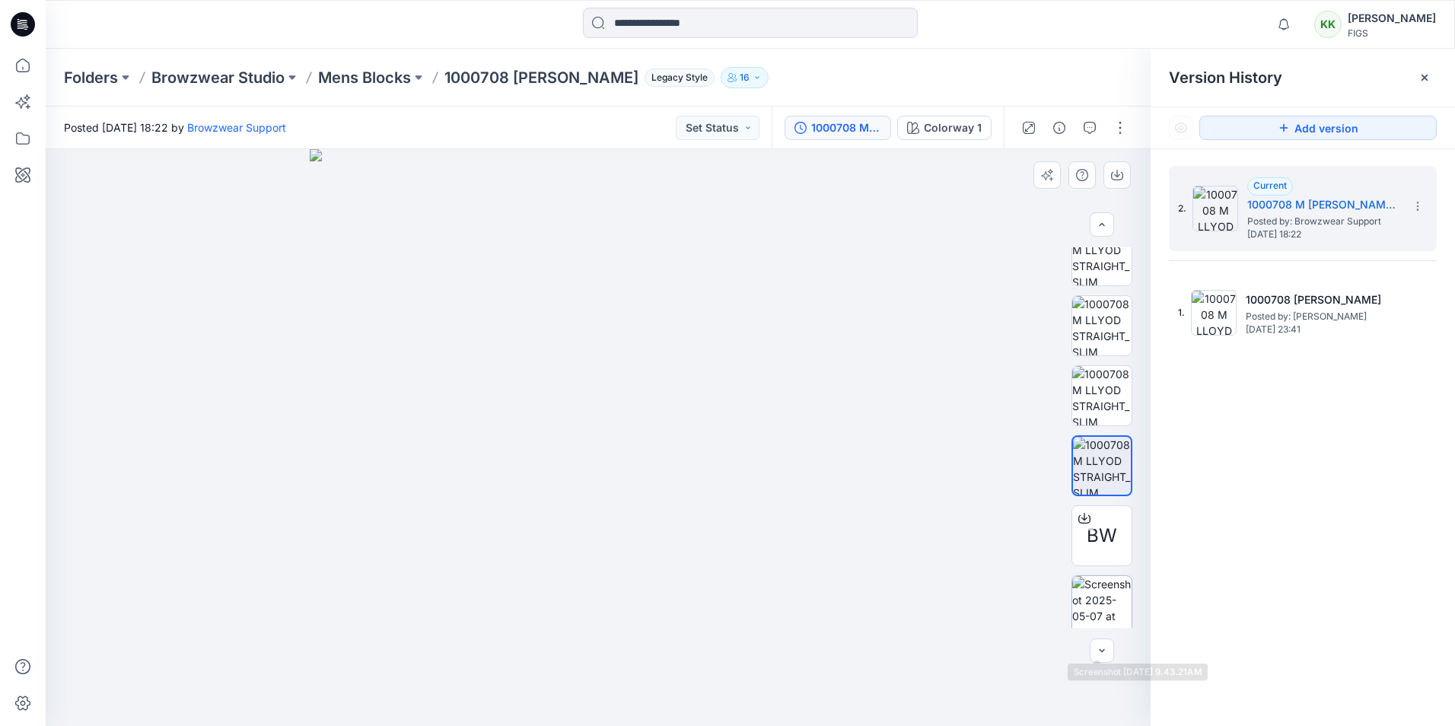
scroll to position [30, 0]
click at [1109, 591] on img at bounding box center [1101, 597] width 59 height 59
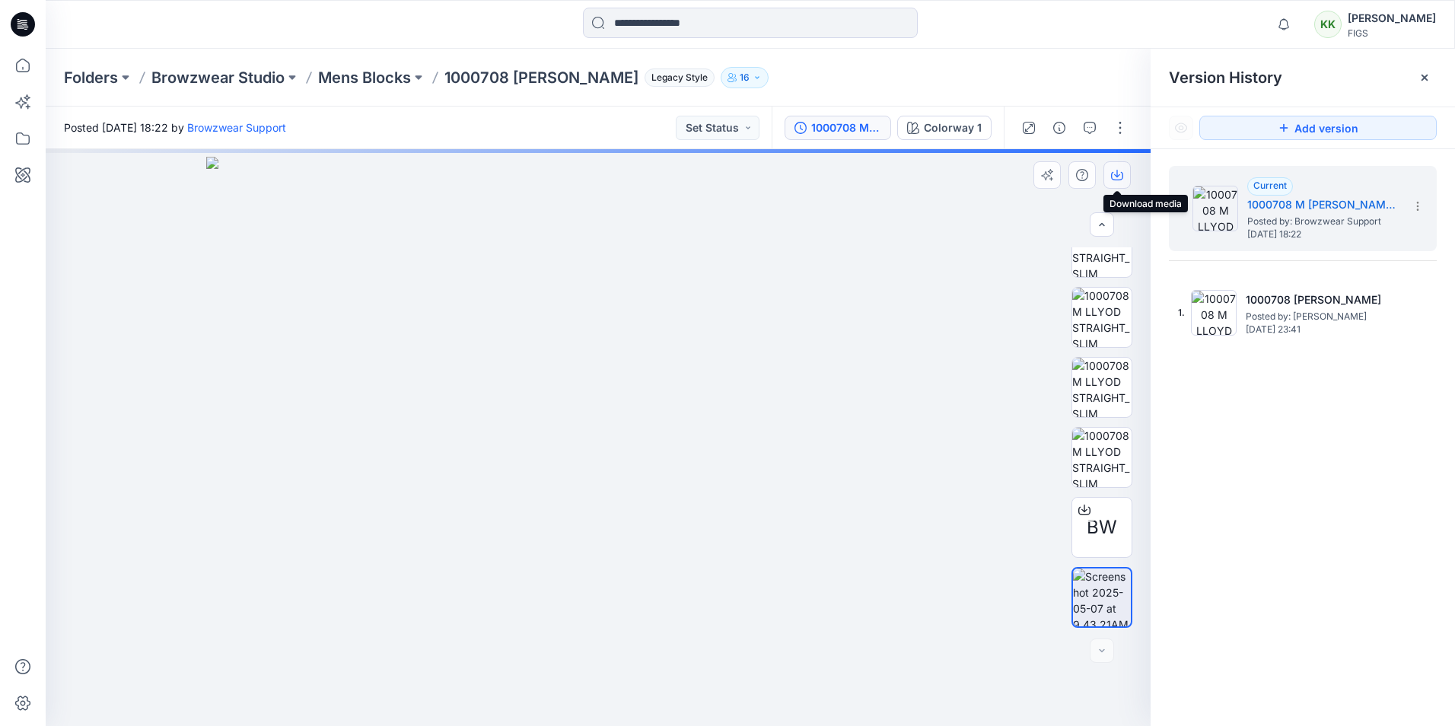
click at [1115, 173] on icon "button" at bounding box center [1117, 175] width 12 height 12
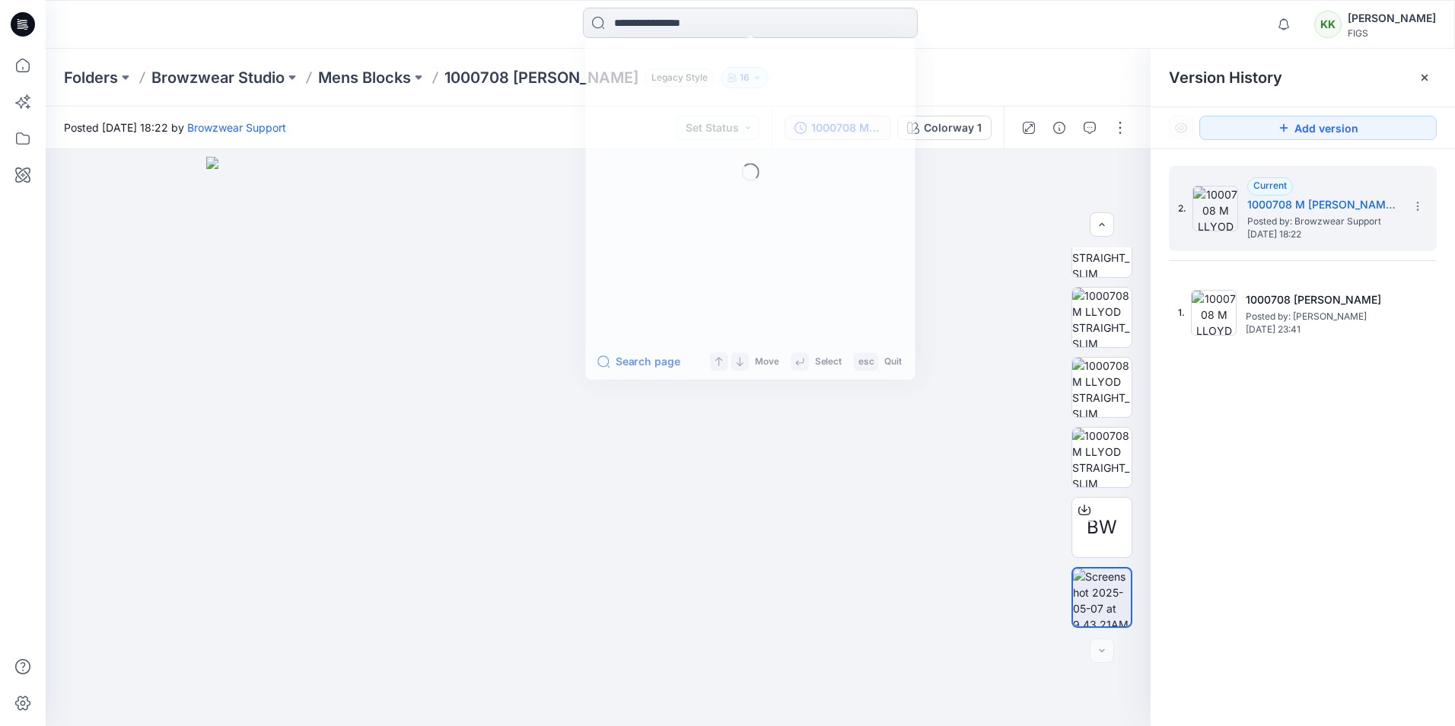
click at [662, 21] on input at bounding box center [750, 23] width 335 height 30
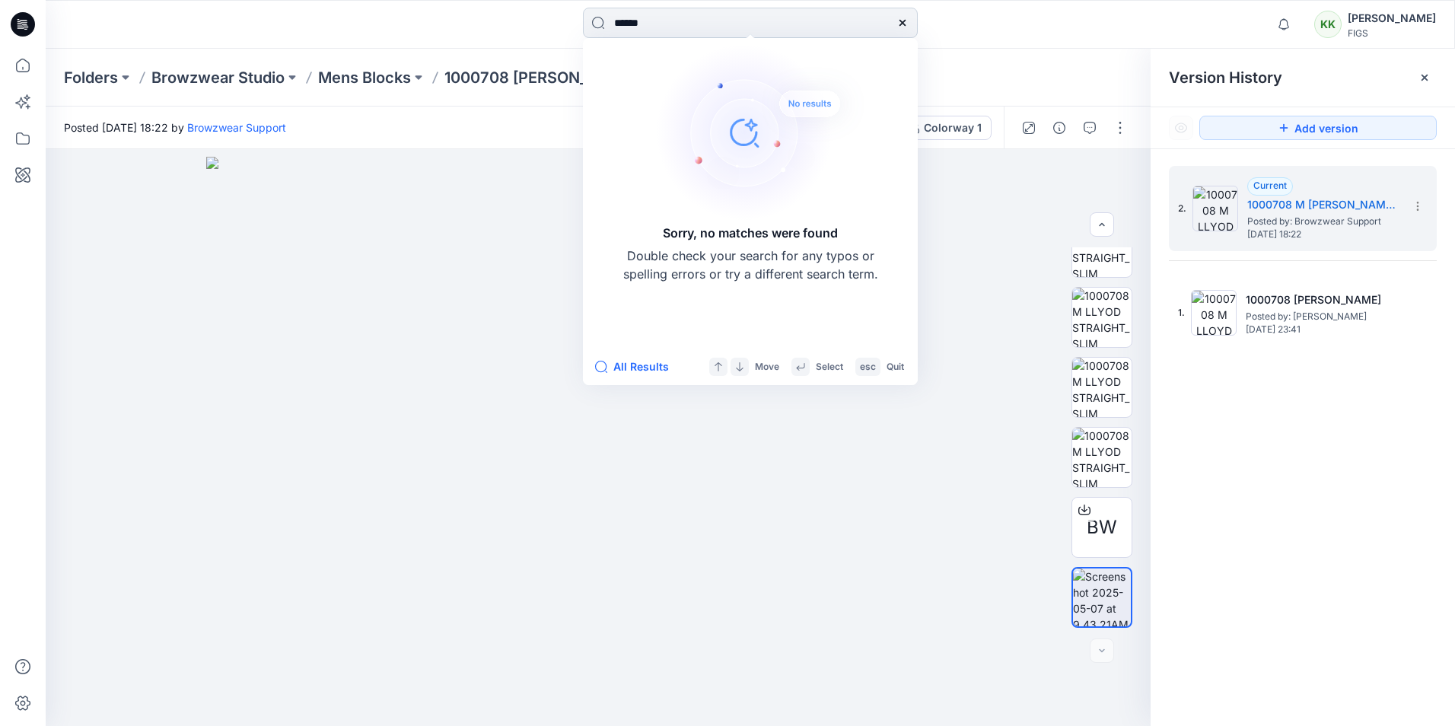
click at [633, 21] on input "******" at bounding box center [750, 23] width 335 height 30
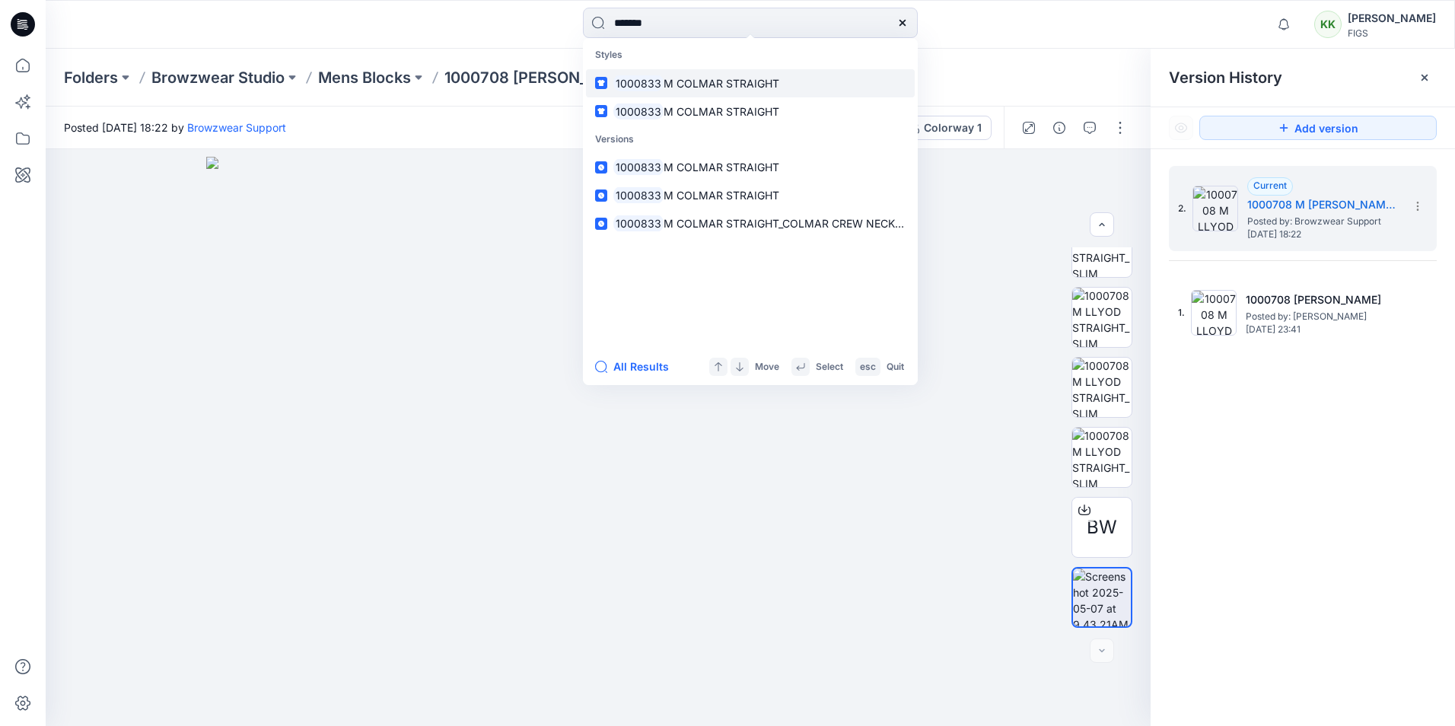
type input "*******"
click at [688, 77] on span "M COLMAR STRAIGHT" at bounding box center [722, 83] width 116 height 13
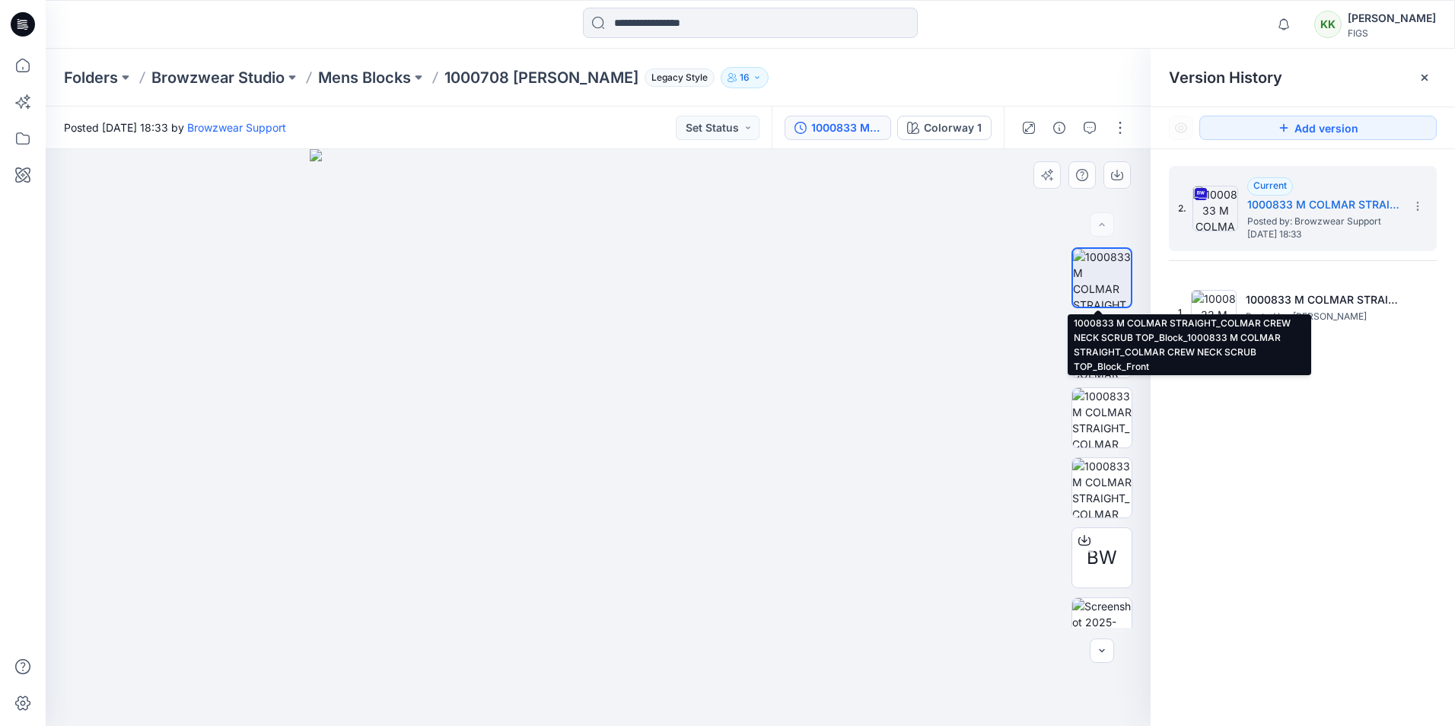
click at [1100, 277] on img at bounding box center [1102, 278] width 58 height 58
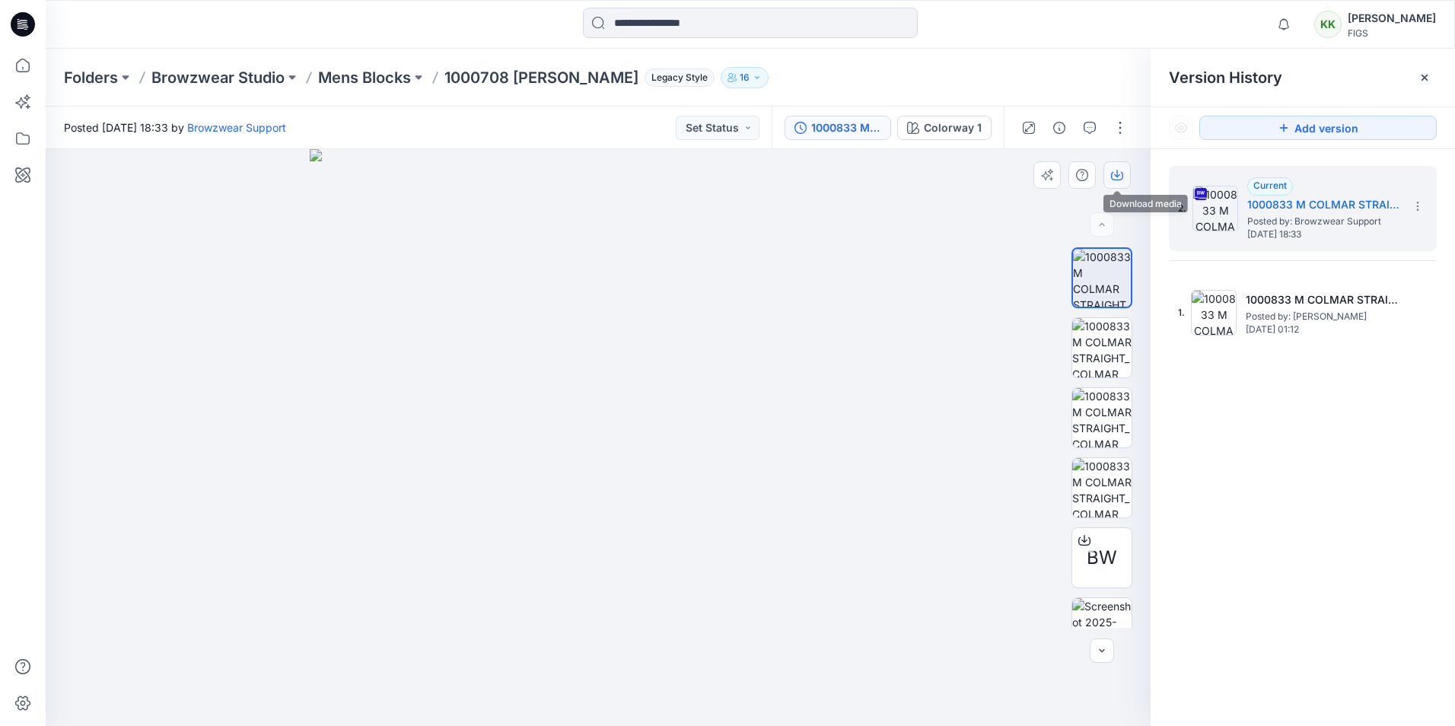
click at [1114, 170] on icon "button" at bounding box center [1117, 175] width 12 height 12
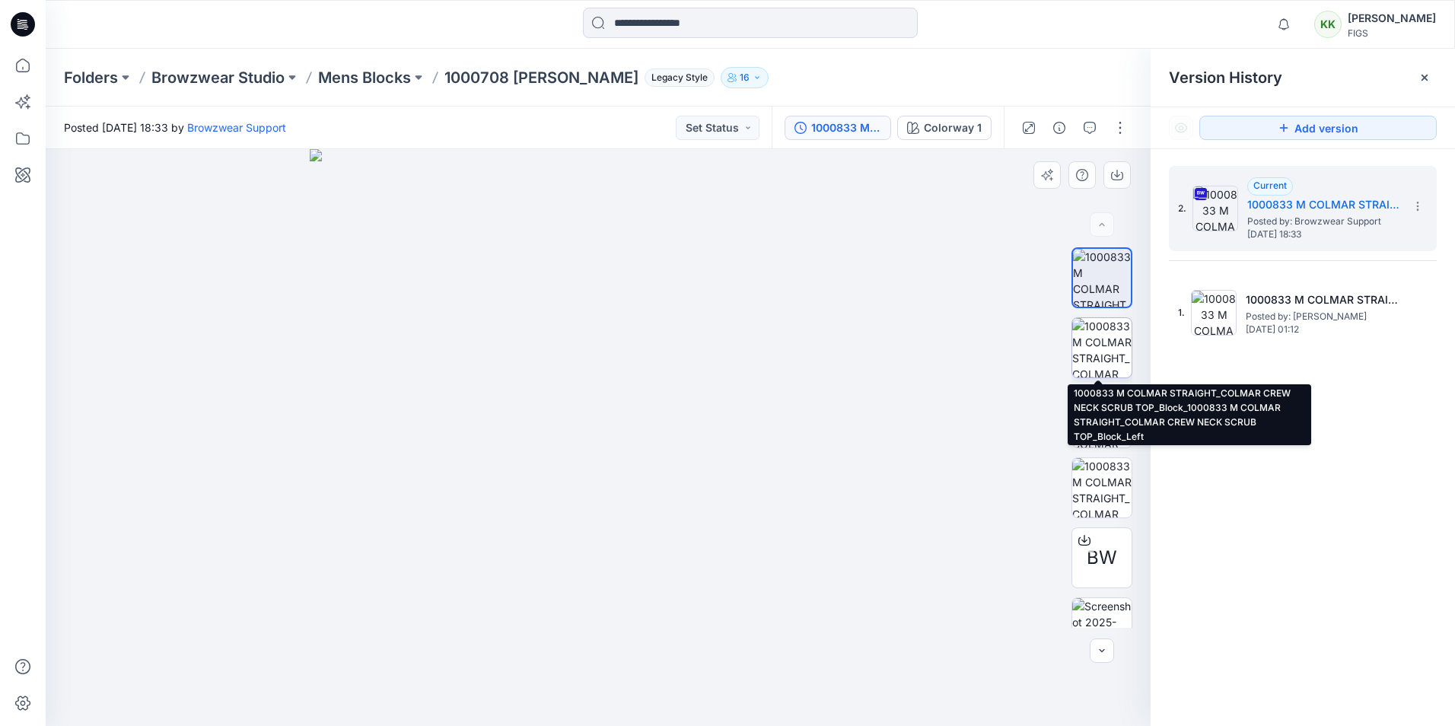
click at [1097, 345] on img at bounding box center [1101, 347] width 59 height 59
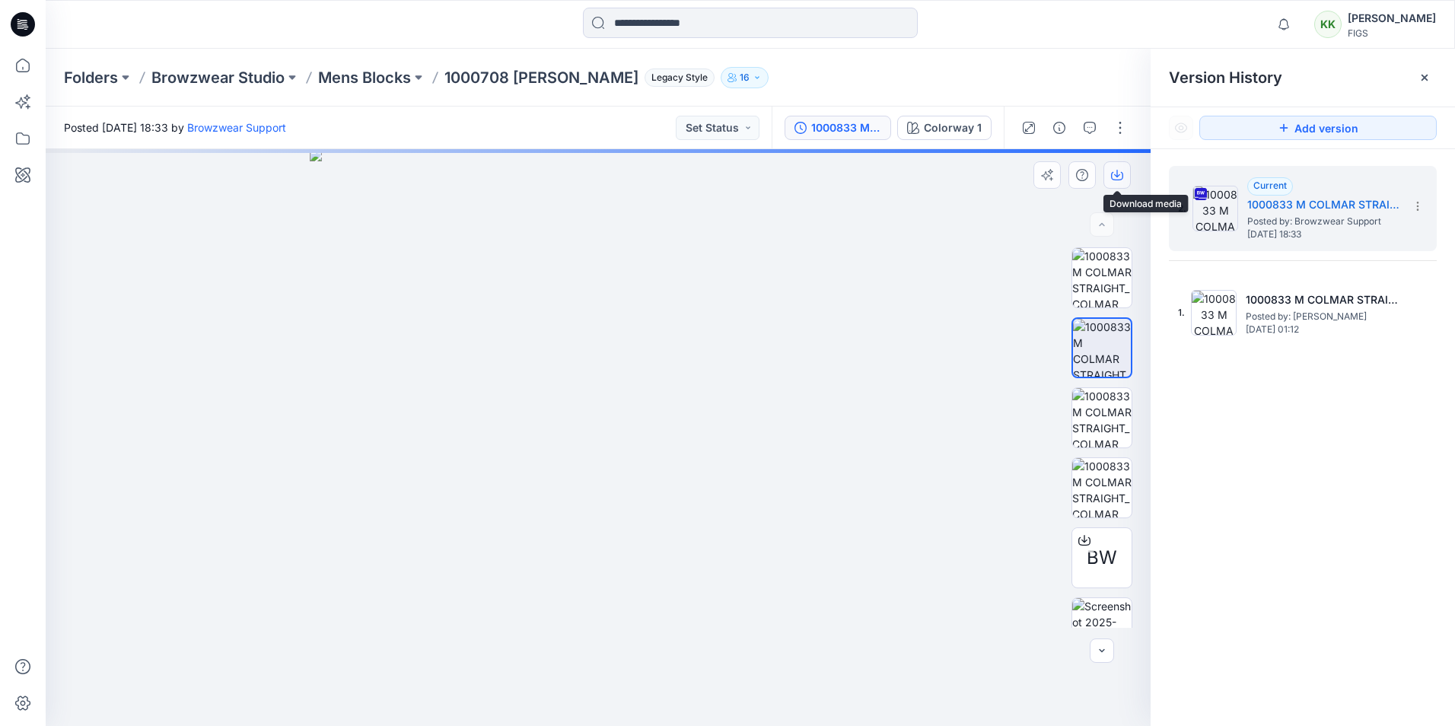
click at [1115, 174] on icon "button" at bounding box center [1117, 174] width 6 height 8
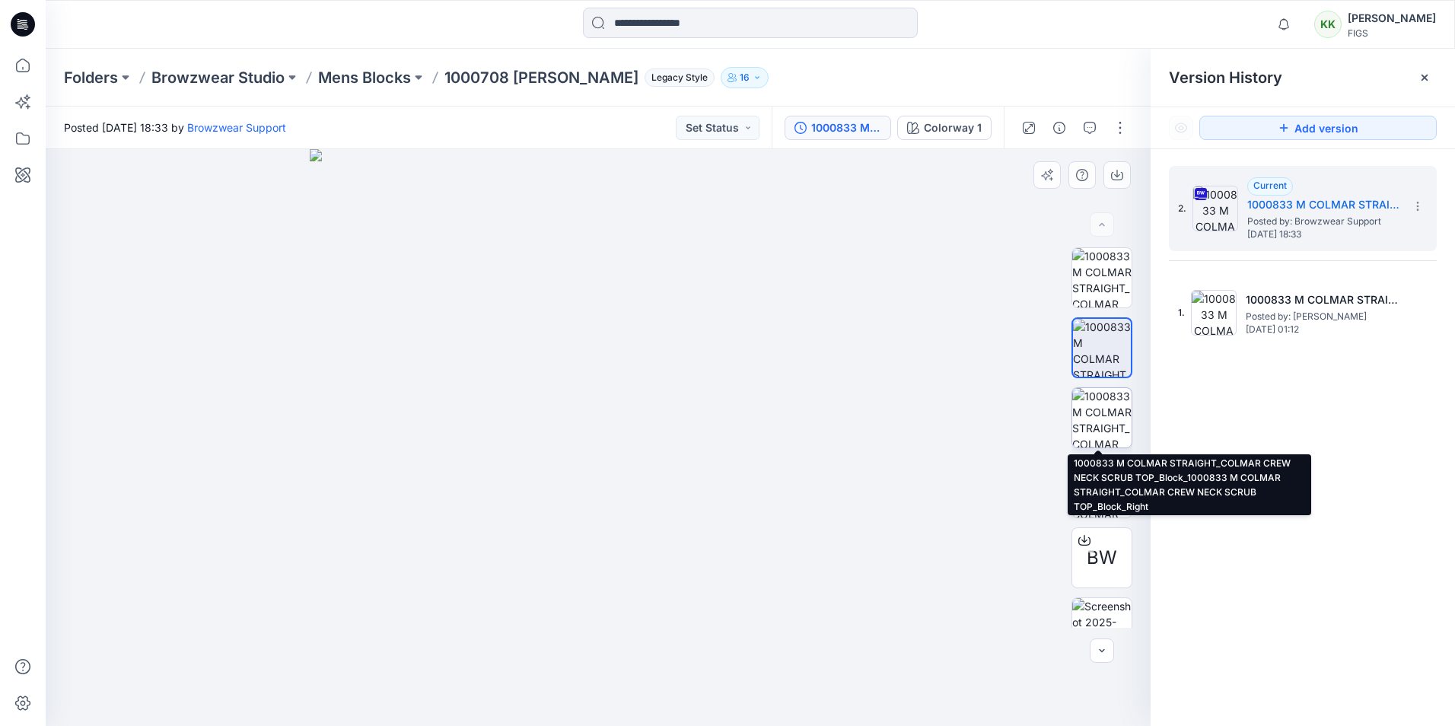
click at [1093, 413] on img at bounding box center [1101, 417] width 59 height 59
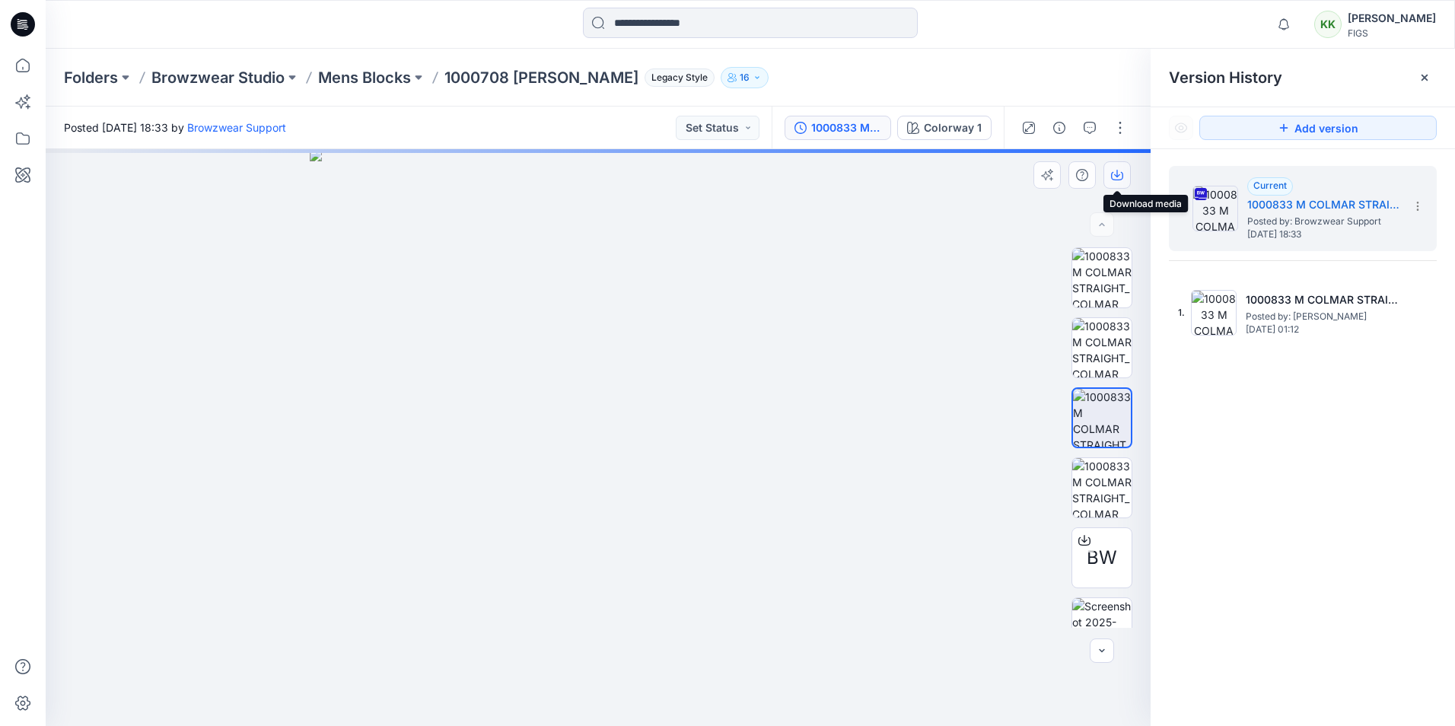
click at [1117, 177] on icon "button" at bounding box center [1117, 175] width 12 height 12
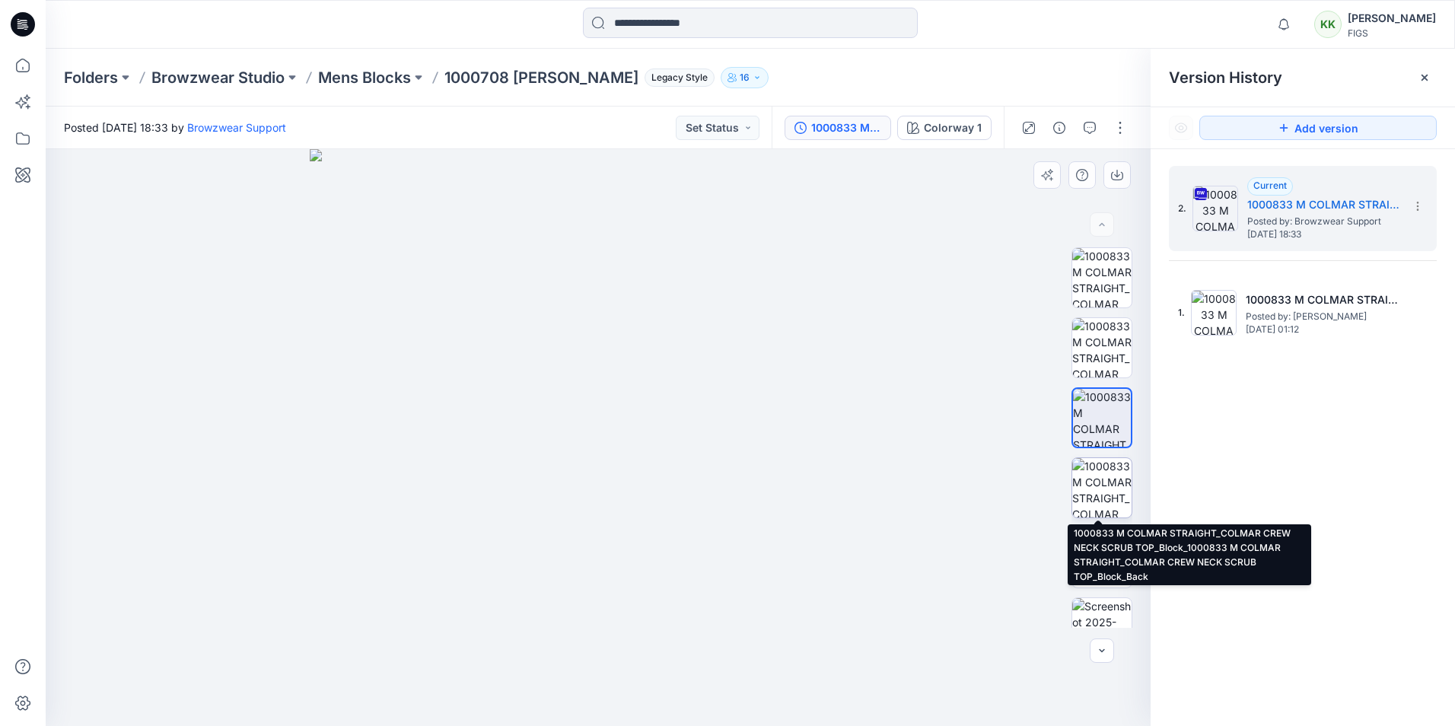
click at [1094, 487] on img at bounding box center [1101, 487] width 59 height 59
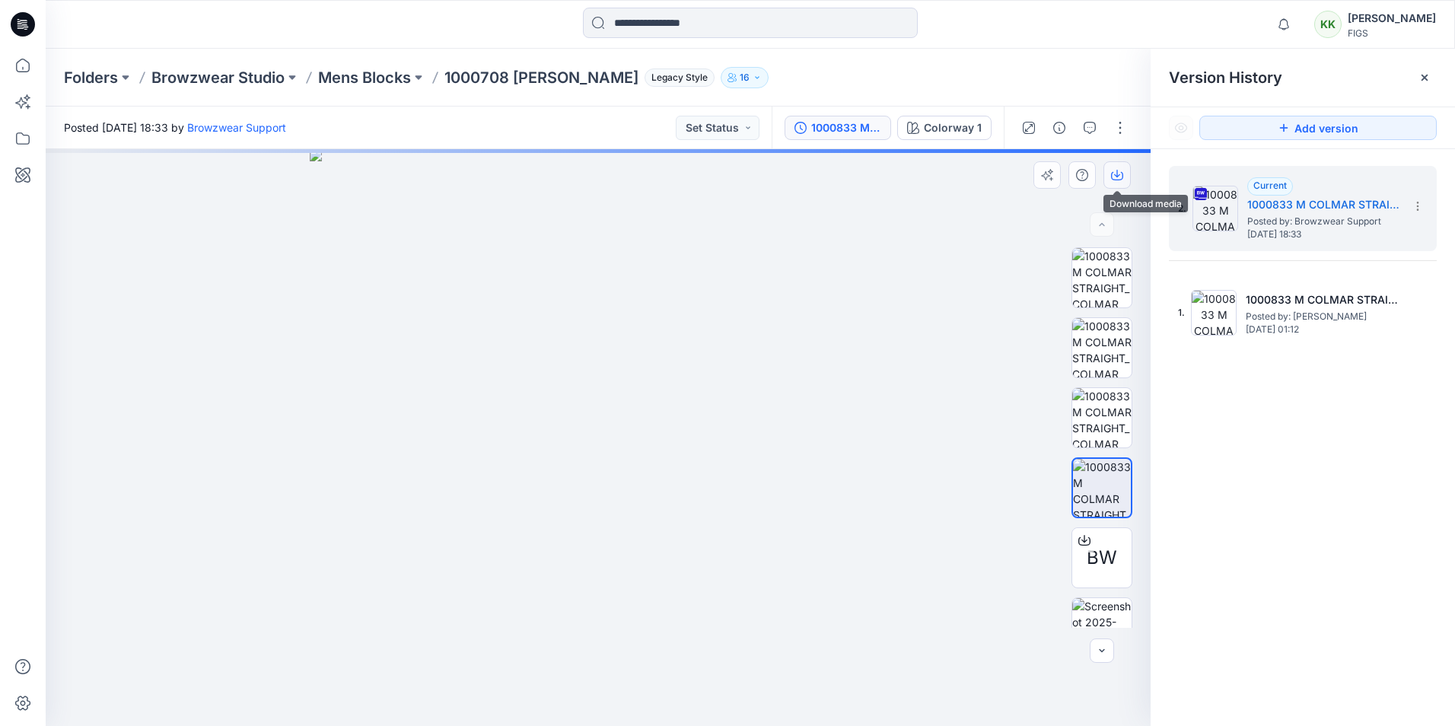
click at [1121, 177] on icon "button" at bounding box center [1117, 175] width 12 height 12
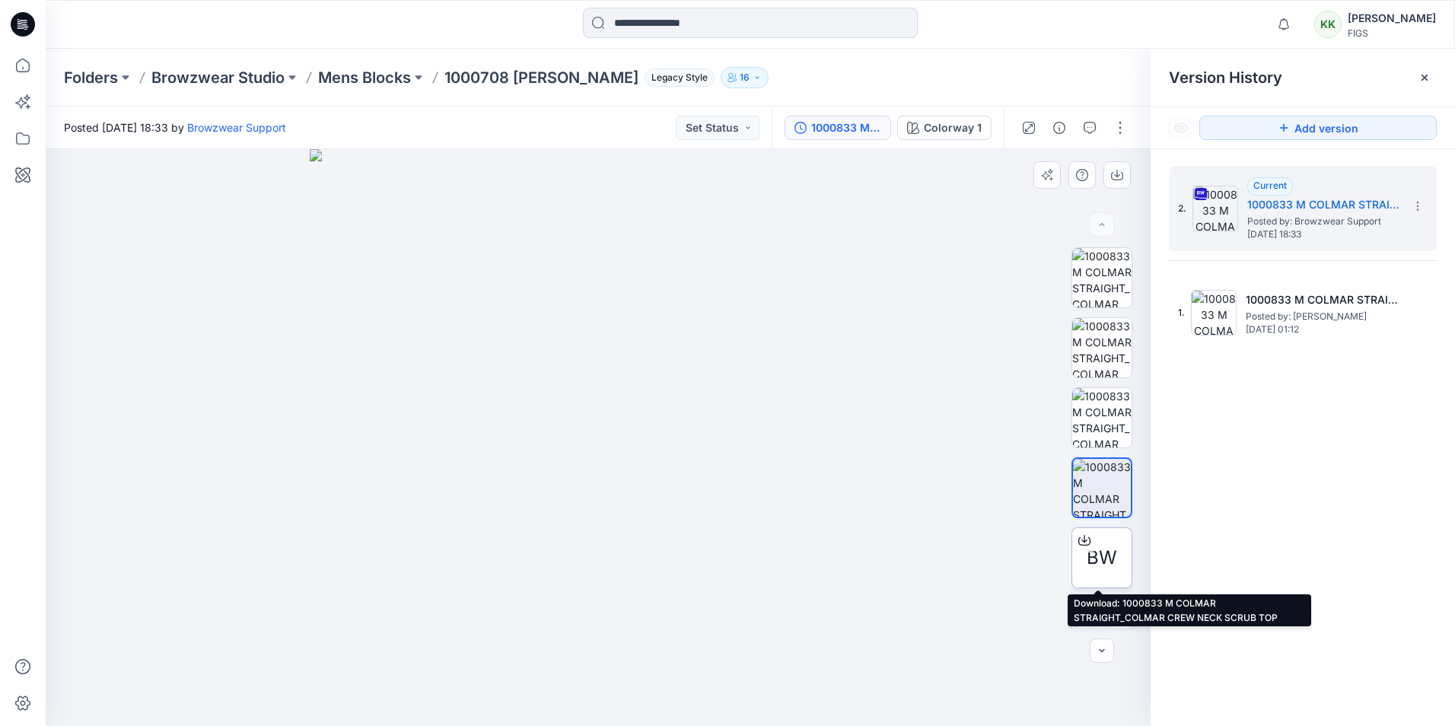
click at [1090, 566] on span "BW" at bounding box center [1102, 557] width 30 height 27
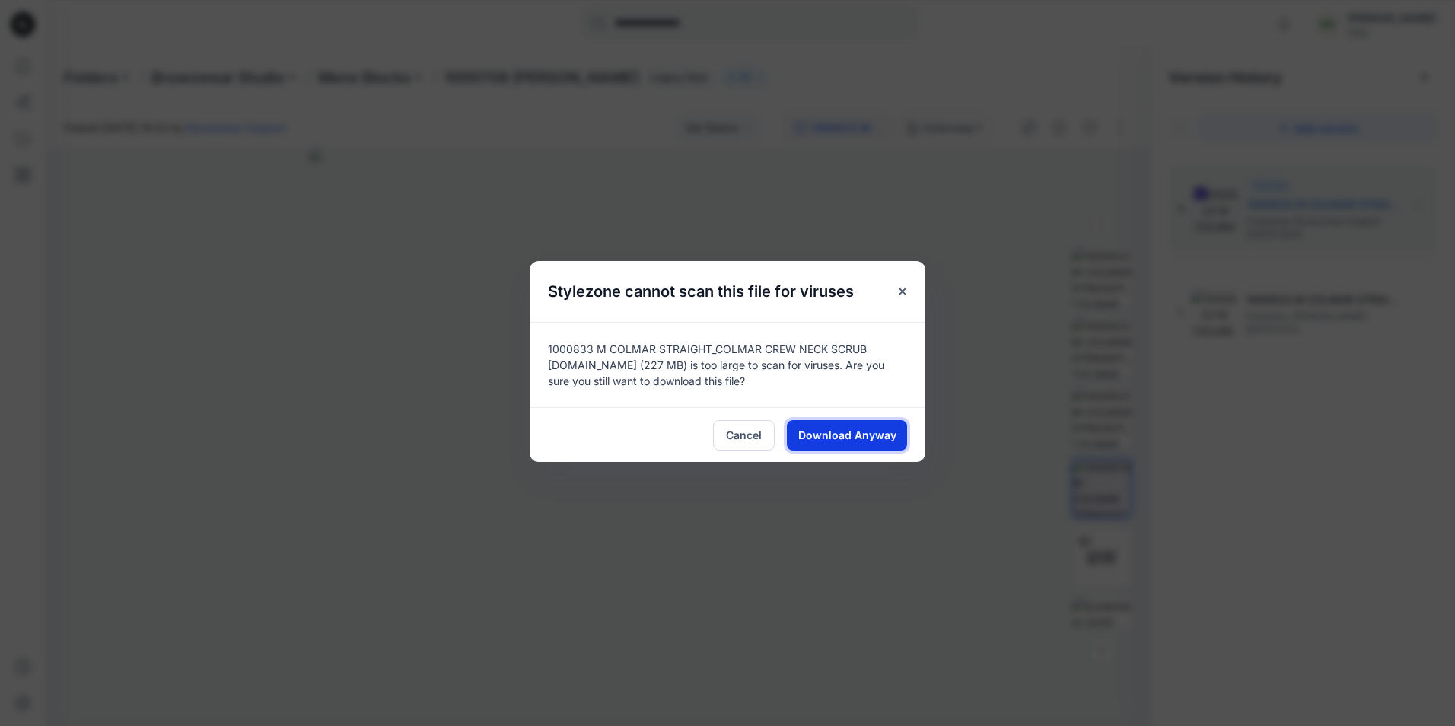
click at [849, 427] on span "Download Anyway" at bounding box center [847, 435] width 98 height 16
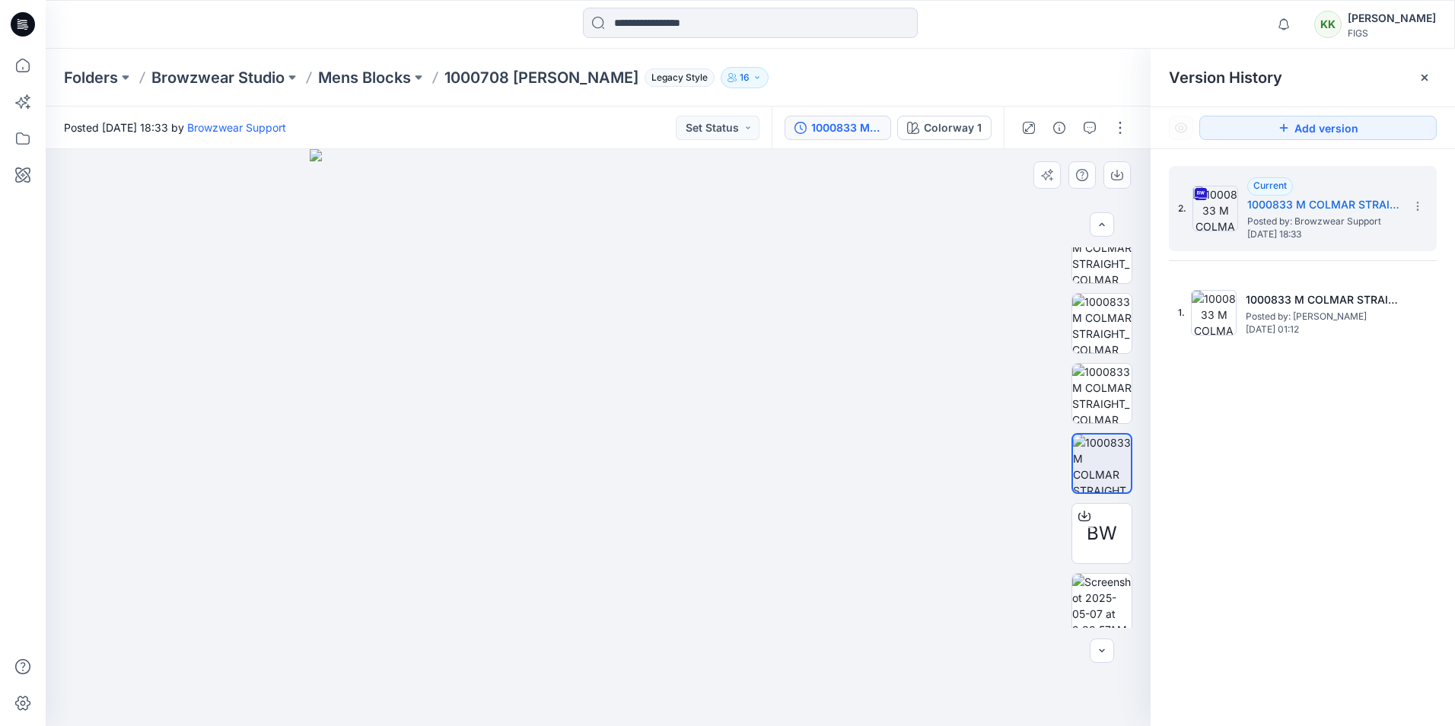
scroll to position [30, 0]
click at [1100, 594] on img at bounding box center [1101, 597] width 59 height 59
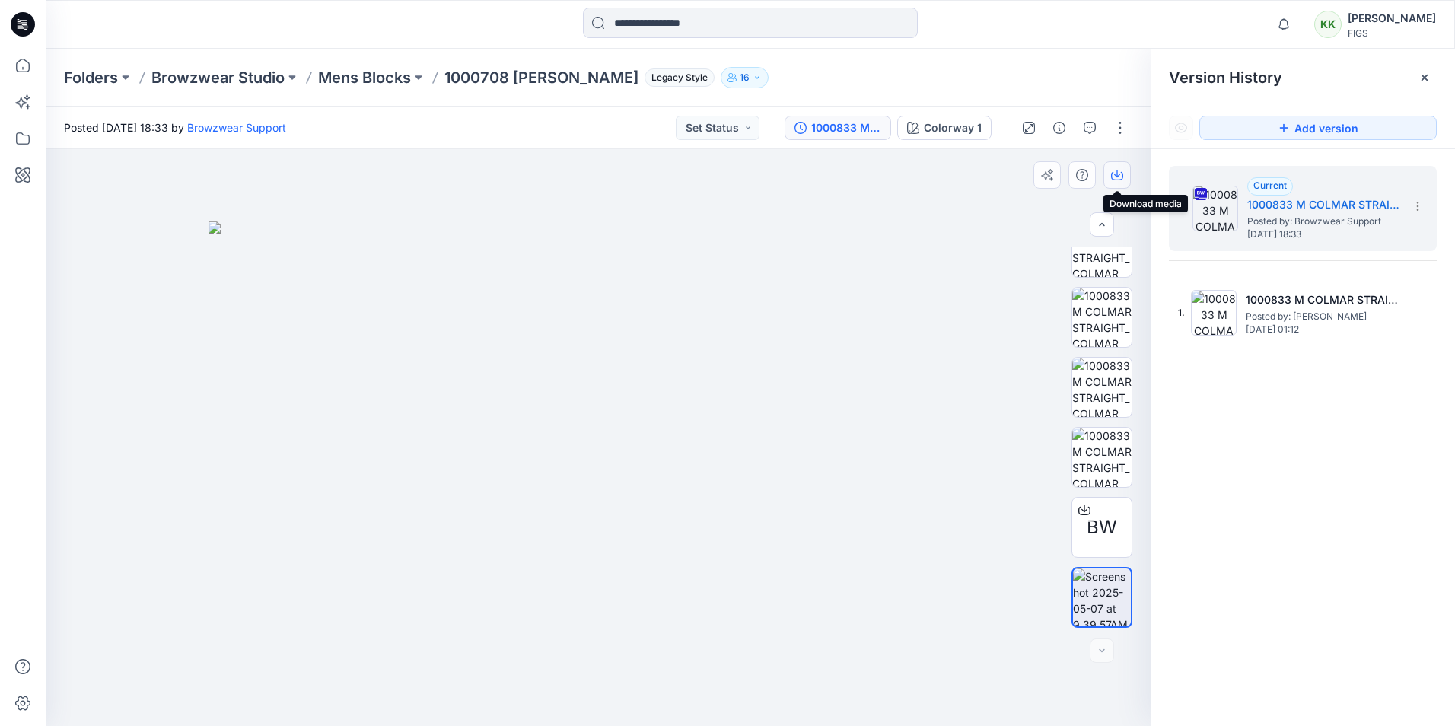
click at [1116, 176] on icon "button" at bounding box center [1117, 174] width 6 height 8
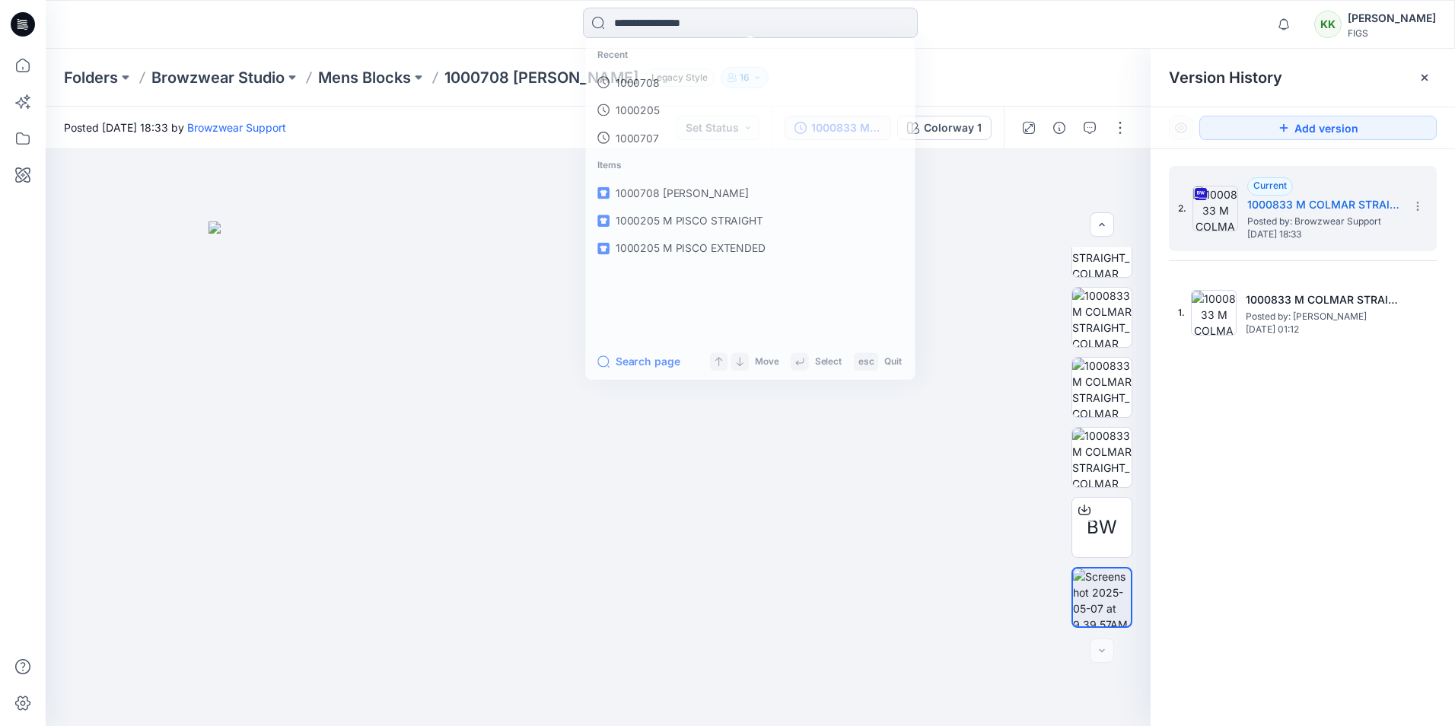
click at [635, 11] on input at bounding box center [750, 23] width 335 height 30
click at [641, 81] on p "1000833" at bounding box center [636, 83] width 46 height 16
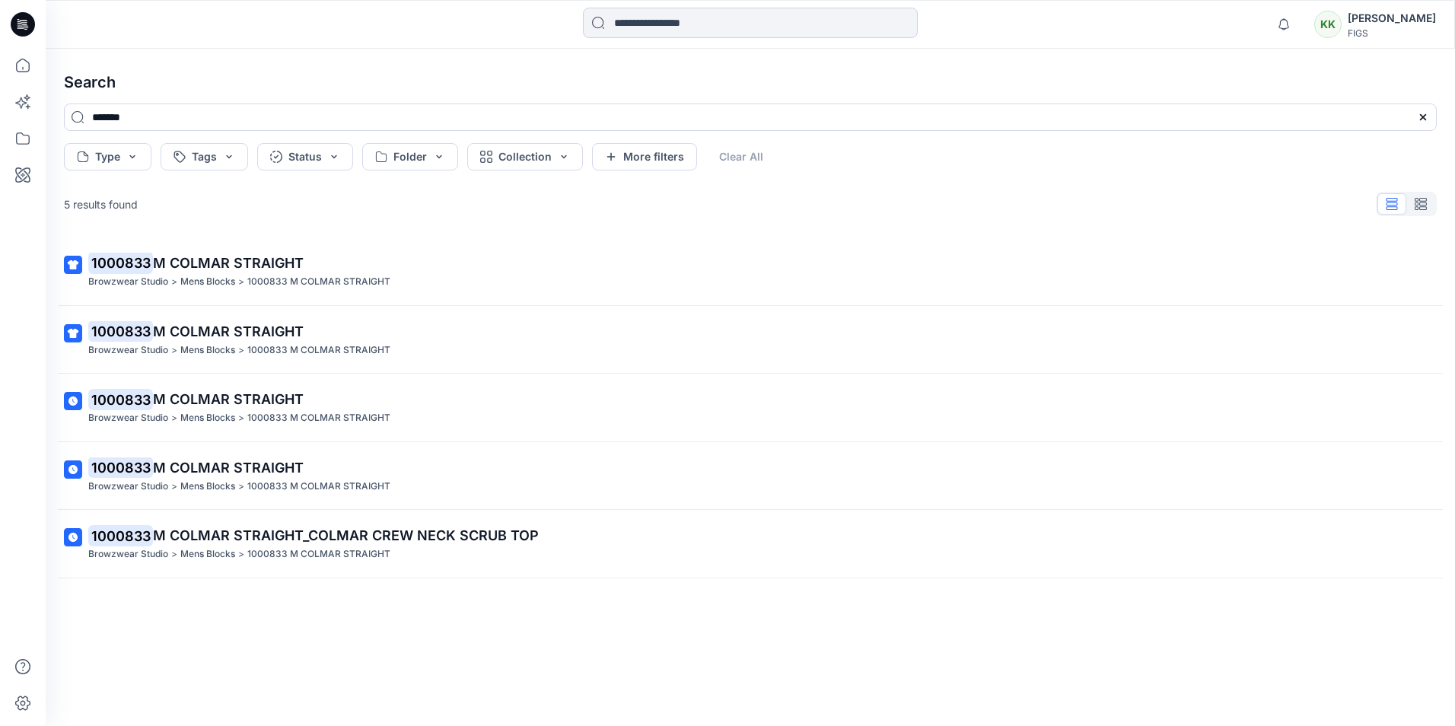
click at [635, 24] on input at bounding box center [750, 23] width 335 height 30
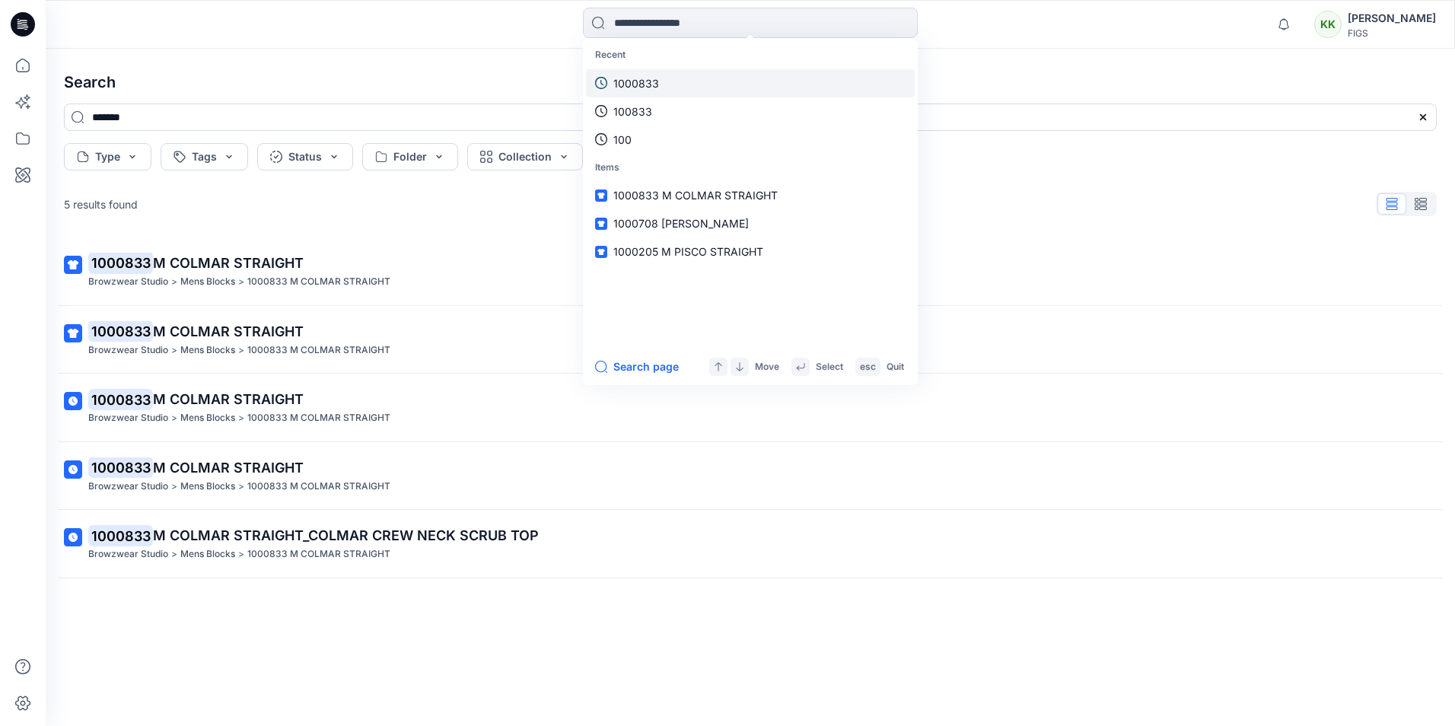
click at [657, 81] on p "1000833" at bounding box center [636, 83] width 46 height 16
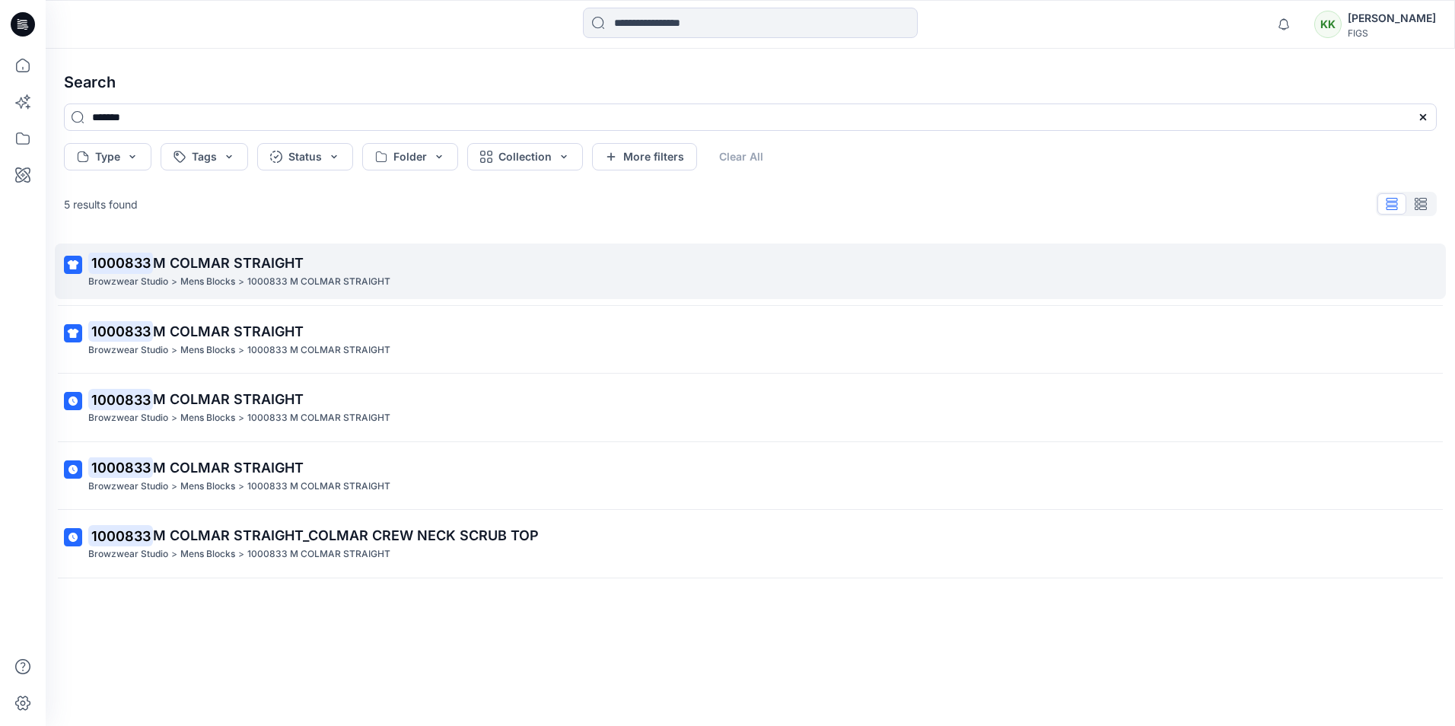
click at [239, 269] on span "M COLMAR STRAIGHT" at bounding box center [228, 263] width 151 height 16
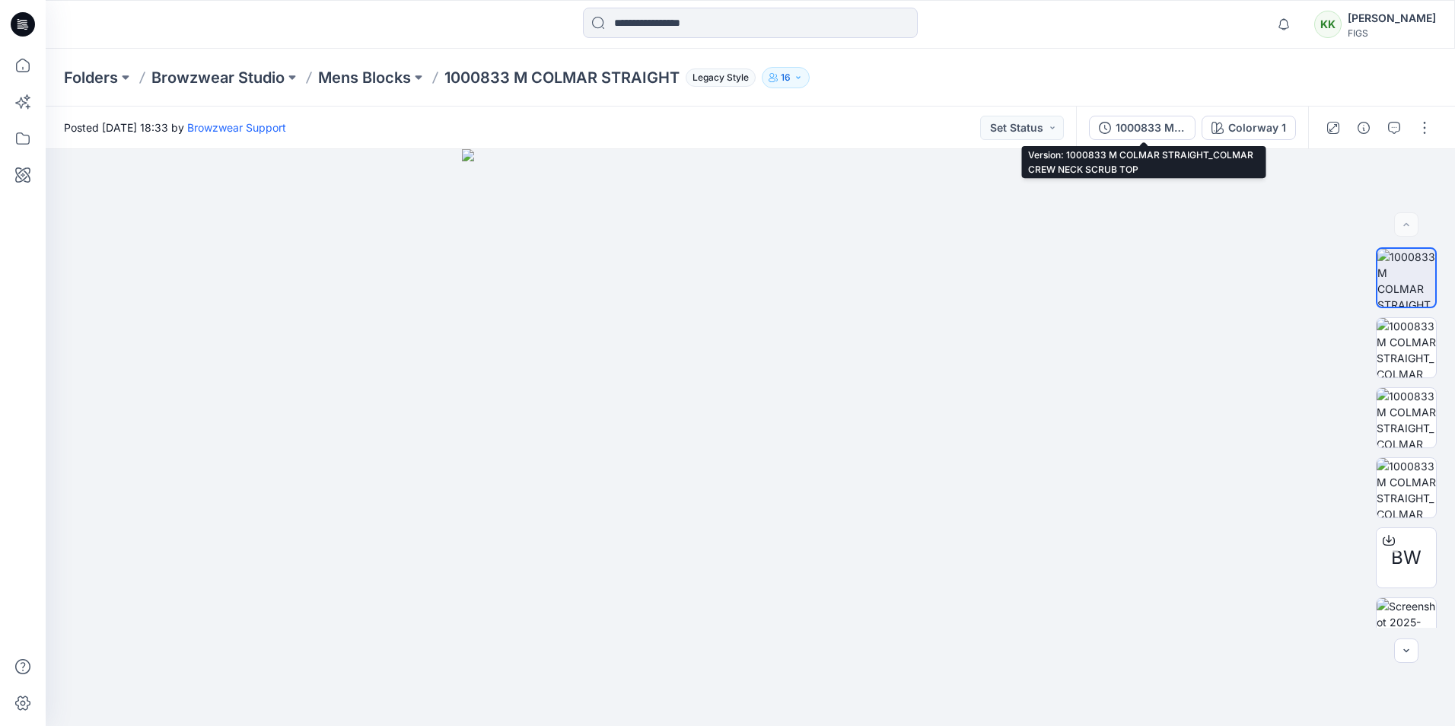
drag, startPoint x: 1128, startPoint y: 120, endPoint x: 1140, endPoint y: 132, distance: 16.1
click at [1128, 120] on div "1000833 M COLMAR STRAIGHT_COLMAR CREW NECK SCRUB TOP" at bounding box center [1151, 127] width 70 height 17
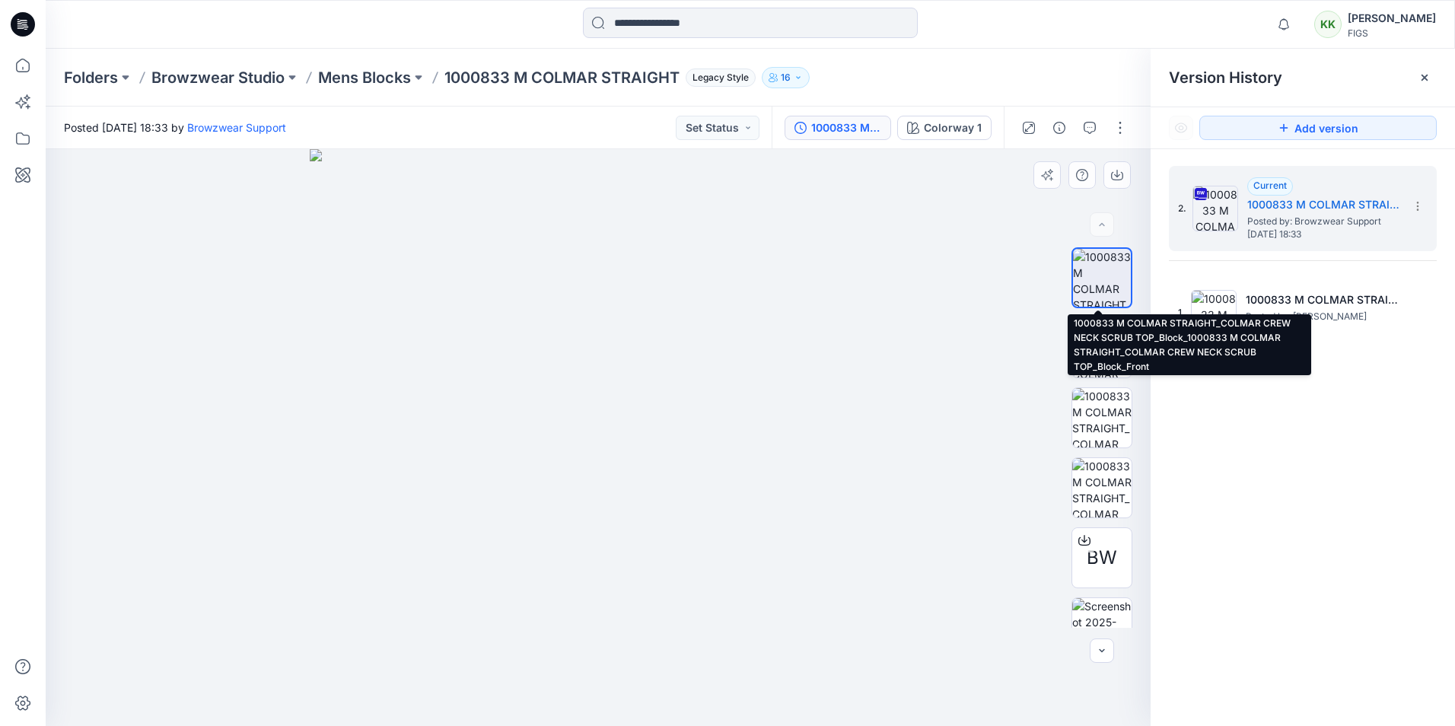
click at [1097, 282] on img at bounding box center [1102, 278] width 58 height 58
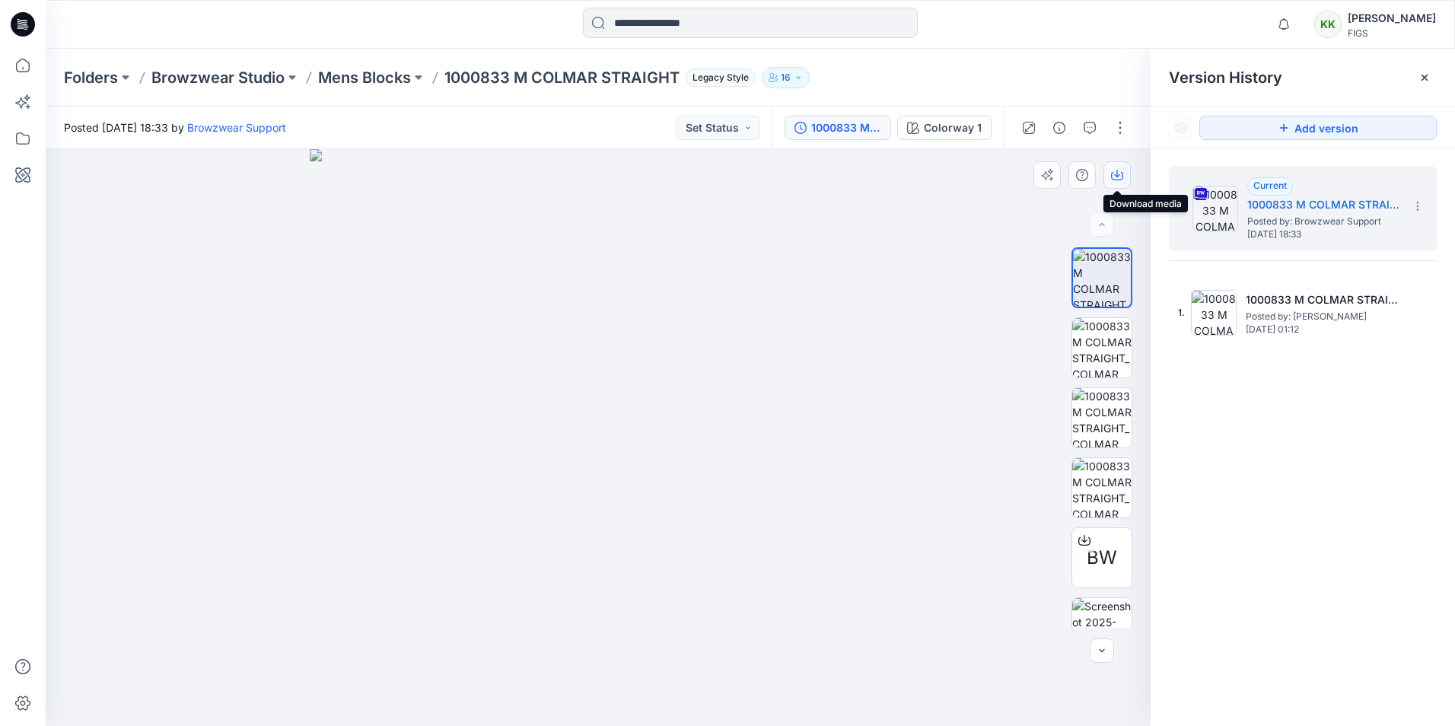
click at [1125, 172] on button "button" at bounding box center [1116, 174] width 27 height 27
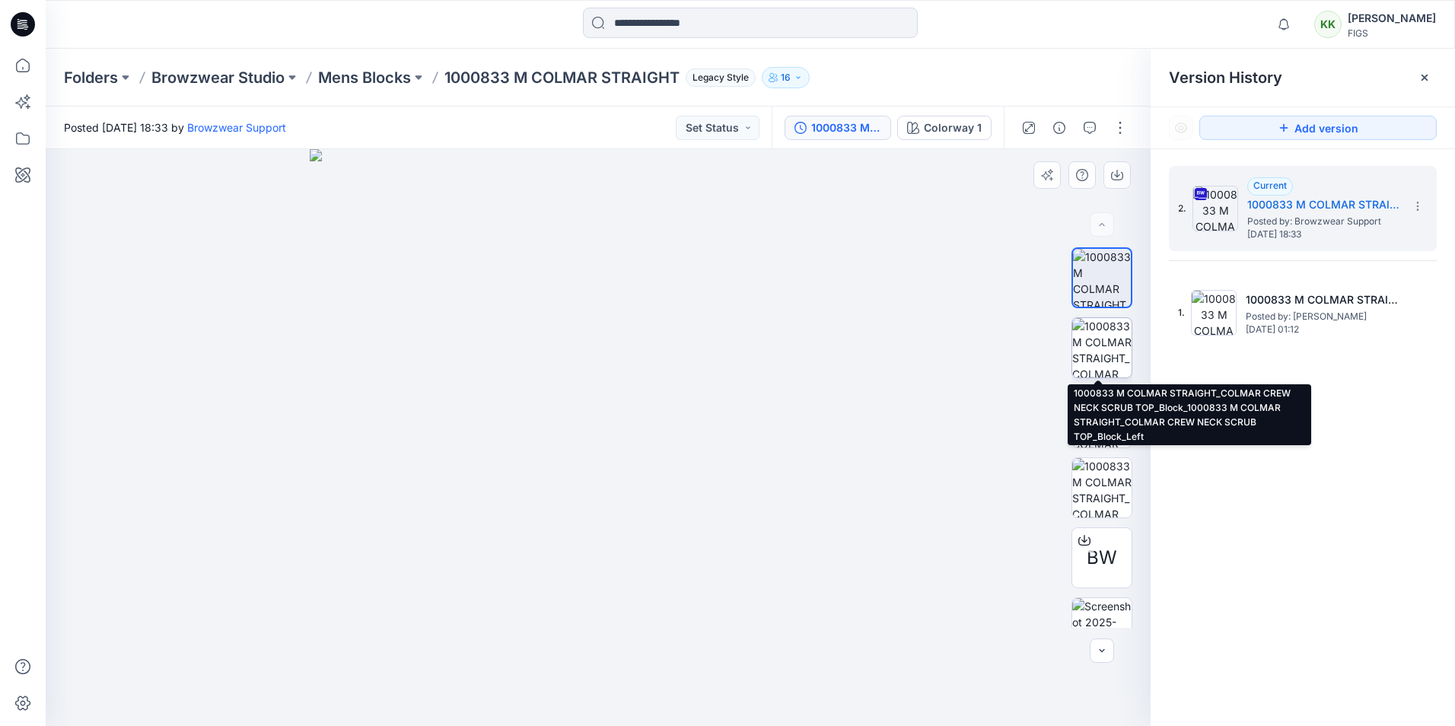
click at [1100, 340] on img at bounding box center [1101, 347] width 59 height 59
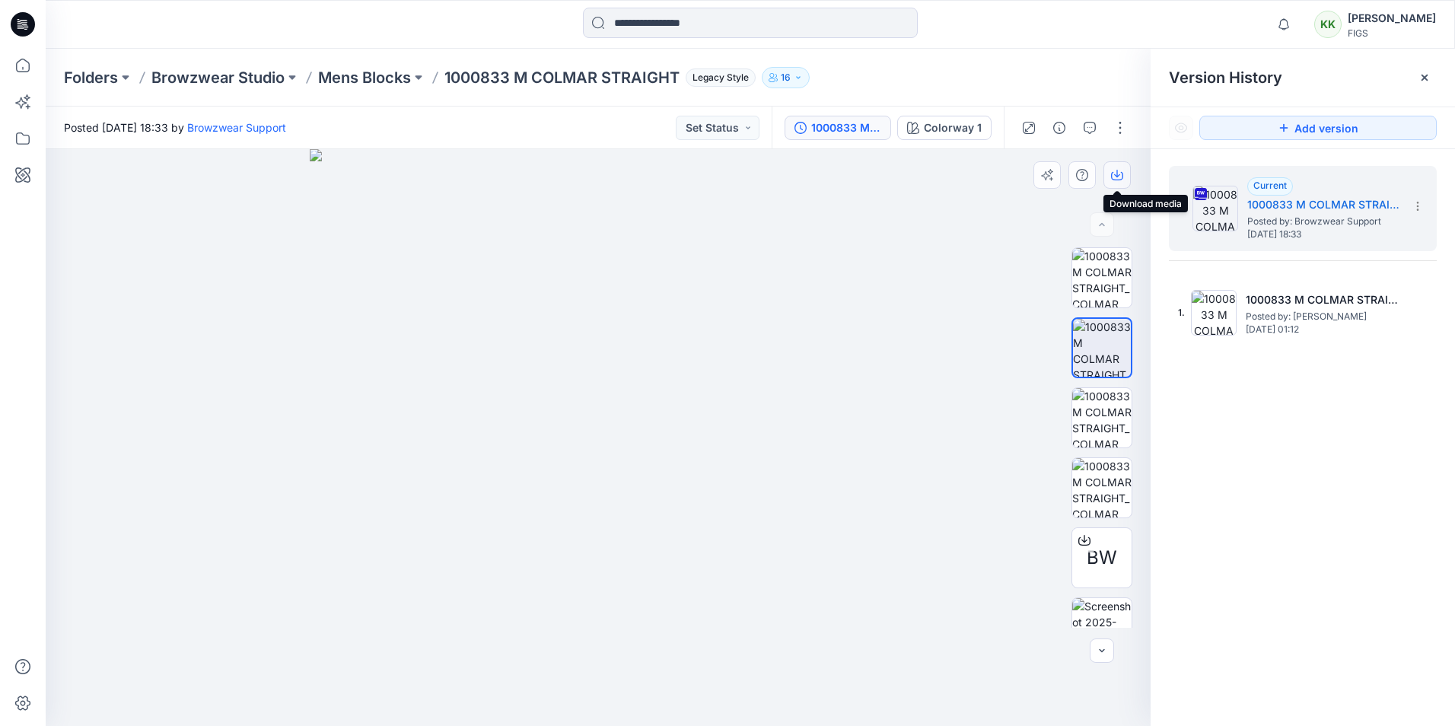
click at [1117, 170] on icon "button" at bounding box center [1117, 174] width 6 height 8
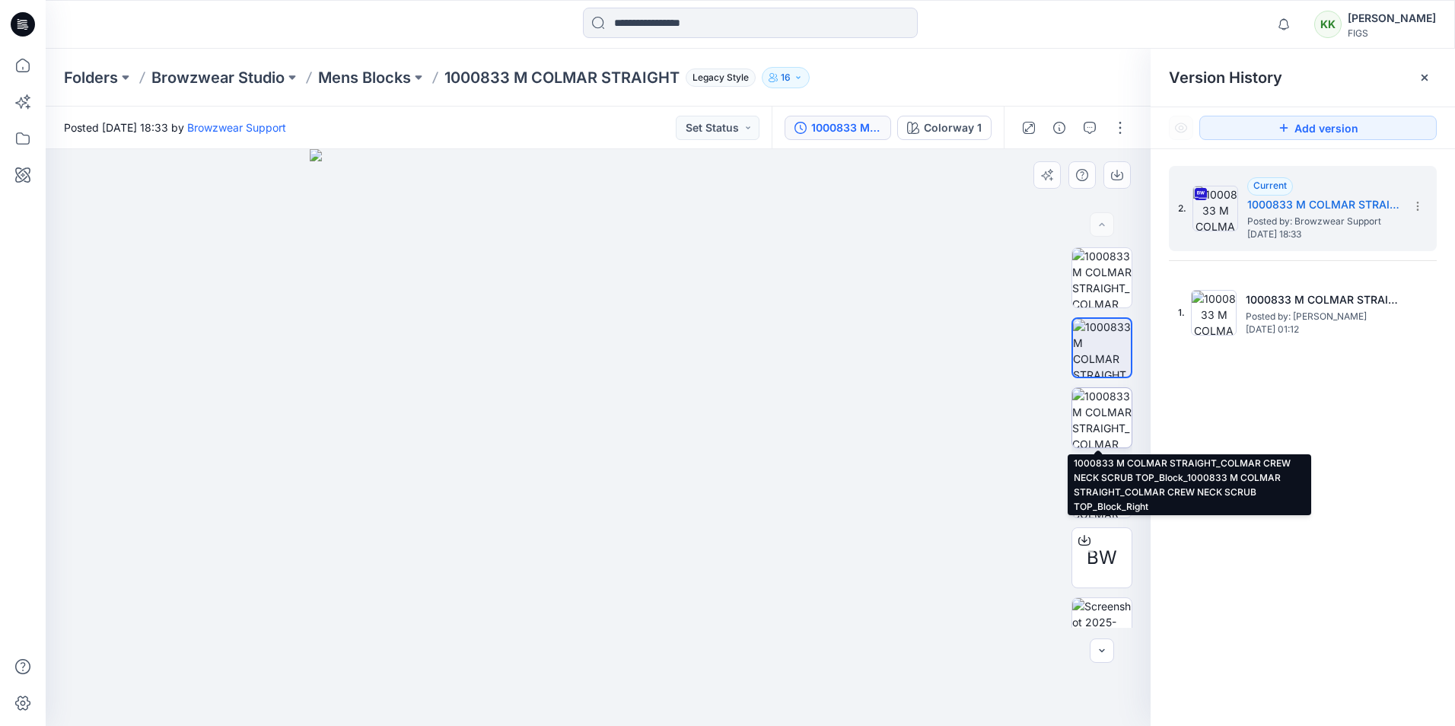
click at [1098, 421] on img at bounding box center [1101, 417] width 59 height 59
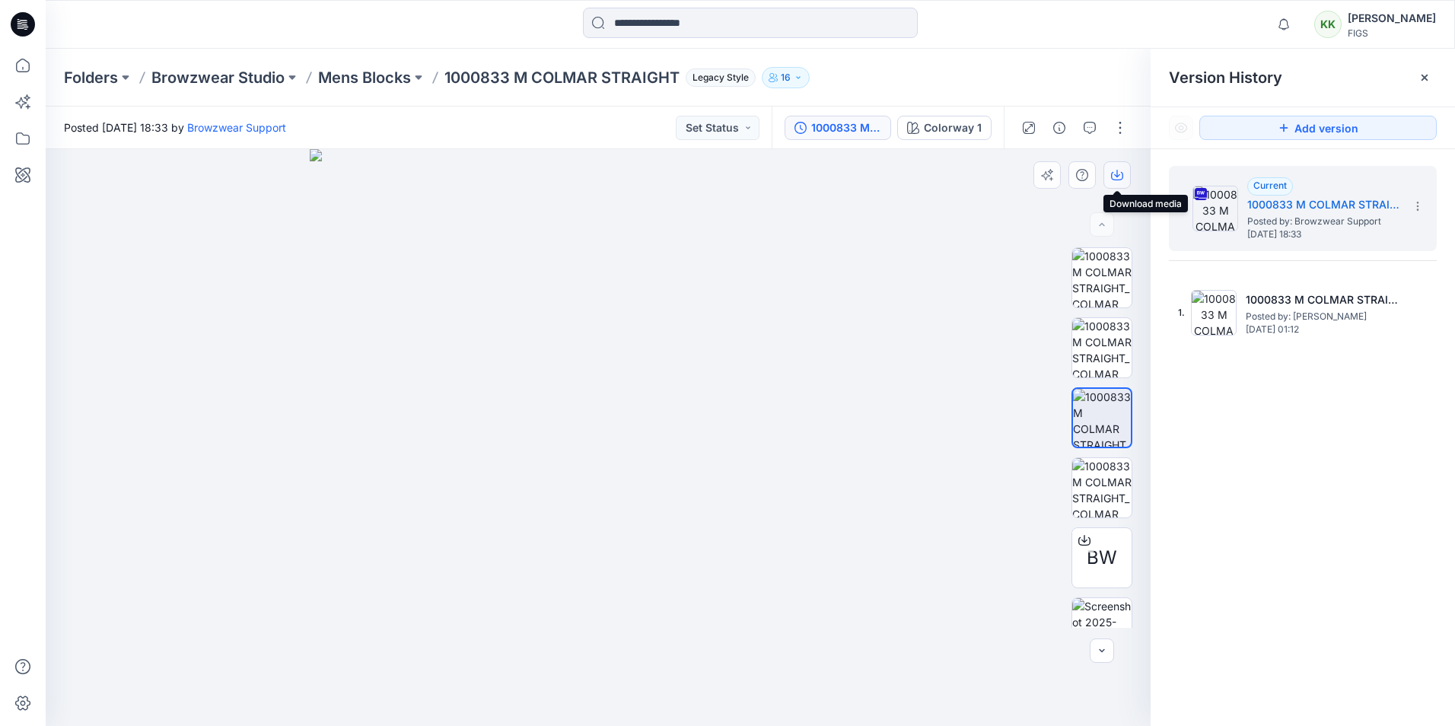
click at [1119, 174] on icon "button" at bounding box center [1117, 174] width 6 height 8
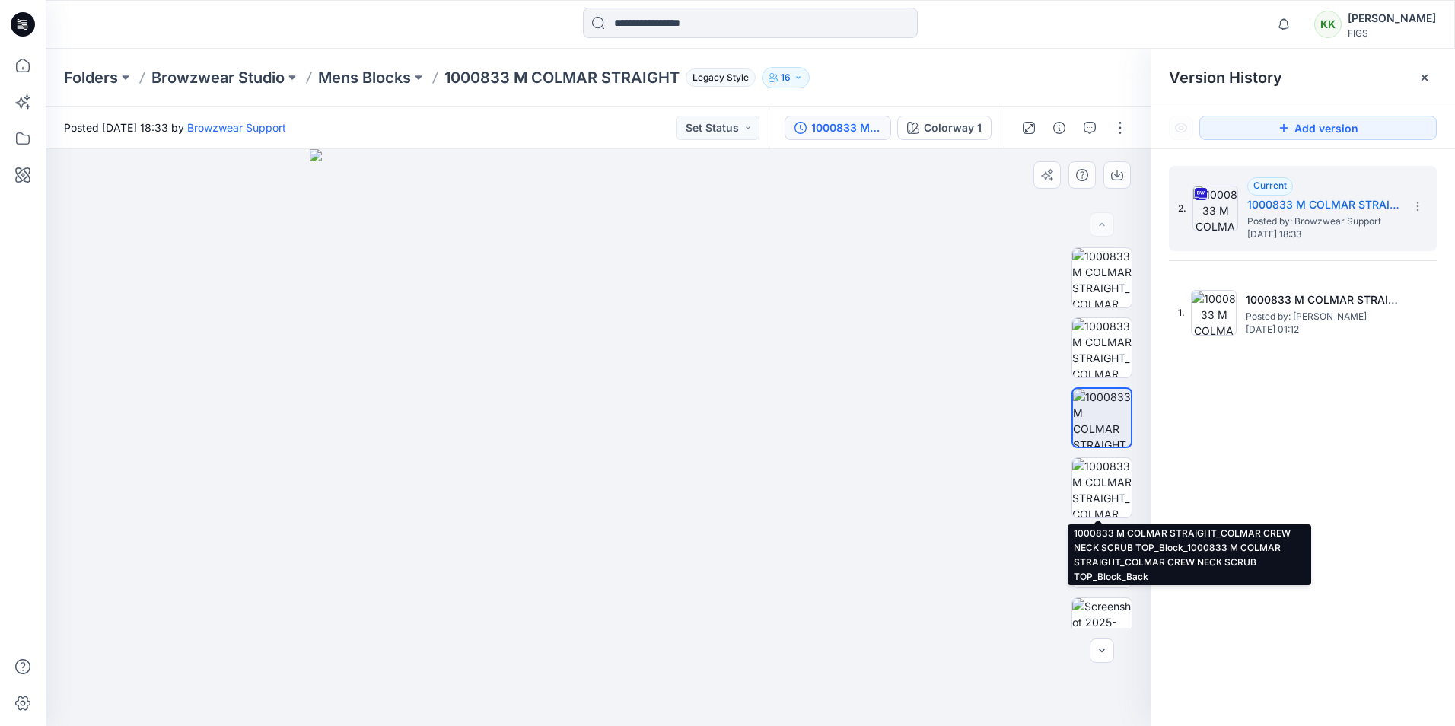
drag, startPoint x: 1092, startPoint y: 489, endPoint x: 1111, endPoint y: 426, distance: 66.0
click at [1092, 489] on img at bounding box center [1101, 487] width 59 height 59
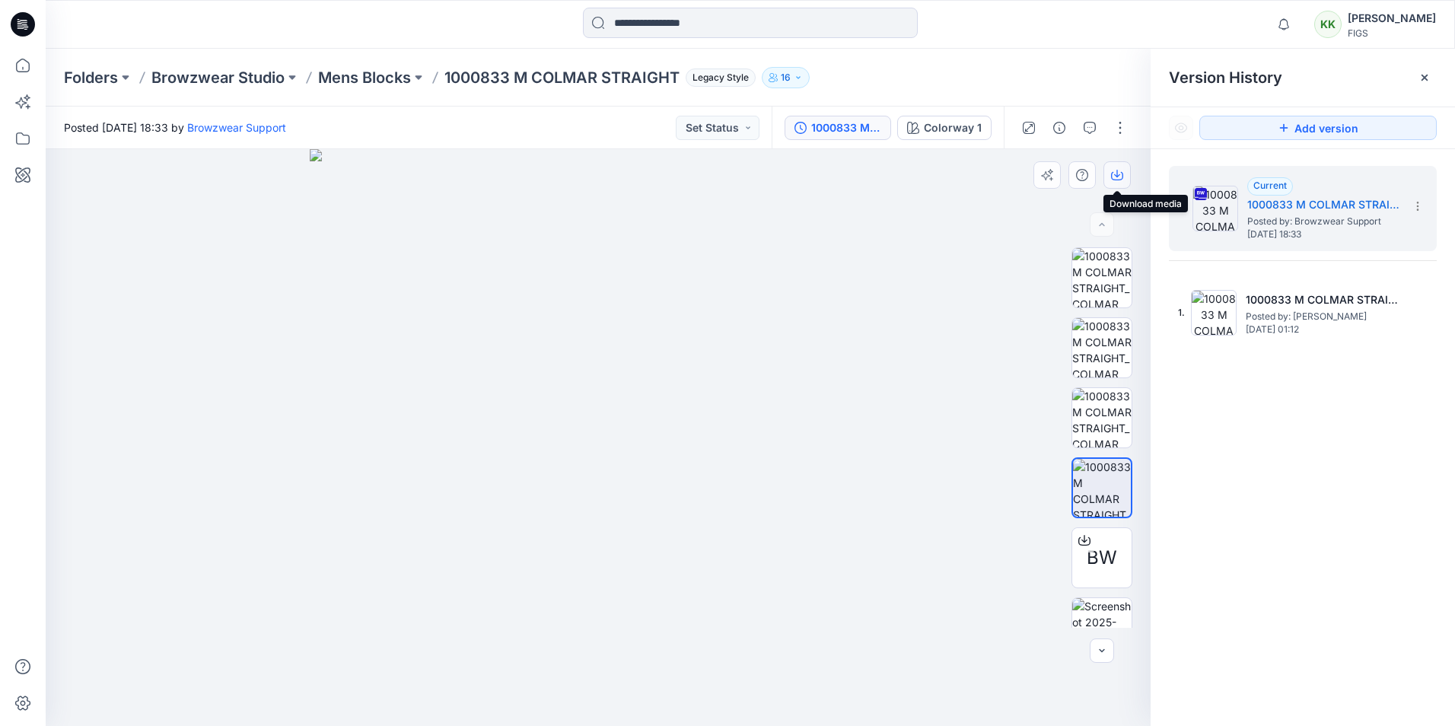
click at [1120, 173] on icon "button" at bounding box center [1117, 175] width 12 height 12
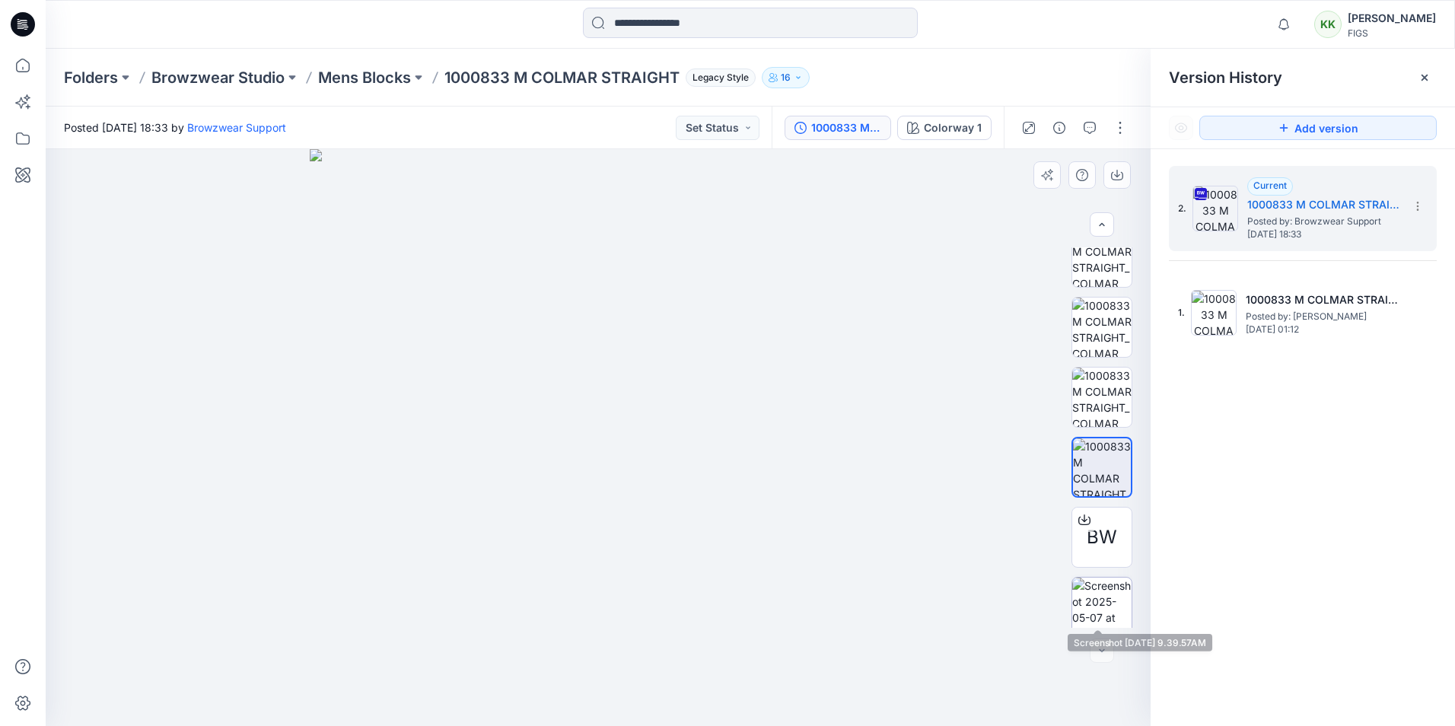
scroll to position [30, 0]
drag, startPoint x: 1099, startPoint y: 604, endPoint x: 1099, endPoint y: 592, distance: 12.2
click at [1099, 604] on img at bounding box center [1101, 597] width 59 height 59
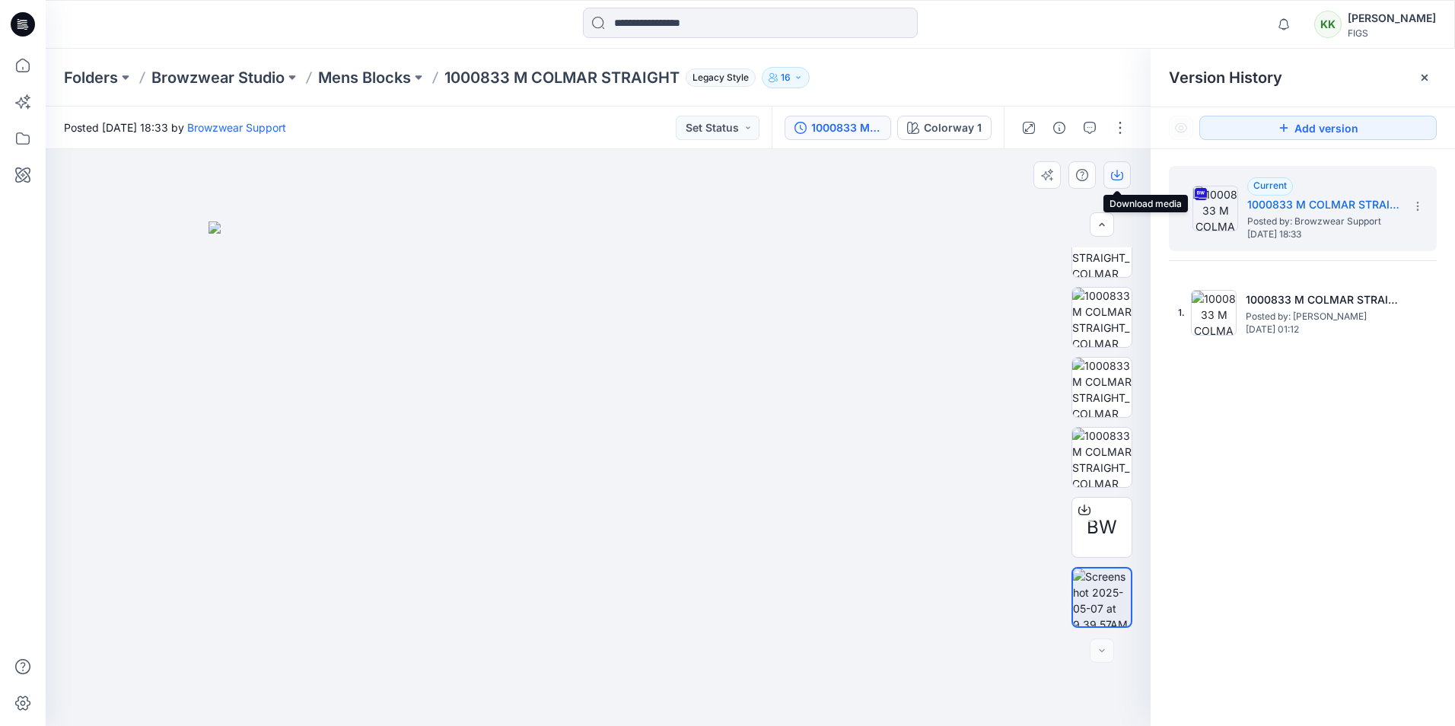
click at [1116, 173] on icon "button" at bounding box center [1117, 175] width 12 height 12
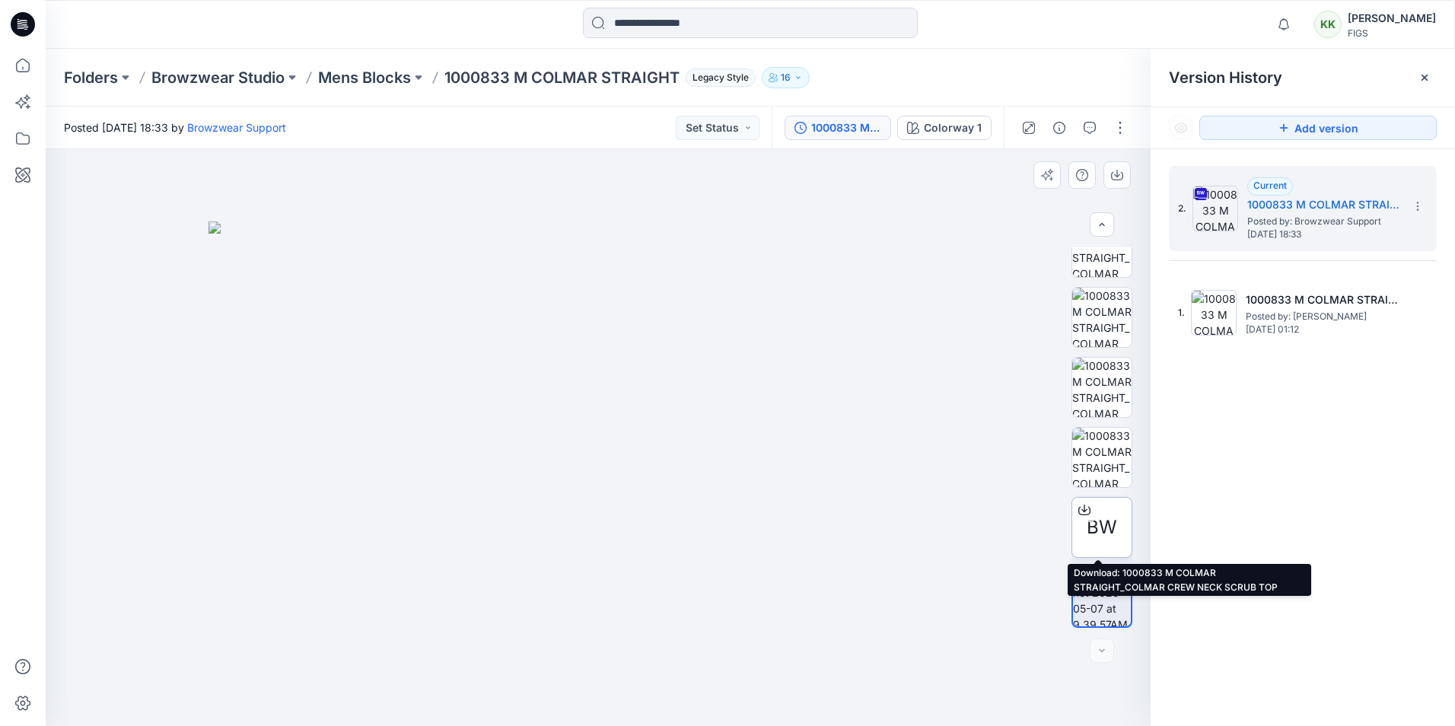
click at [1098, 517] on span "BW" at bounding box center [1102, 527] width 30 height 27
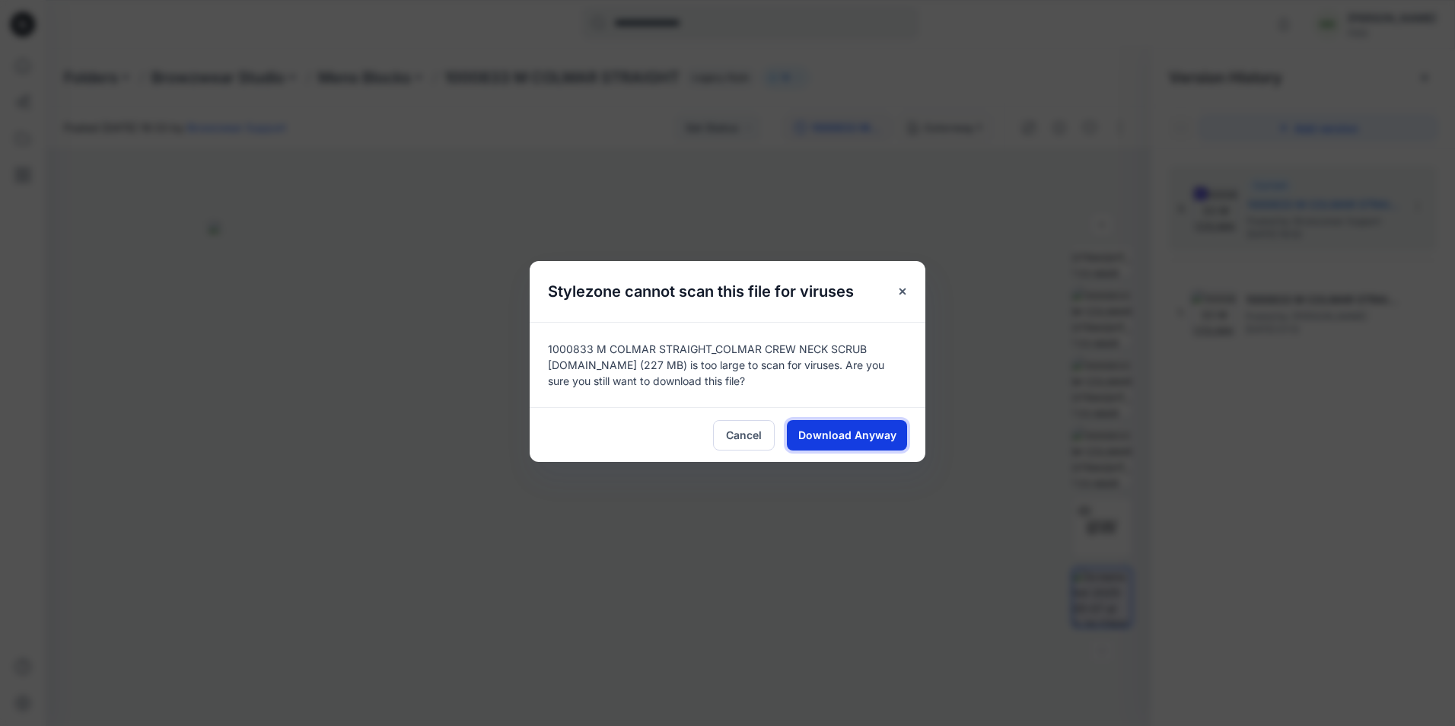
click at [874, 433] on span "Download Anyway" at bounding box center [847, 435] width 98 height 16
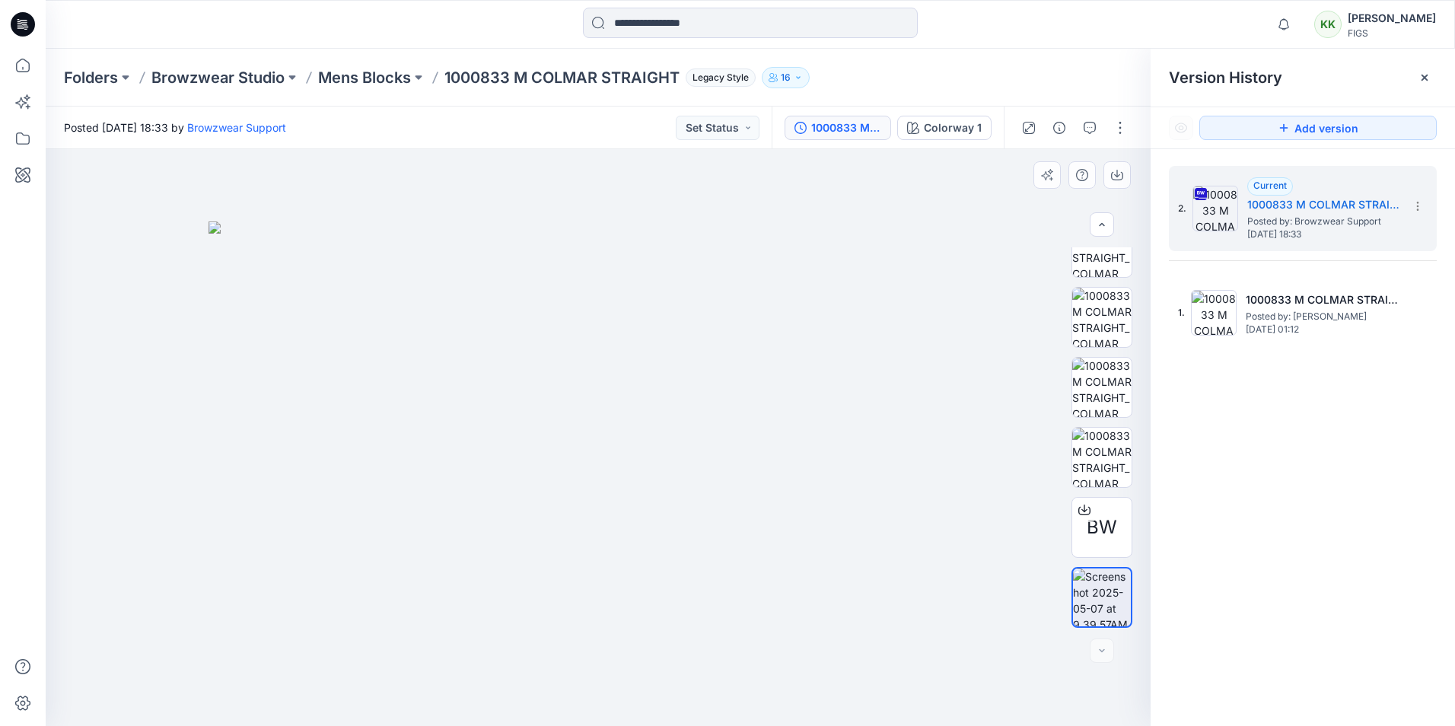
drag, startPoint x: 911, startPoint y: 486, endPoint x: 866, endPoint y: 487, distance: 44.9
click at [906, 487] on img at bounding box center [598, 473] width 780 height 505
